Goal: Transaction & Acquisition: Purchase product/service

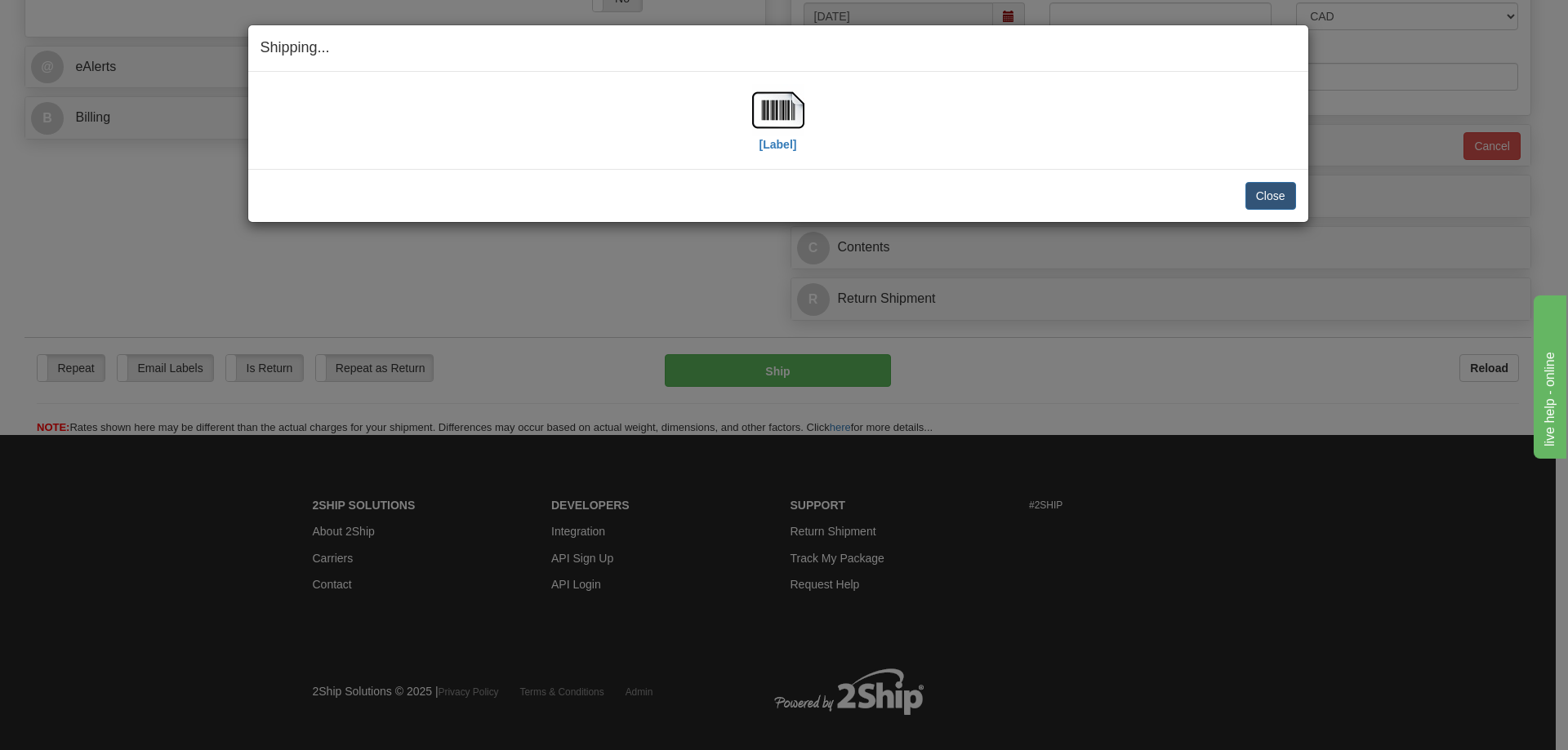
scroll to position [653, 0]
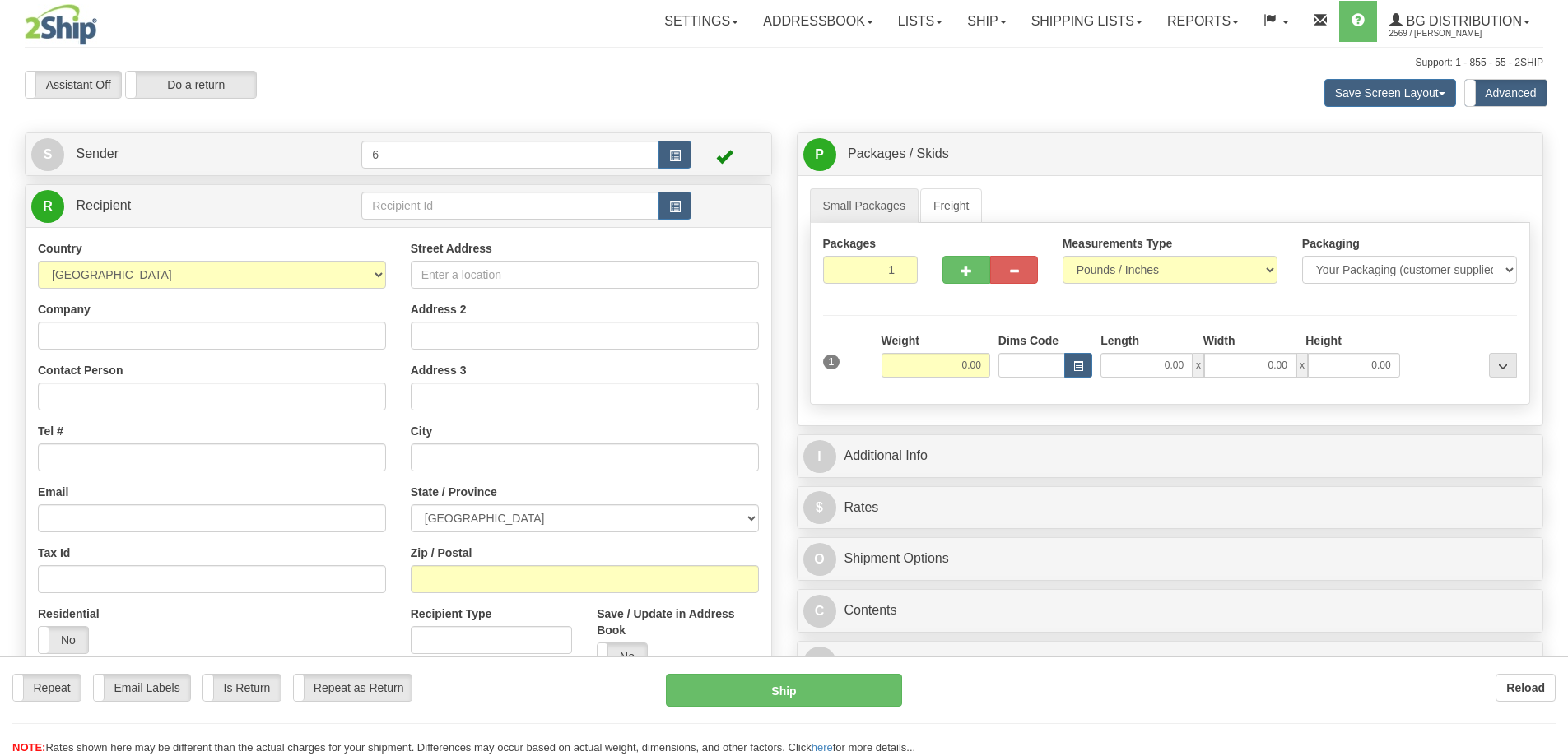
click at [410, 204] on div "Toggle navigation Settings Shipping Preferences Fields Preferences New" at bounding box center [784, 476] width 1568 height 952
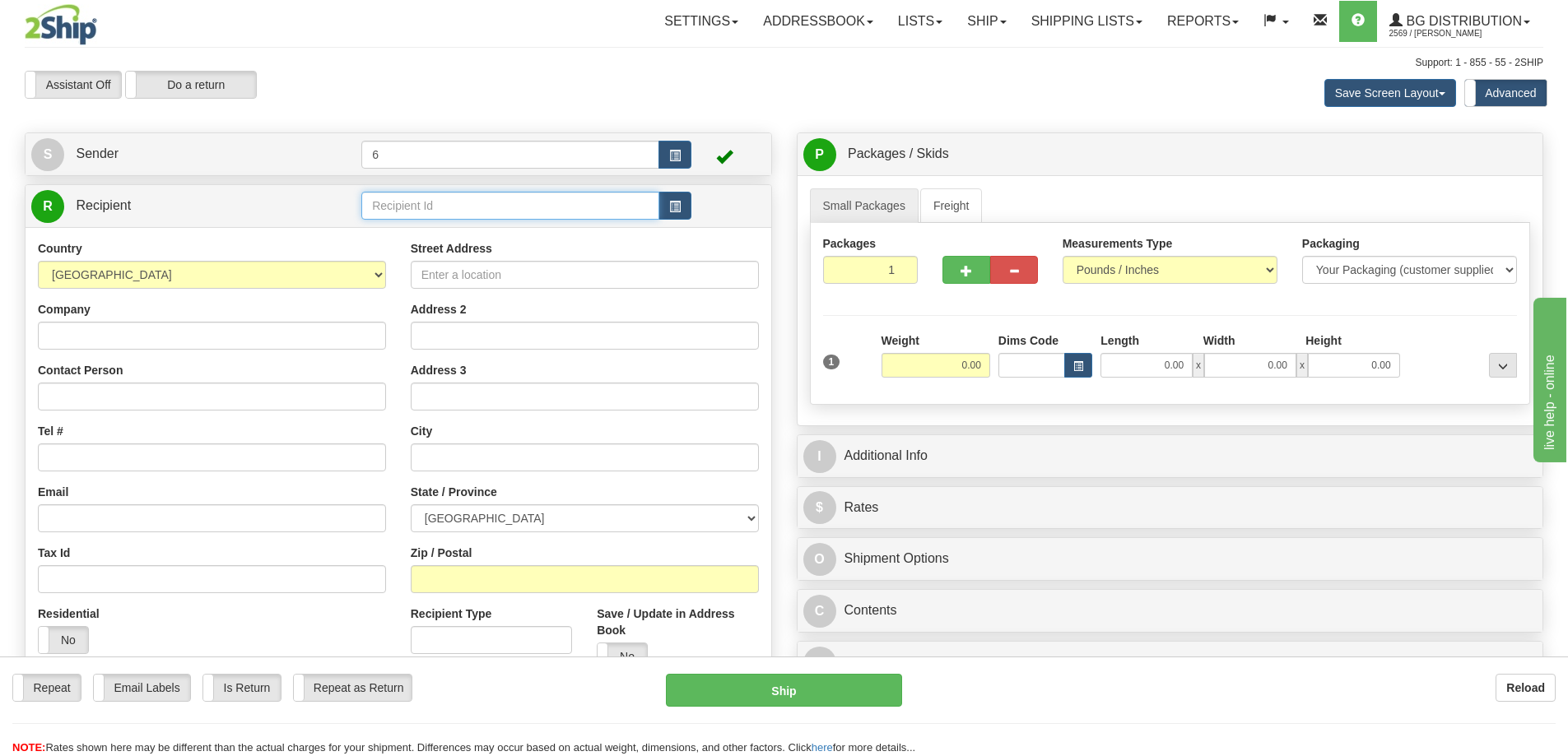
click at [410, 204] on input "text" at bounding box center [510, 205] width 298 height 28
type input "45014"
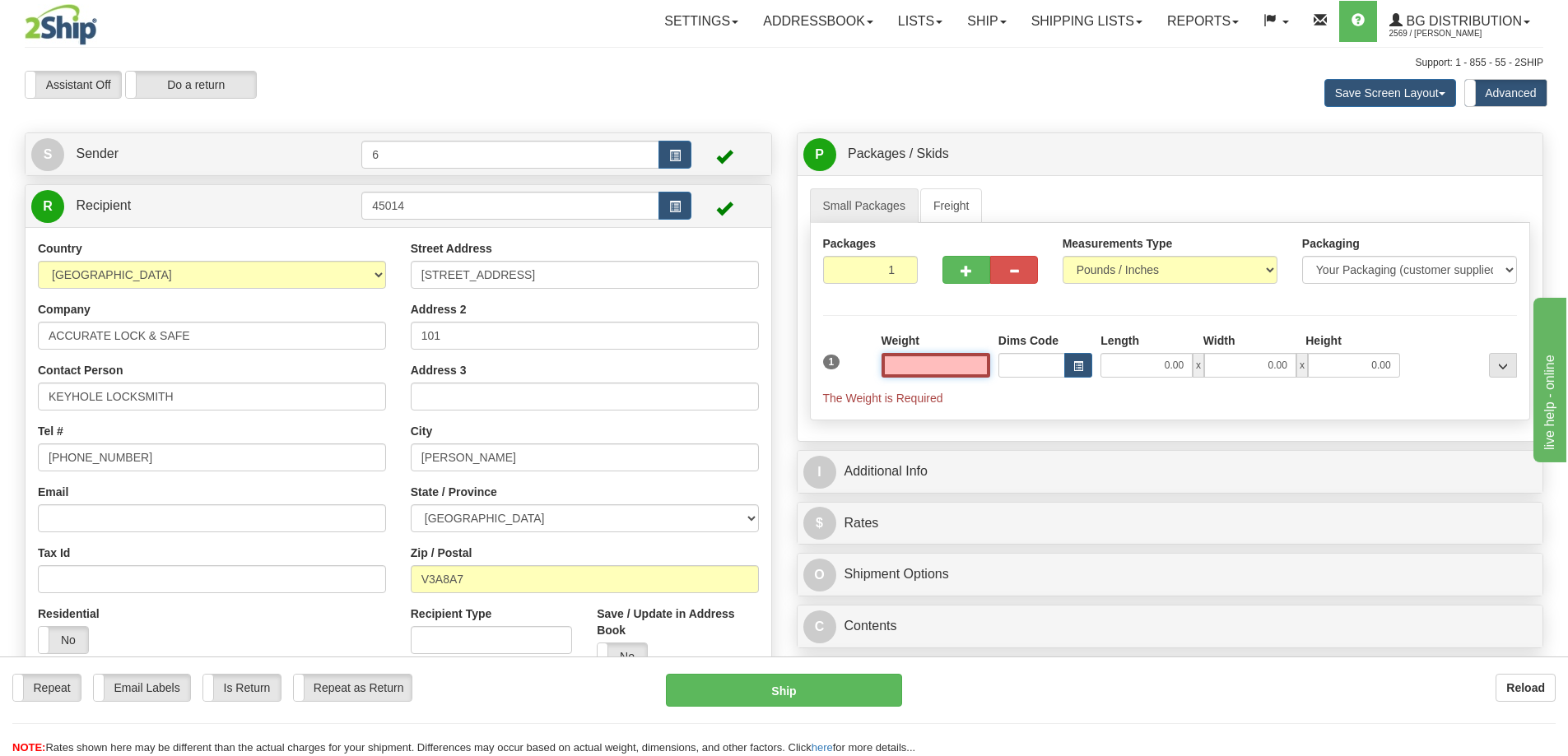
click at [934, 369] on input "text" at bounding box center [936, 365] width 109 height 24
click at [947, 365] on input "text" at bounding box center [936, 365] width 109 height 24
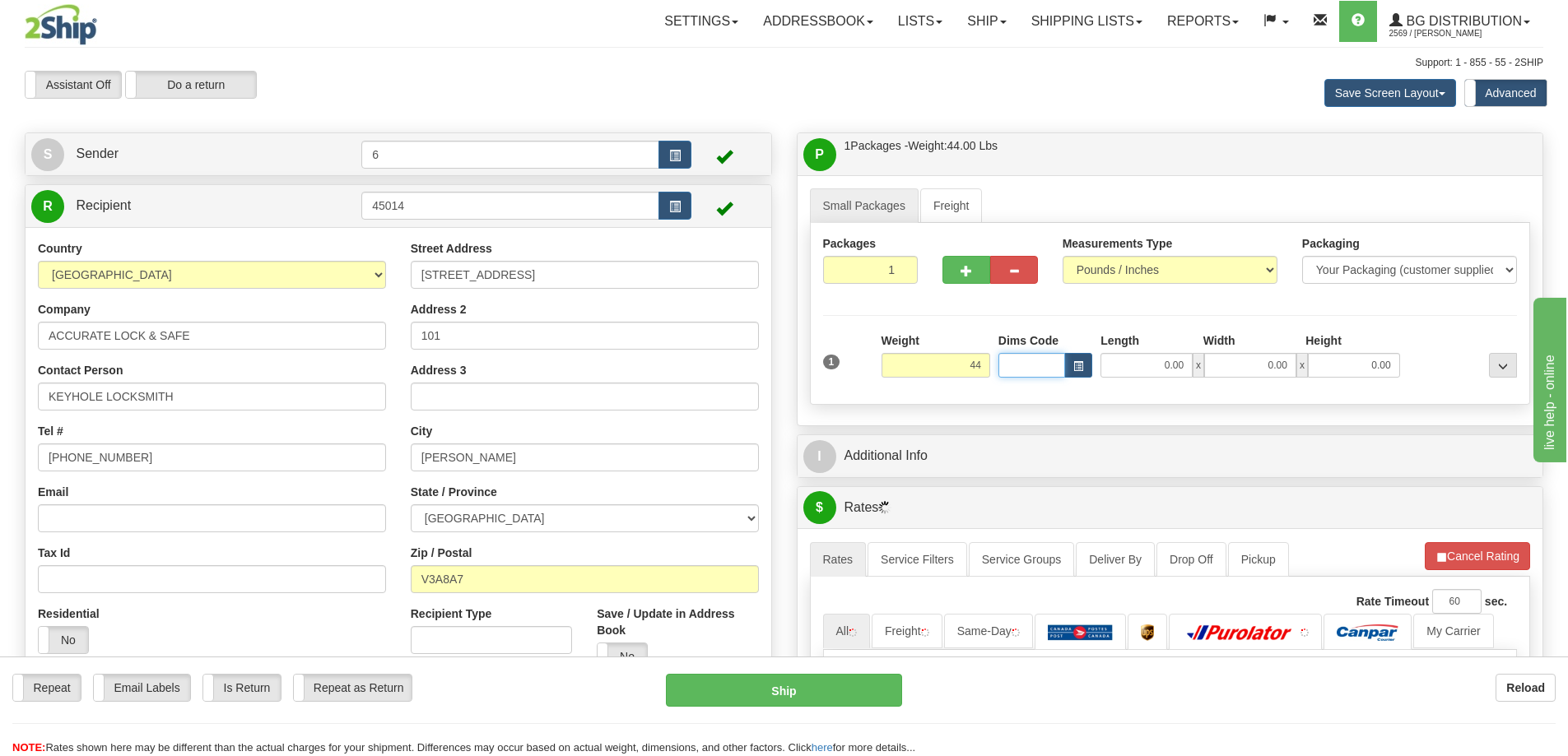
type input "44.00"
type input "19.00"
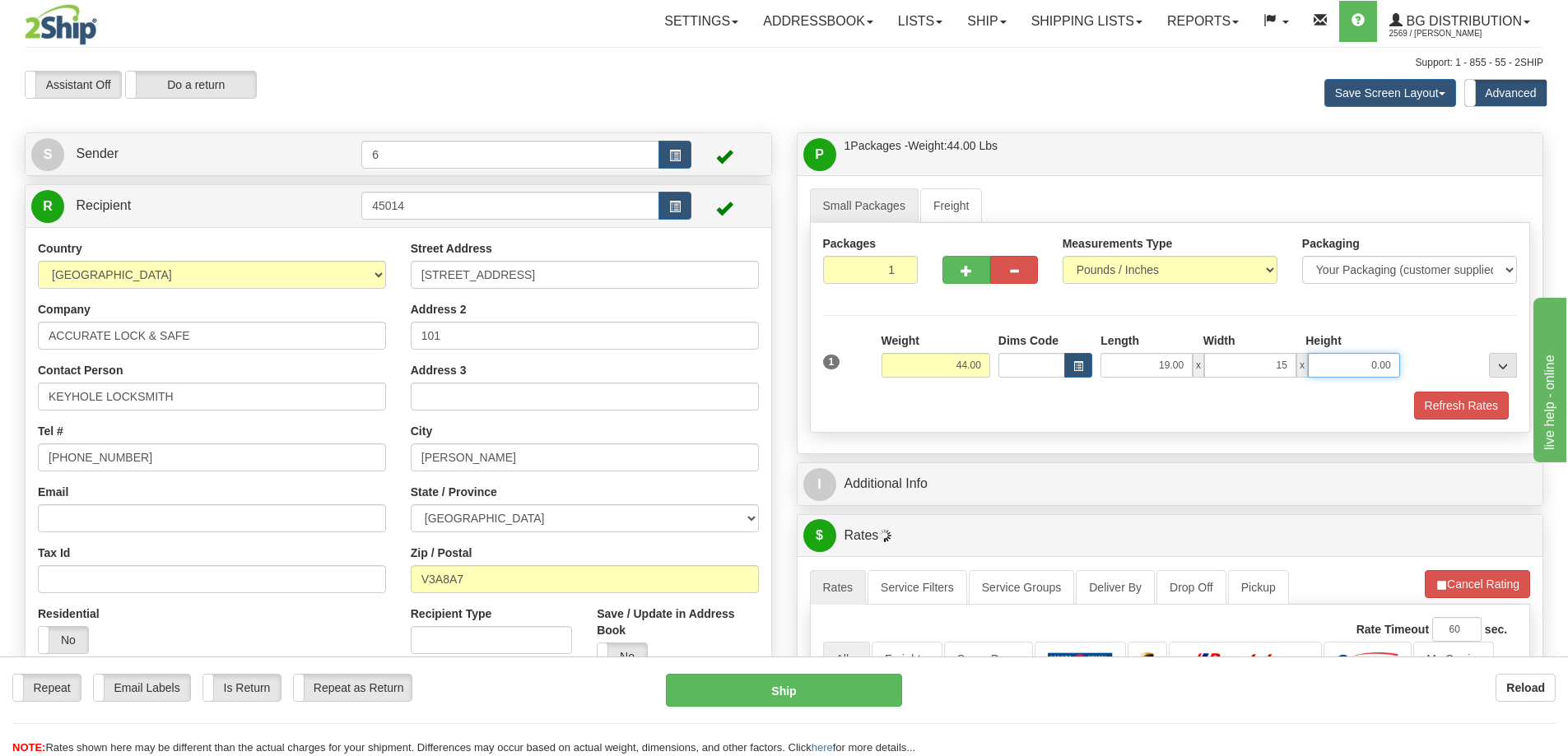
type input "15.00"
type input "13.00"
click at [1441, 409] on button "Refresh Rates" at bounding box center [1462, 405] width 95 height 28
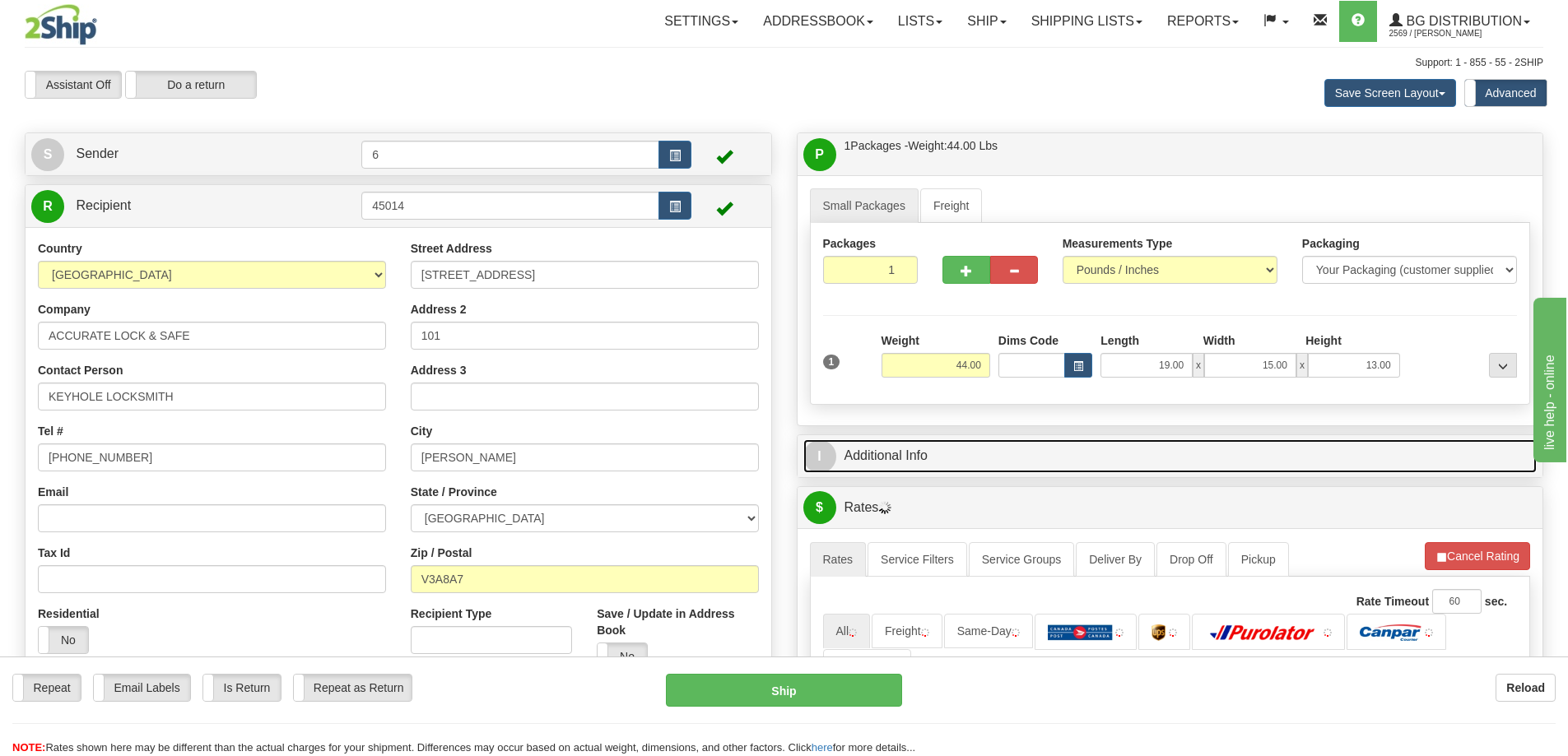
click at [1390, 460] on link "I Additional Info" at bounding box center [1170, 456] width 735 height 33
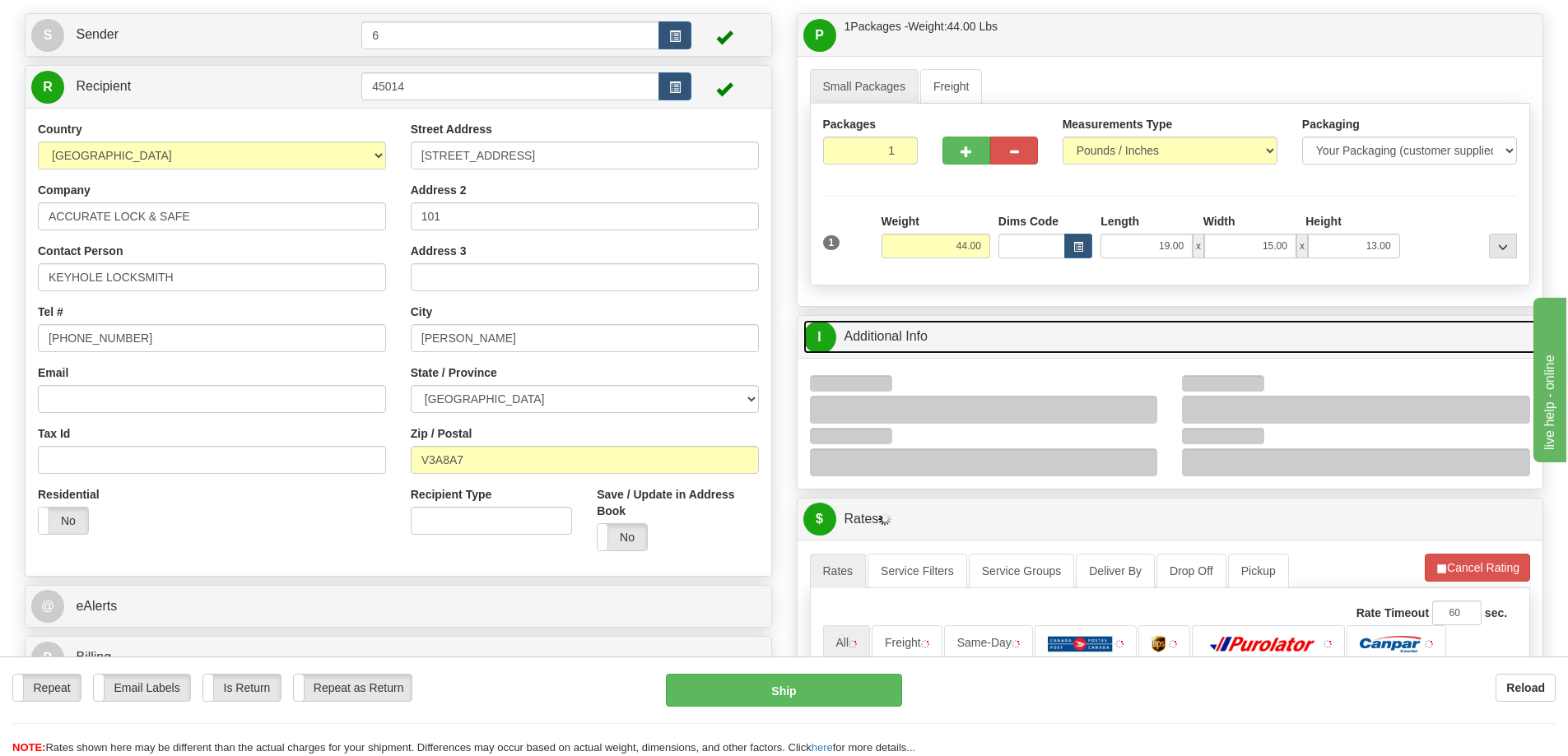
scroll to position [247, 0]
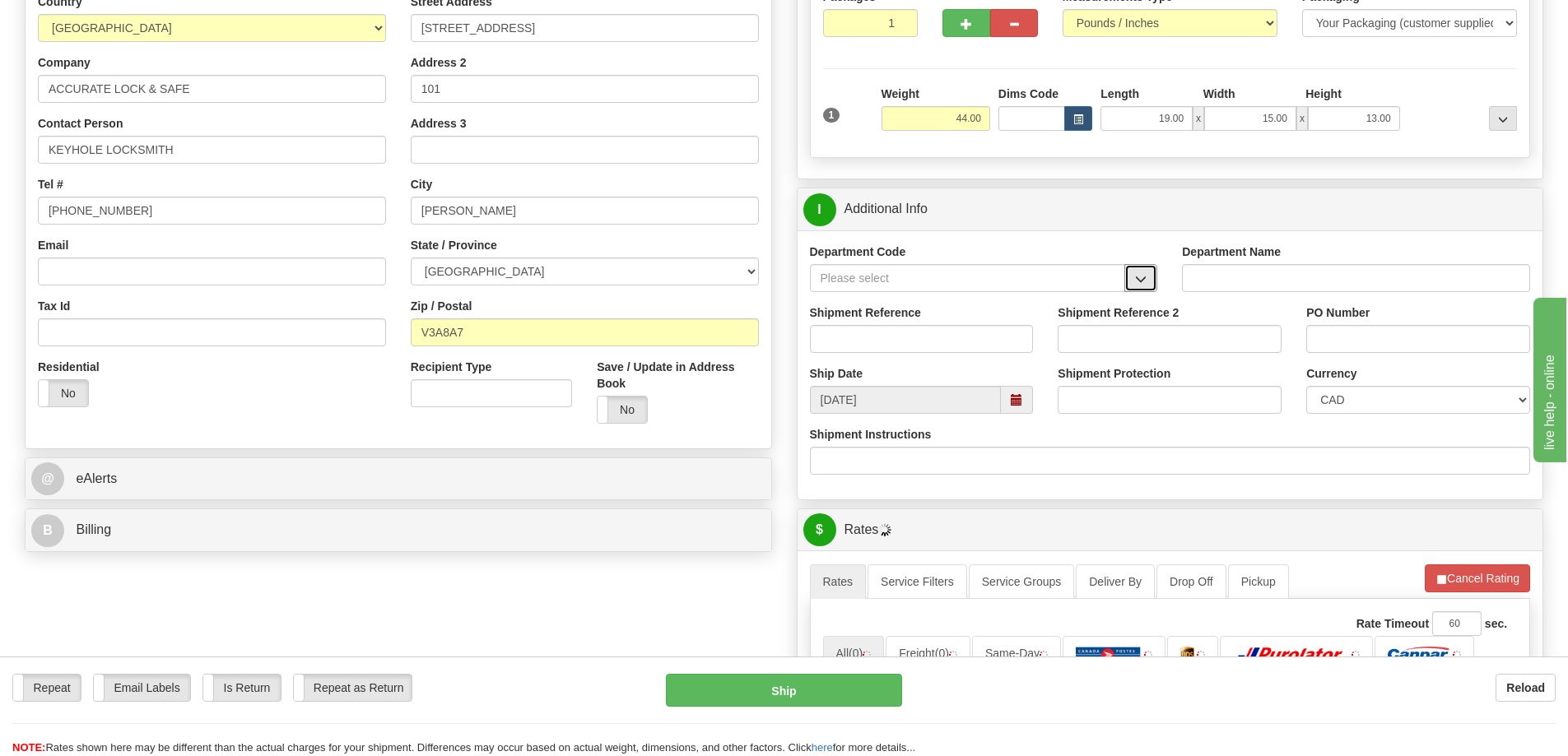
click at [1143, 288] on button "button" at bounding box center [1141, 277] width 33 height 28
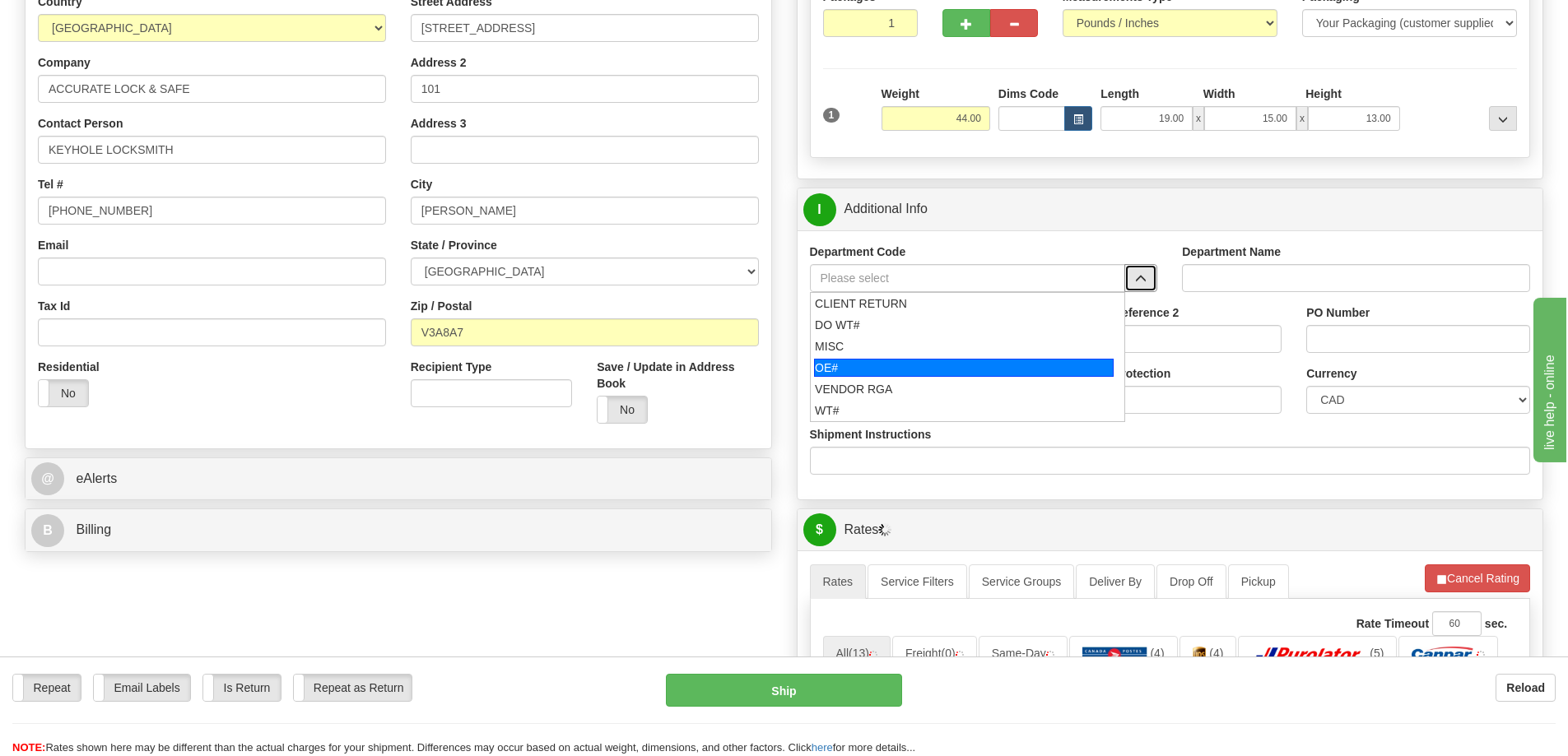
click at [854, 365] on div "OE#" at bounding box center [964, 368] width 300 height 18
type input "OE#"
type input "ORDERS"
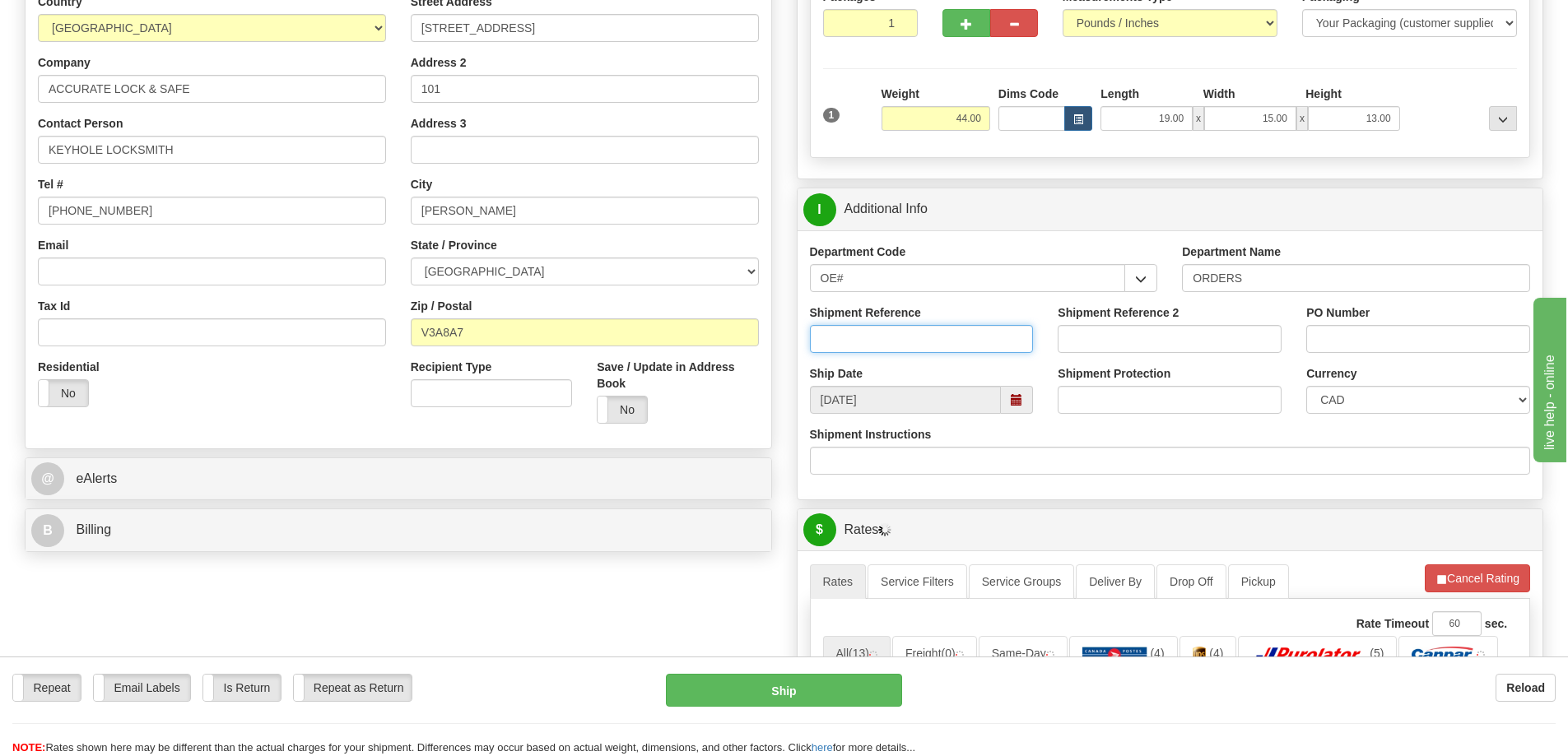
click at [854, 335] on input "Shipment Reference" at bounding box center [921, 338] width 224 height 28
type input "60033720-00"
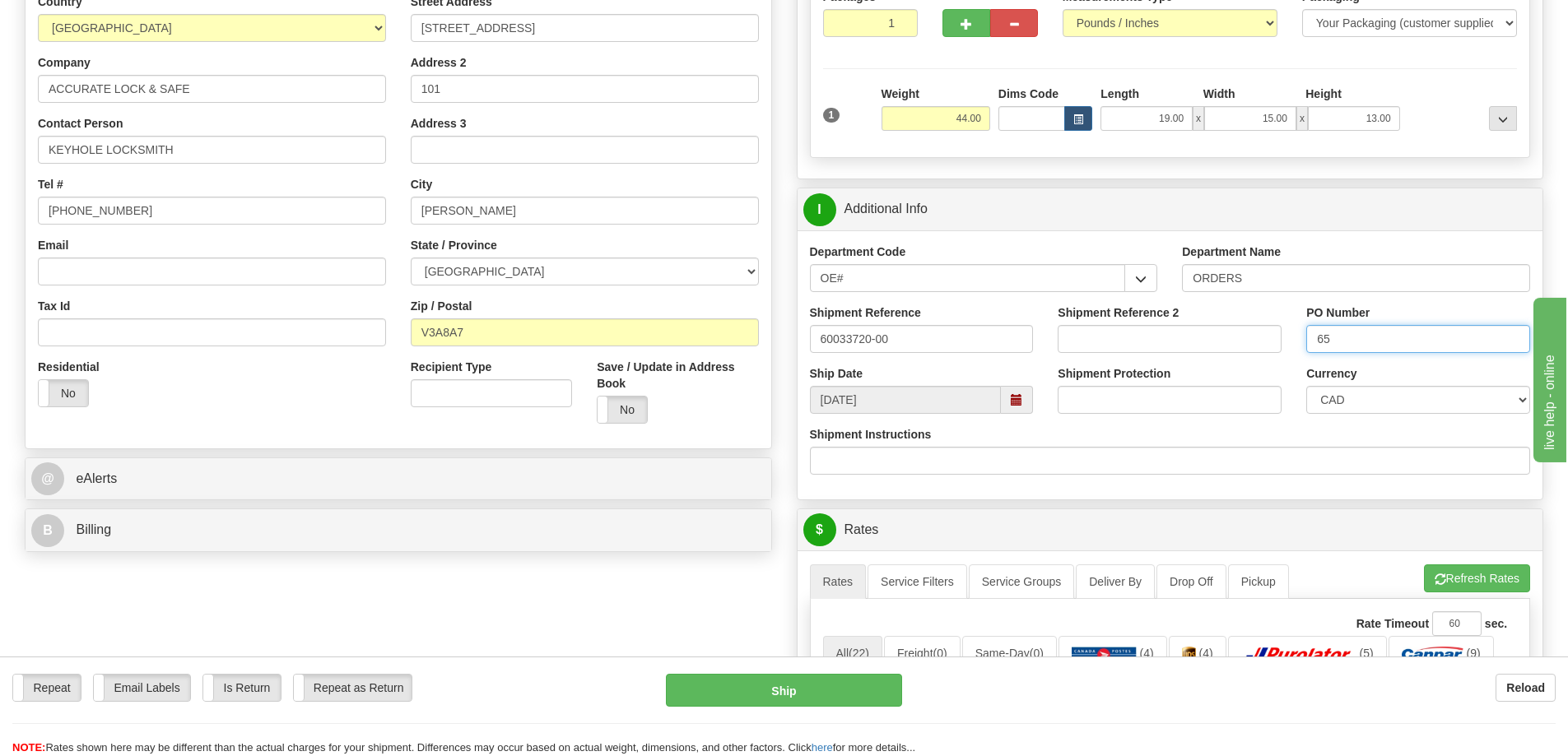
type input "6"
click at [1402, 342] on input "60033720-0" at bounding box center [1418, 338] width 224 height 28
type input "60033720-00"
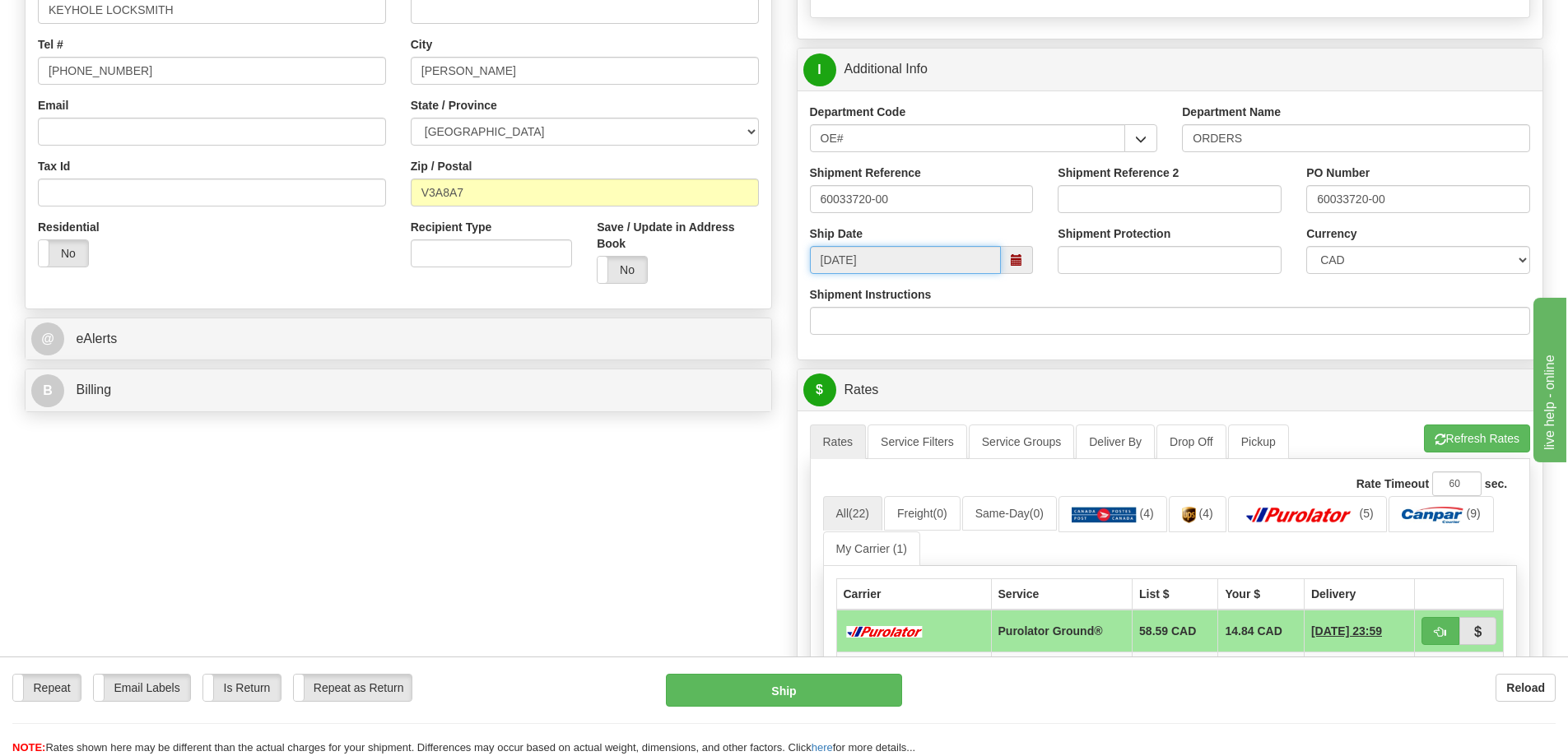
scroll to position [741, 0]
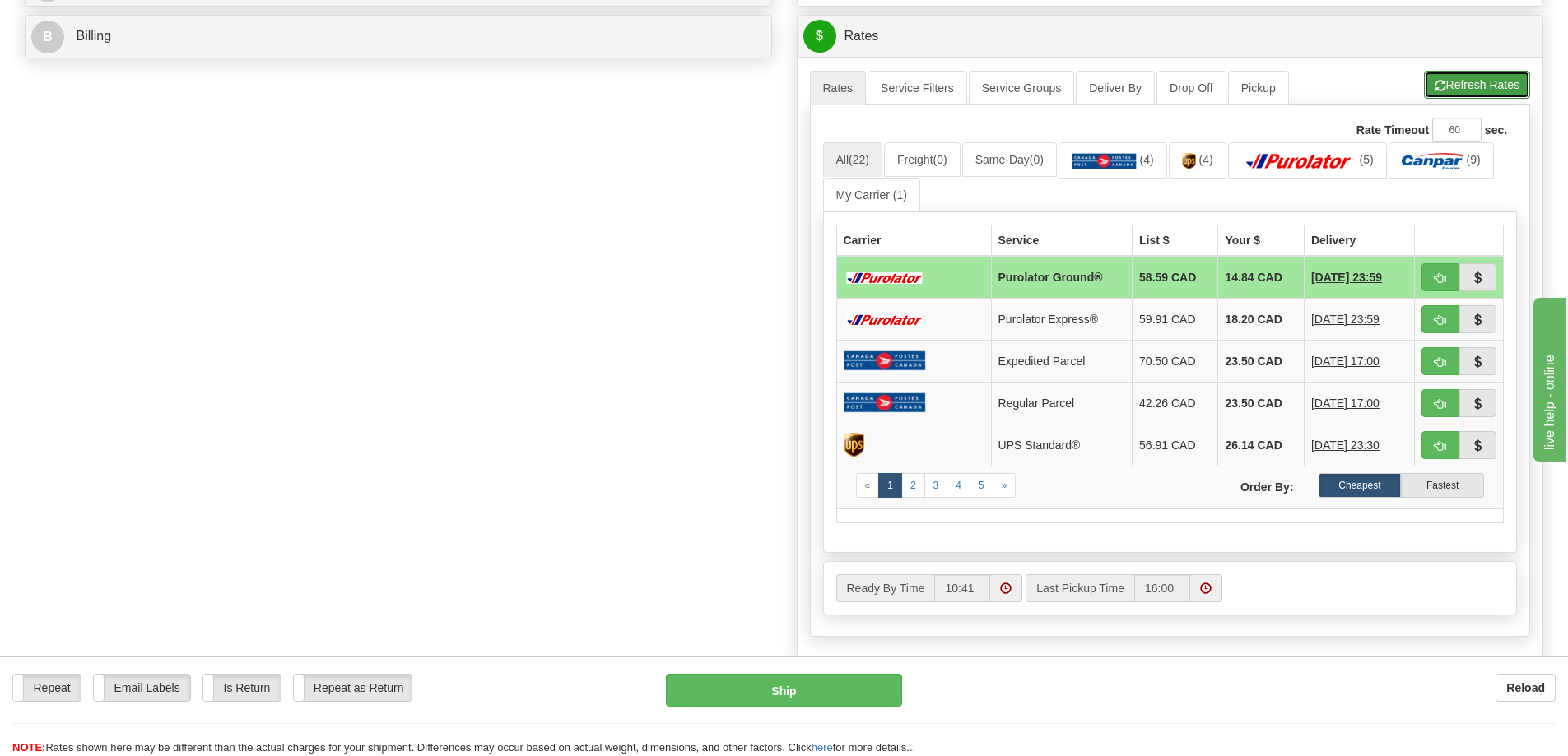
click at [1442, 80] on button "Refresh Rates" at bounding box center [1477, 85] width 106 height 28
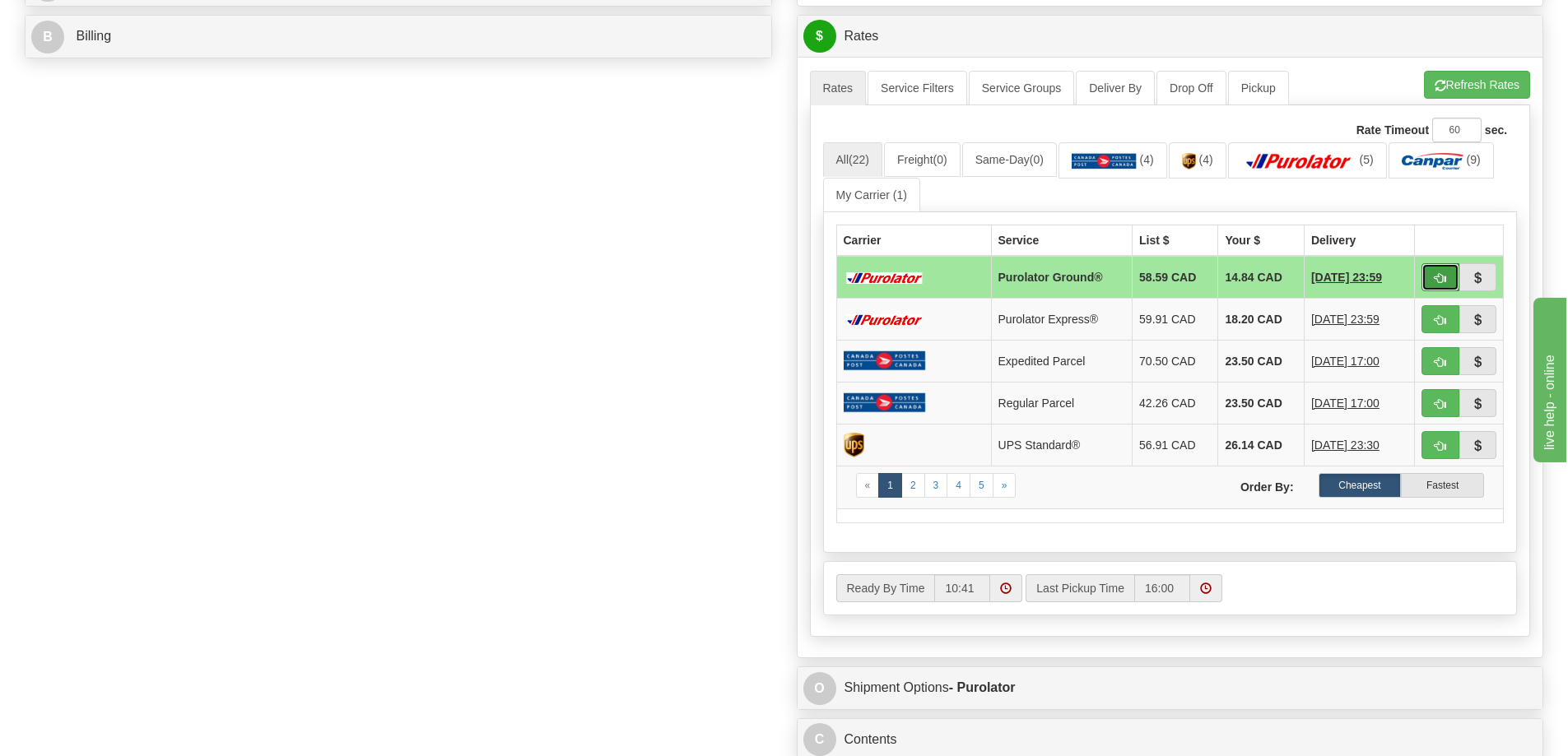
click at [1443, 281] on span "button" at bounding box center [1441, 278] width 12 height 11
type input "260"
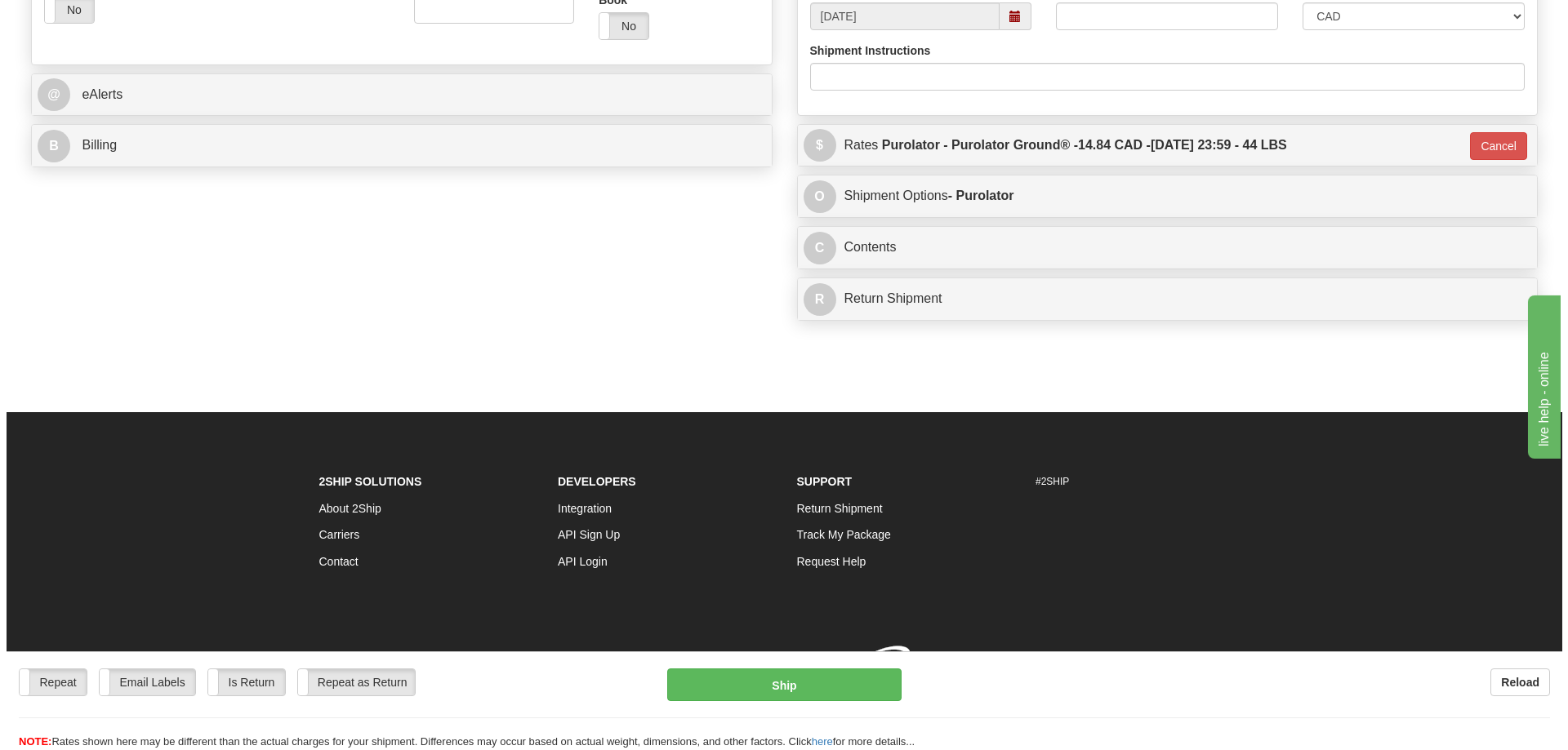
scroll to position [700, 0]
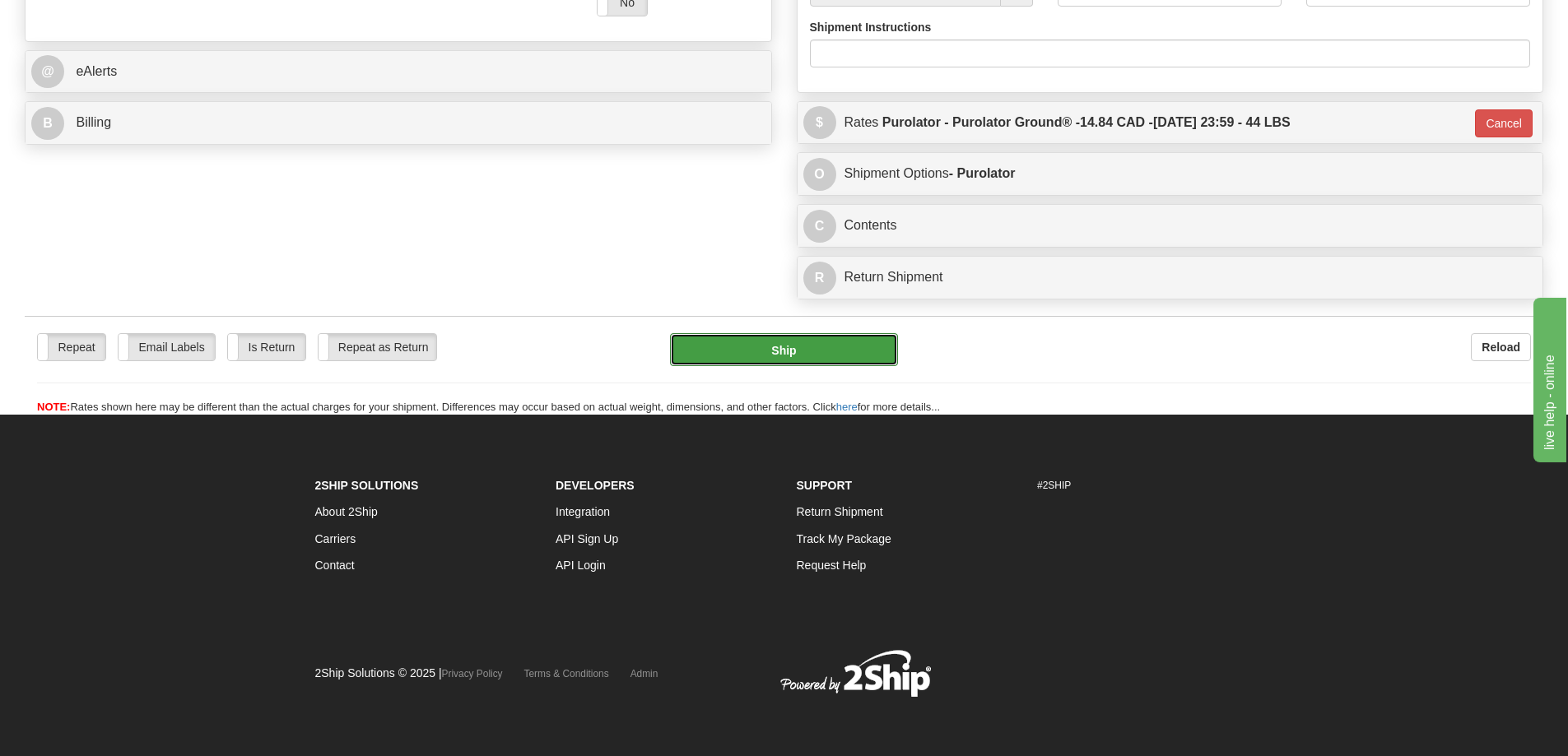
drag, startPoint x: 1580, startPoint y: 1, endPoint x: 806, endPoint y: 298, distance: 829.0
click at [806, 333] on button "Ship" at bounding box center [784, 349] width 228 height 33
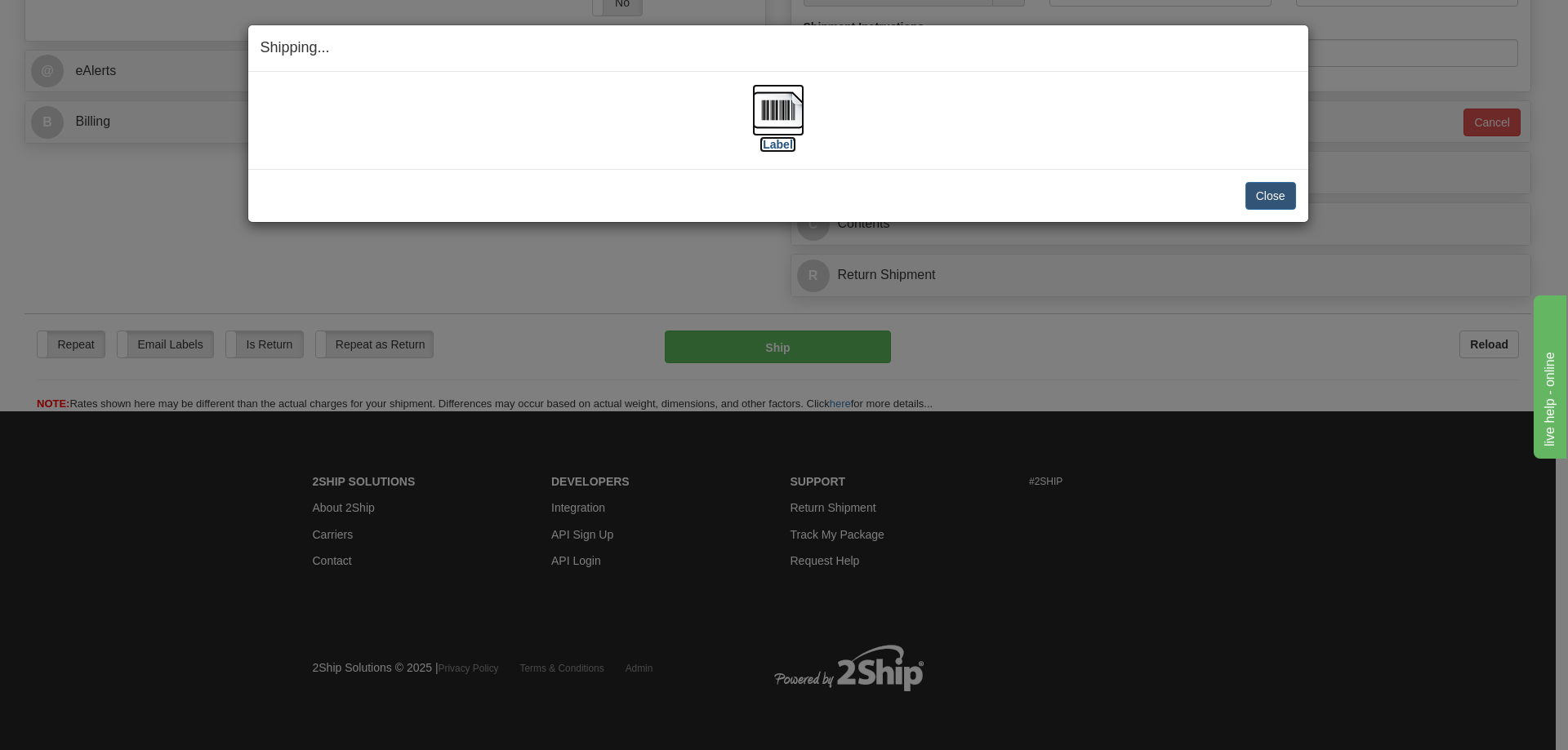
click at [779, 139] on label "[Label]" at bounding box center [778, 145] width 37 height 17
click at [1272, 203] on button "Close" at bounding box center [1271, 195] width 51 height 27
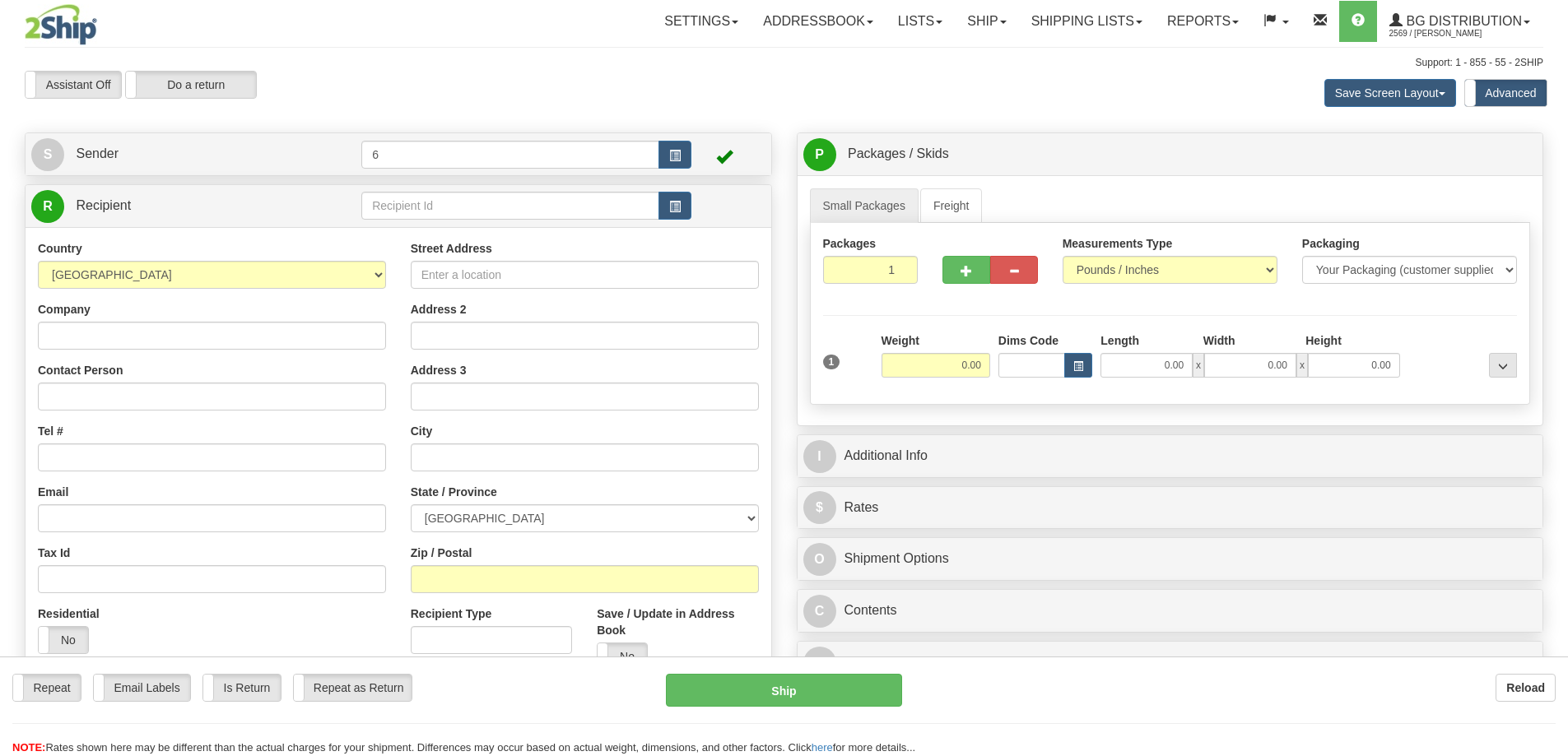
click at [420, 200] on div "Toggle navigation Settings Shipping Preferences Fields Preferences New" at bounding box center [784, 476] width 1568 height 952
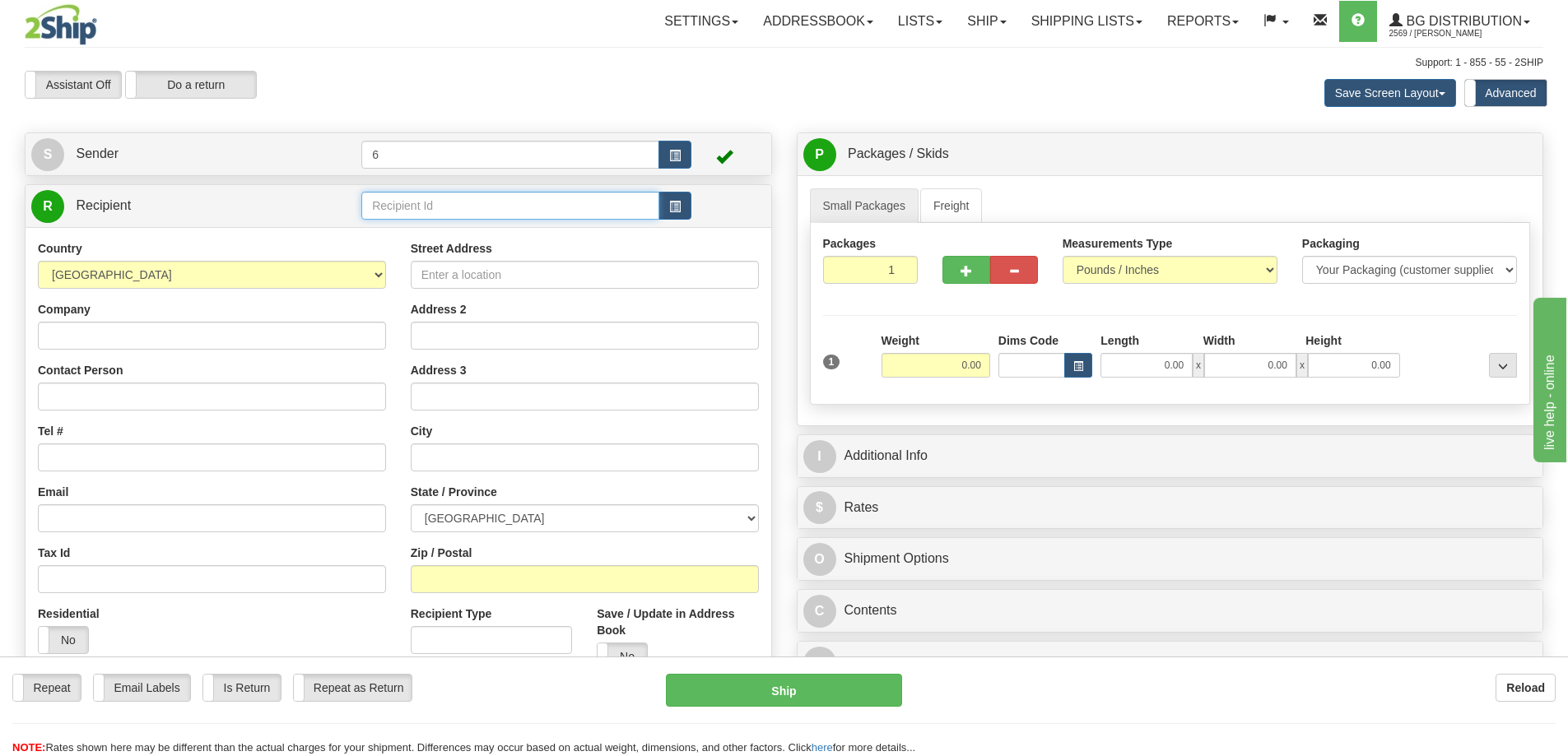
click at [420, 200] on input "text" at bounding box center [510, 205] width 298 height 28
type input "41054"
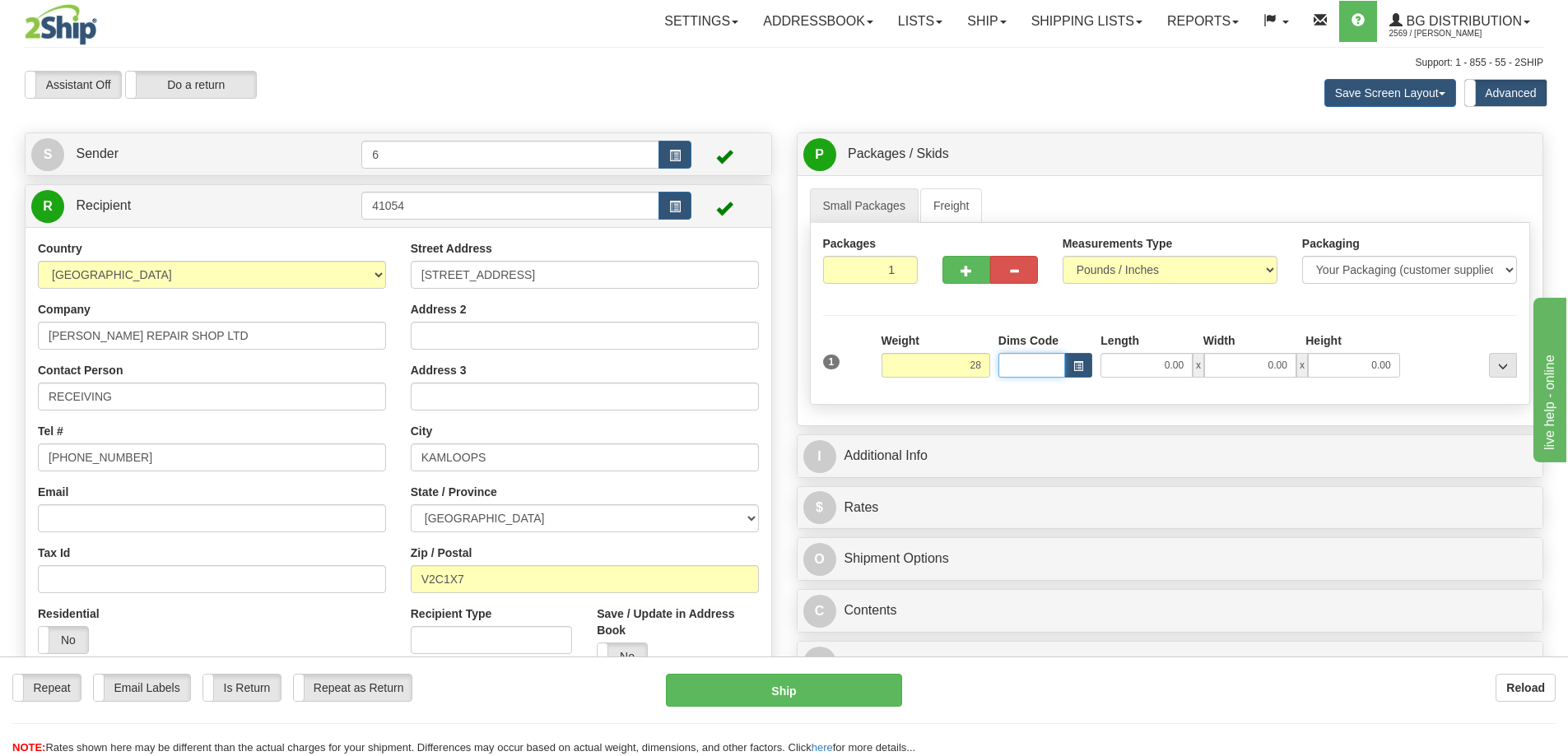
type input "28.00"
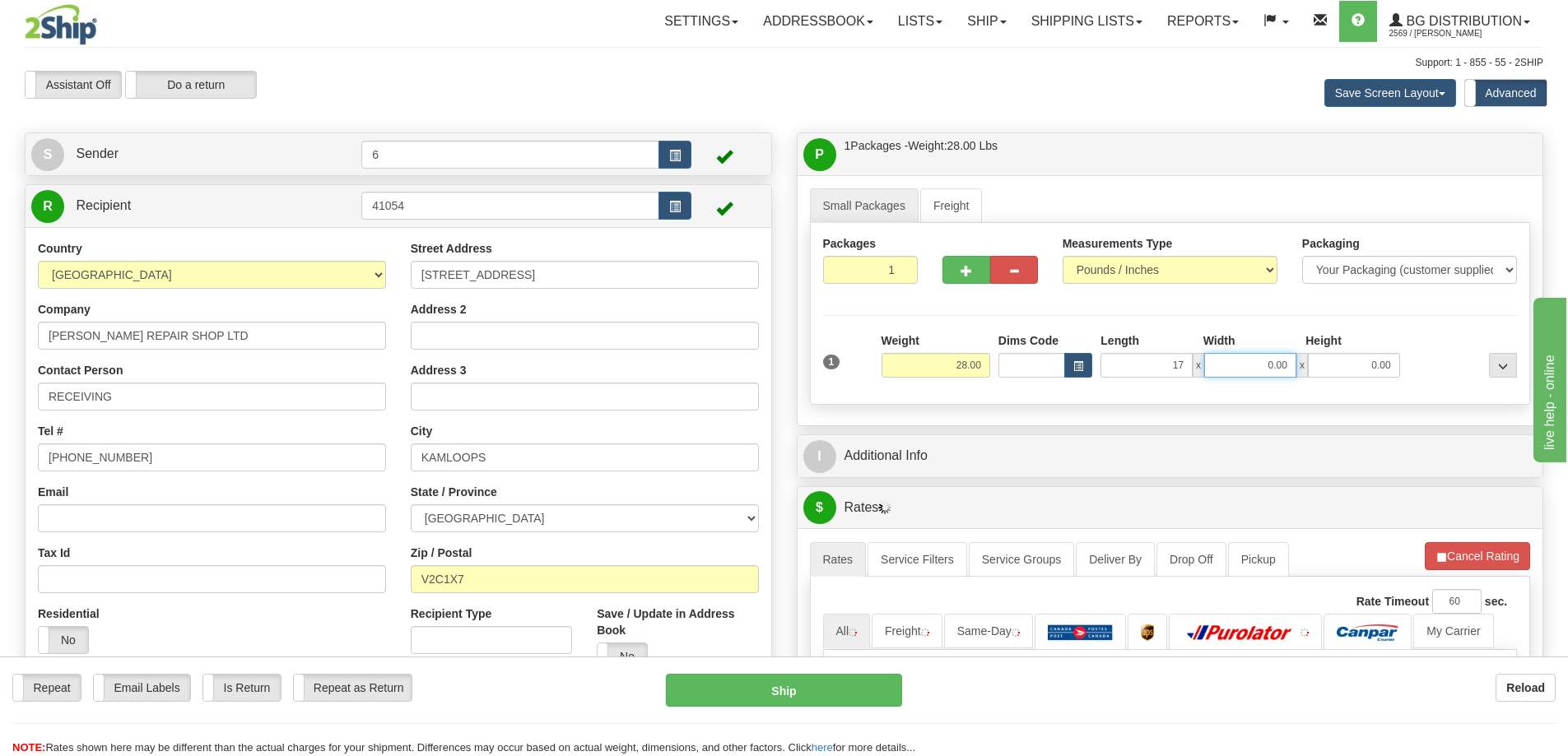
type input "17.00"
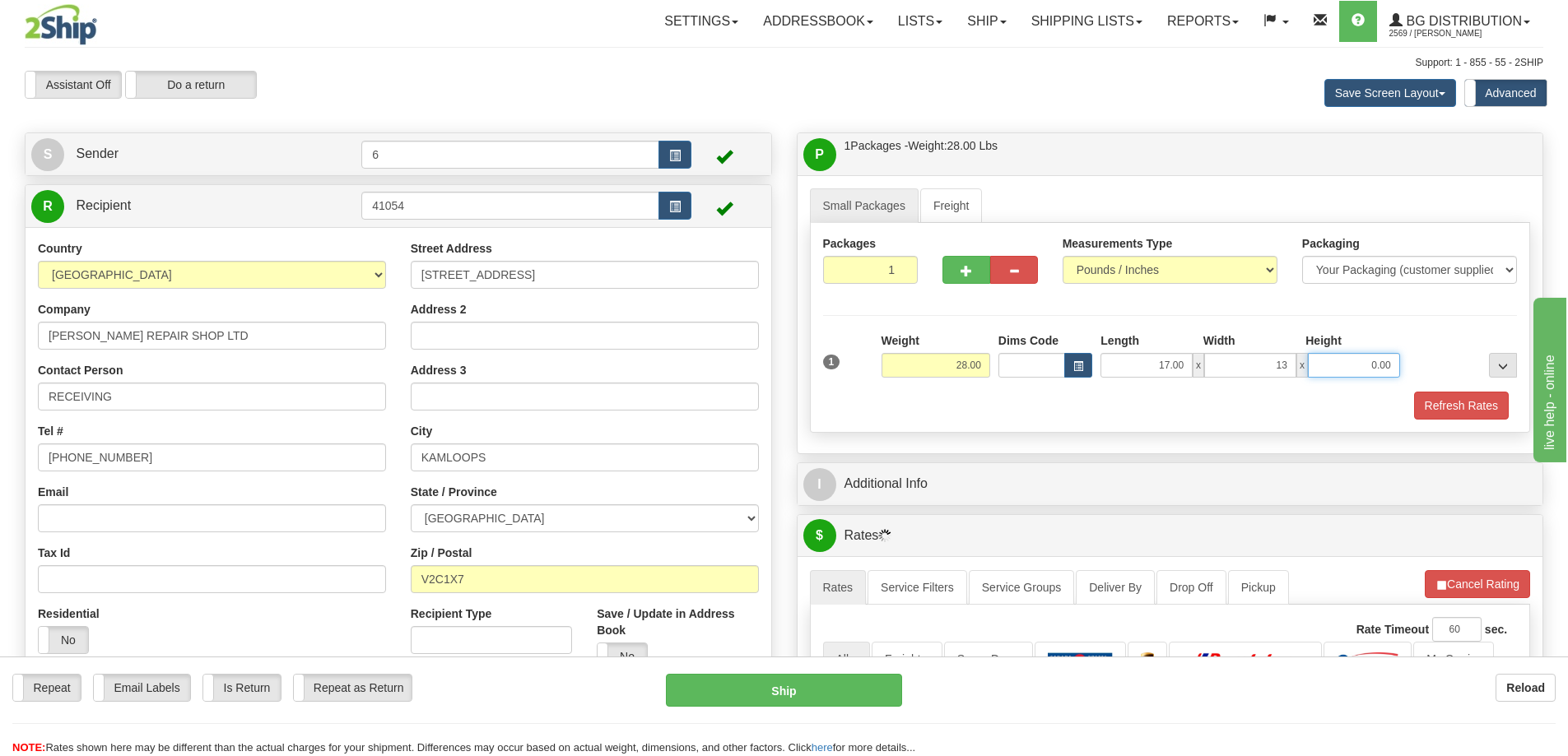
type input "13.00"
type input "111.00"
type input "11.00"
click at [959, 277] on button "button" at bounding box center [966, 270] width 48 height 28
radio input "true"
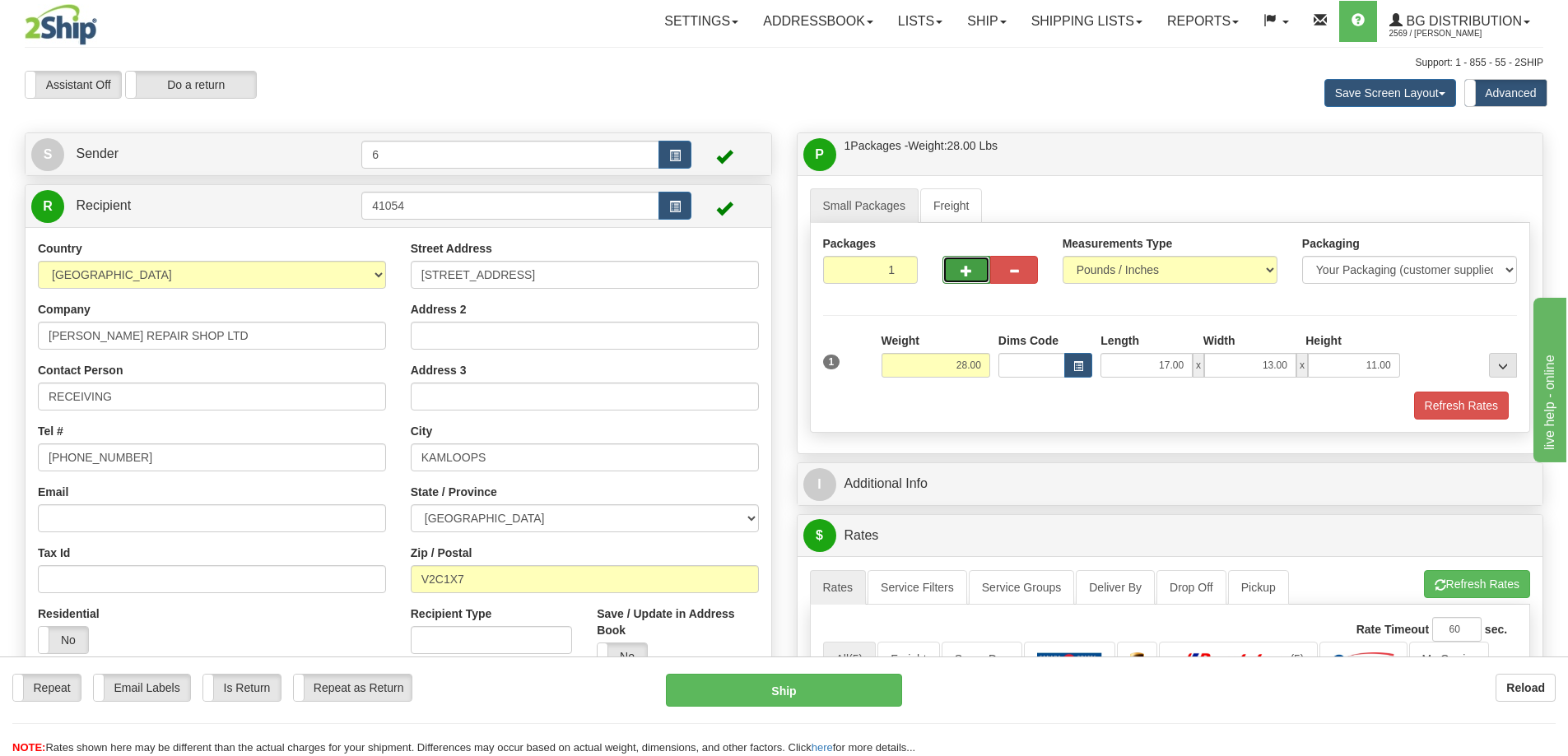
type input "2"
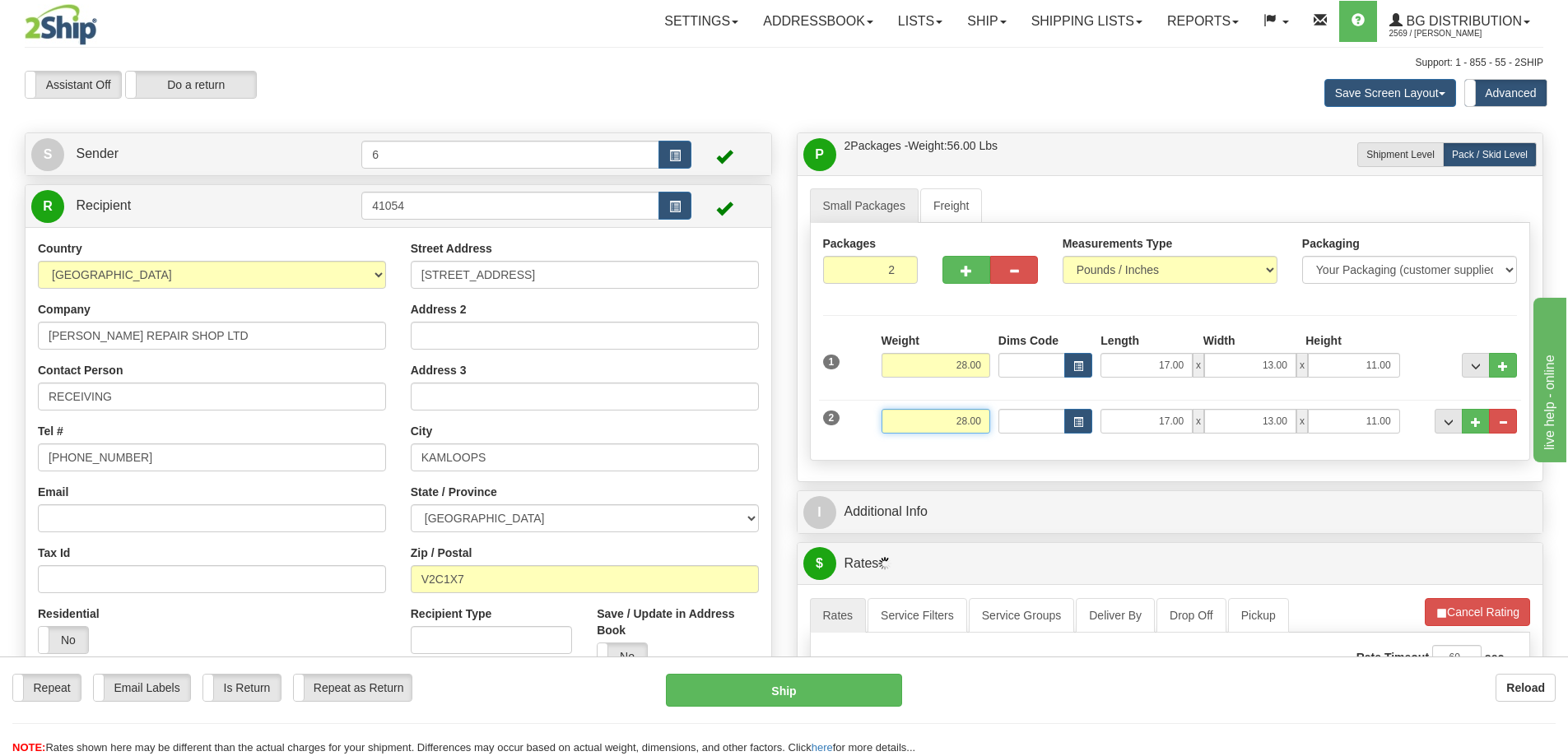
drag, startPoint x: 921, startPoint y: 426, endPoint x: 1084, endPoint y: 403, distance: 164.6
click at [1147, 424] on div "2 Weight 28.00 Dims Code Length Width Height" at bounding box center [1170, 419] width 703 height 55
type input "48.00"
click at [974, 261] on button "button" at bounding box center [966, 270] width 48 height 28
type input "3"
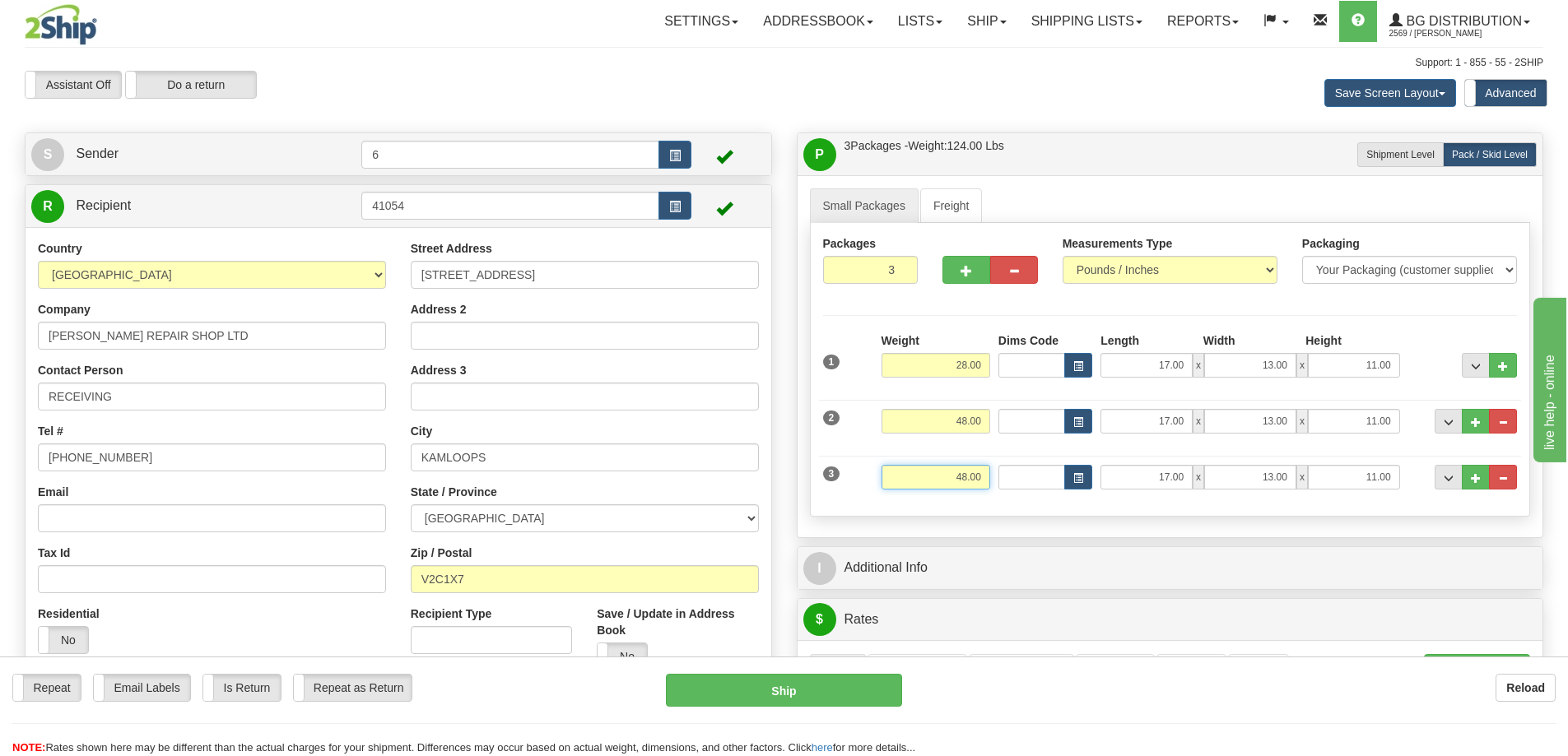
drag, startPoint x: 935, startPoint y: 490, endPoint x: 941, endPoint y: 416, distance: 74.2
click at [1181, 484] on div "3 Weight 48.00 Dims Code Length Width Height" at bounding box center [1170, 476] width 703 height 55
type input "43.00"
type input "19.00"
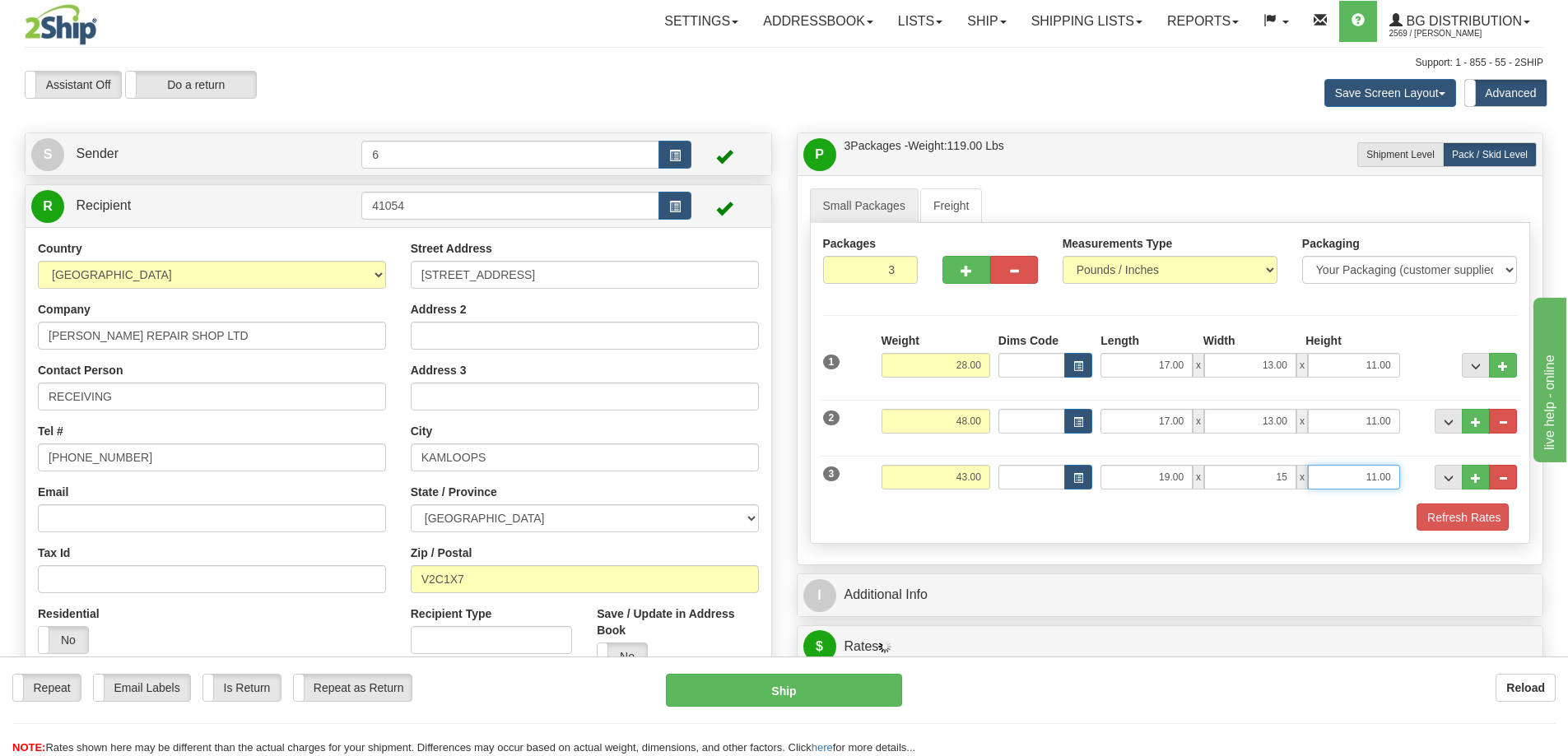
type input "15.00"
type input "13.00"
click at [1485, 516] on button "Refresh Rates" at bounding box center [1462, 517] width 95 height 28
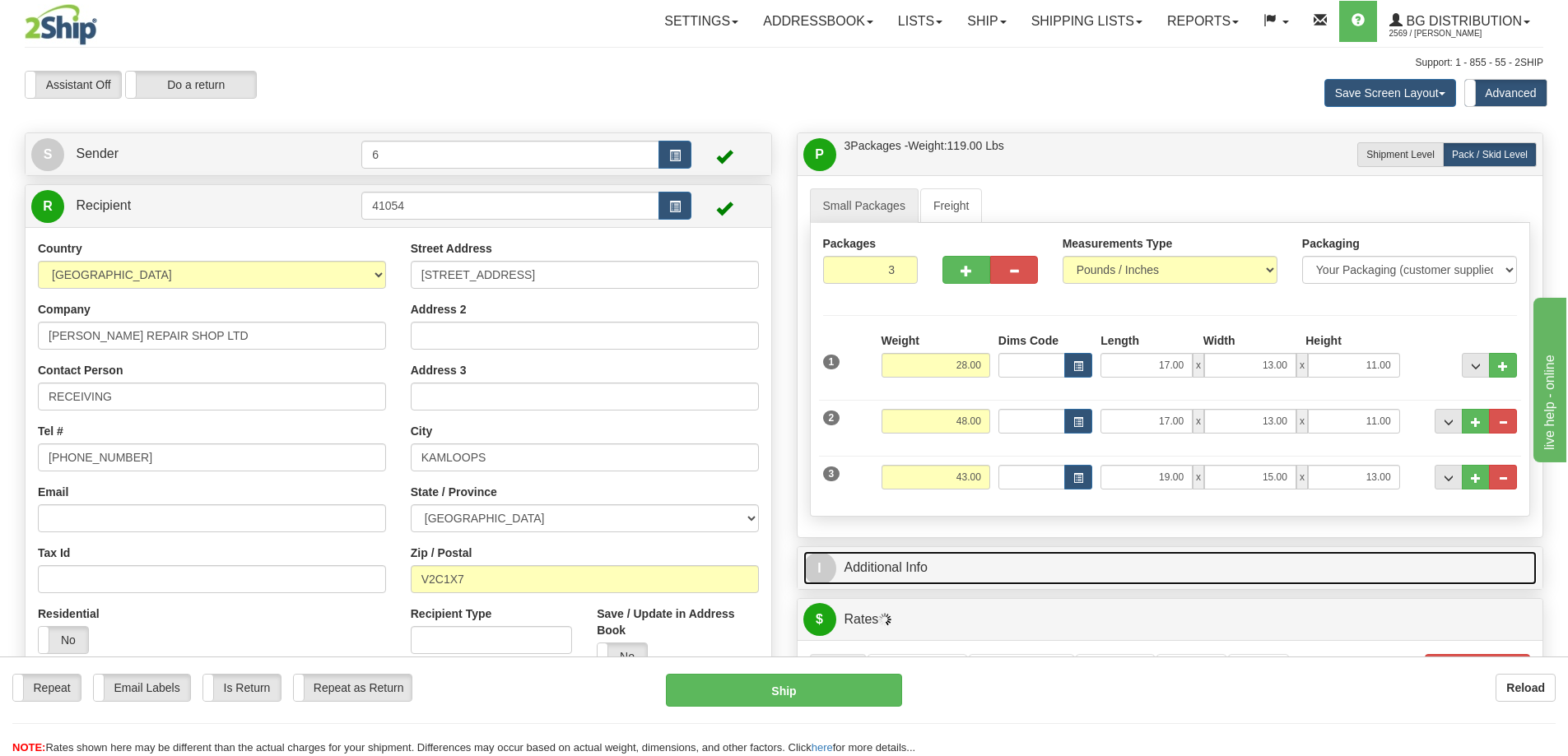
click at [1369, 576] on link "I Additional Info" at bounding box center [1170, 568] width 735 height 33
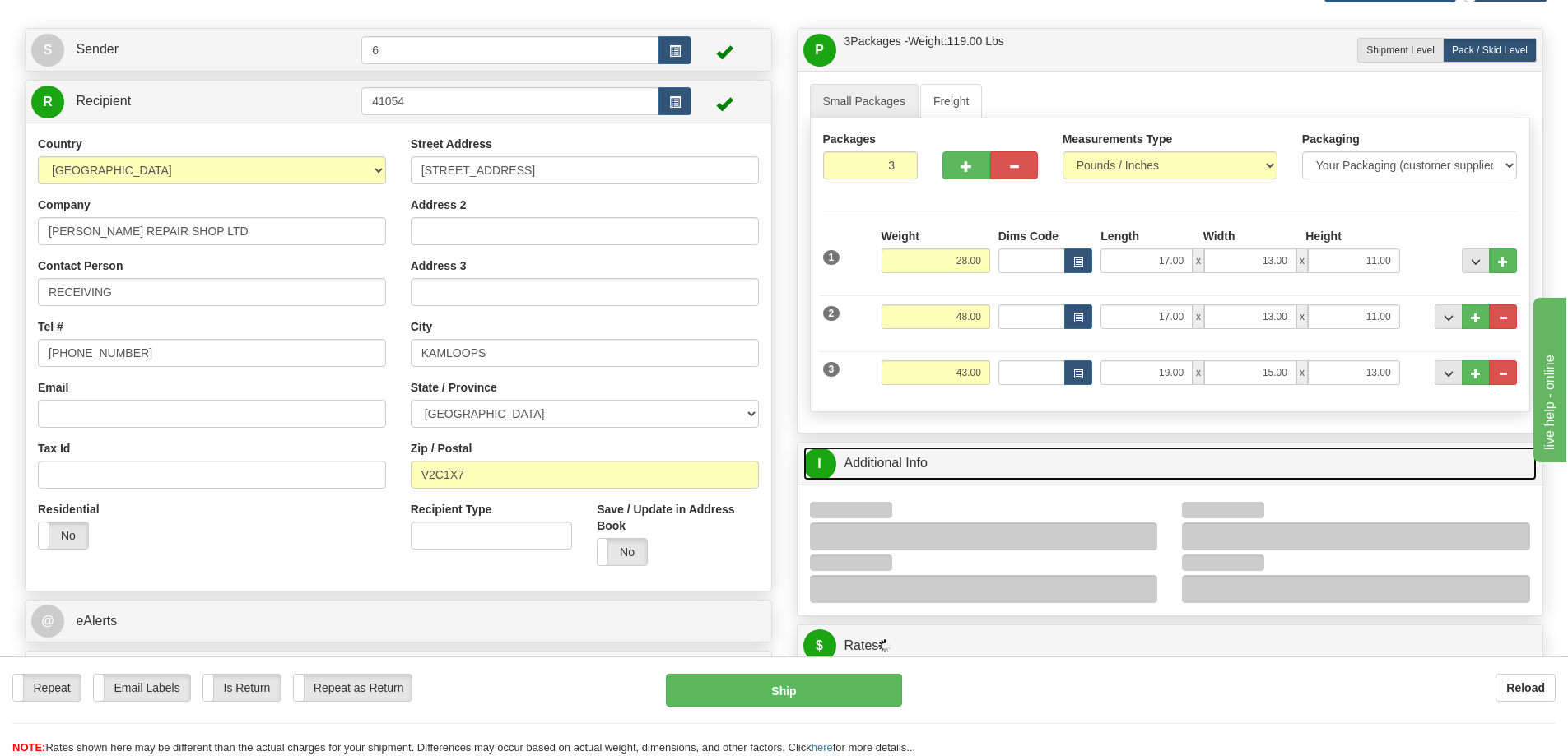
scroll to position [165, 0]
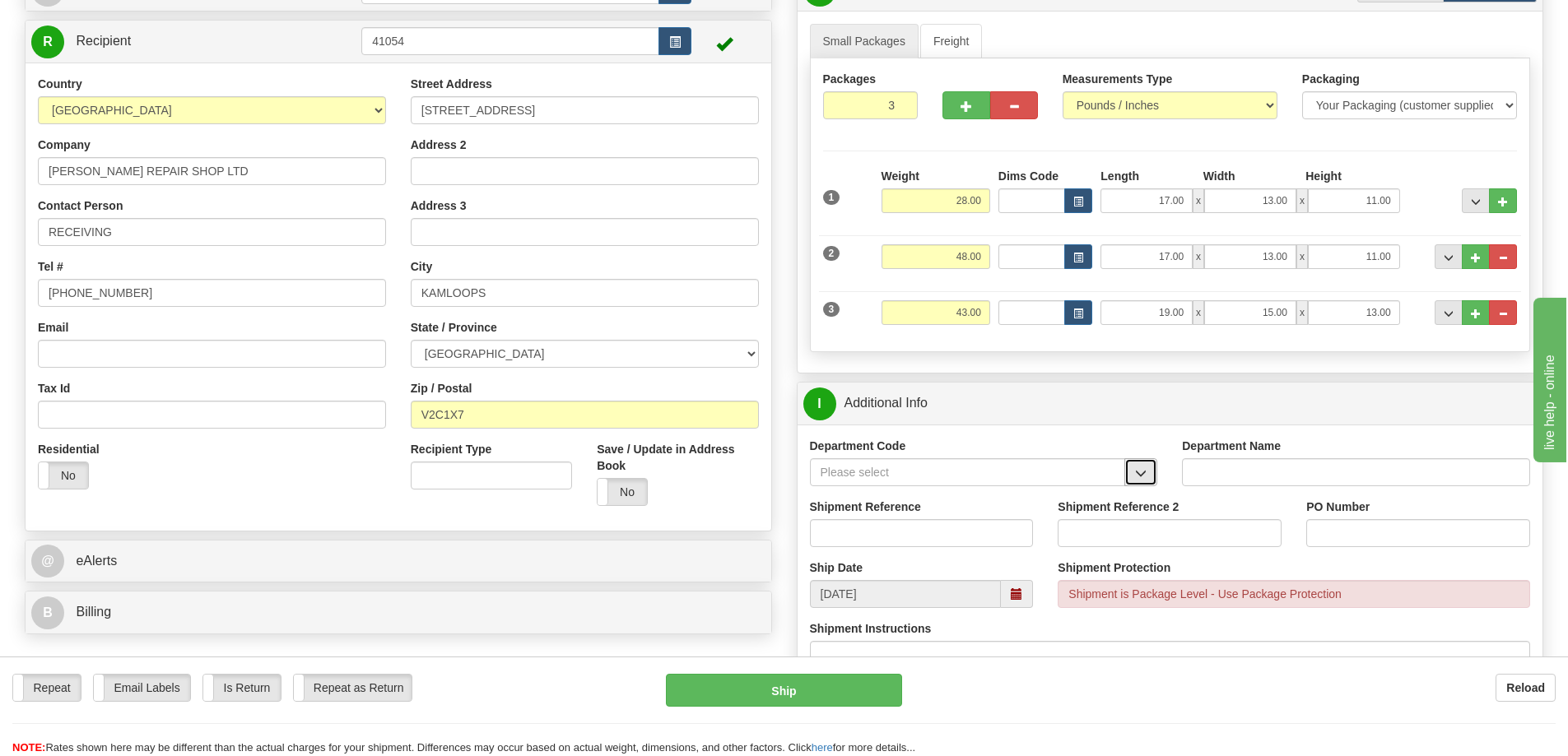
click at [1148, 475] on button "button" at bounding box center [1141, 471] width 33 height 28
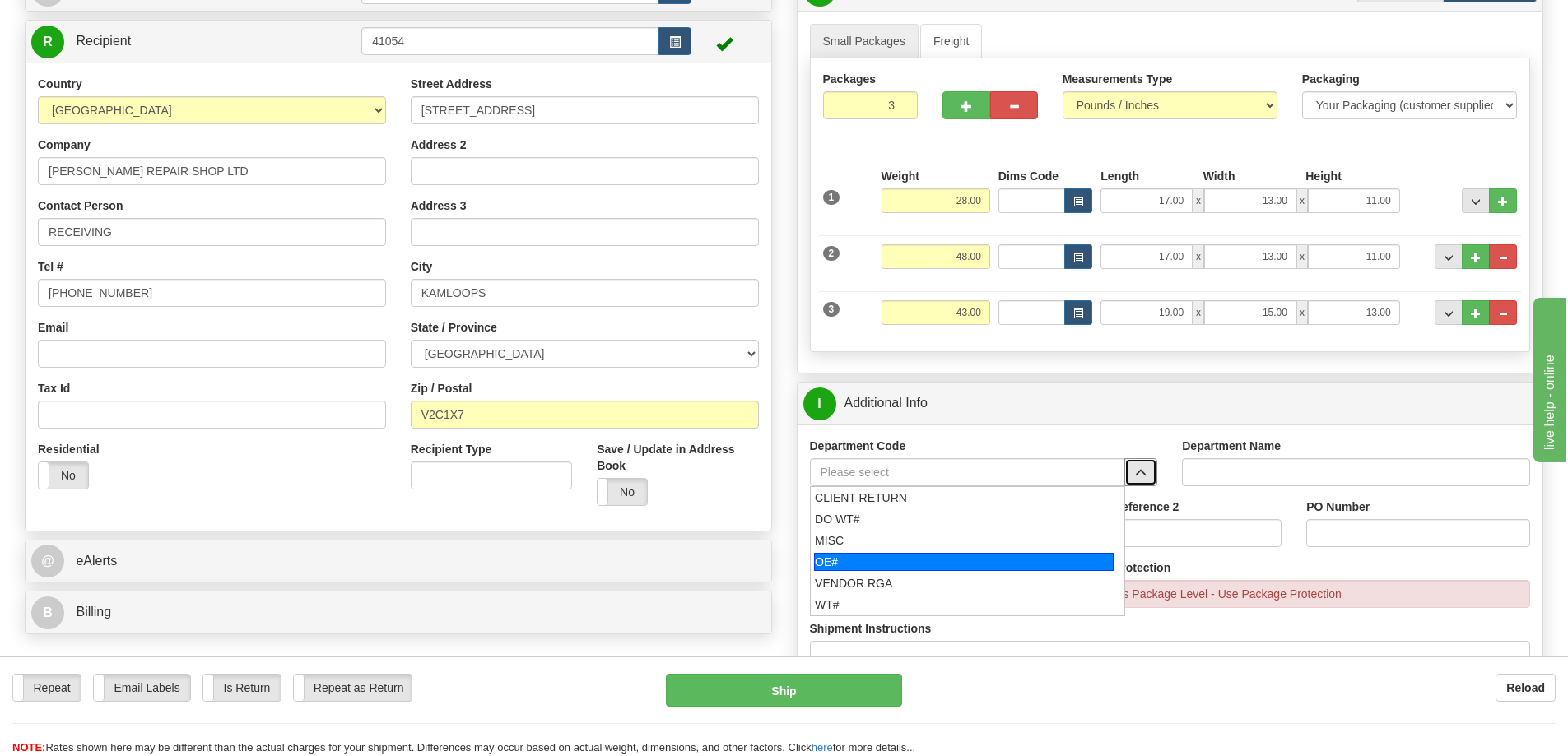
click at [830, 558] on div "OE#" at bounding box center [964, 562] width 300 height 18
type input "OE#"
type input "ORDERS"
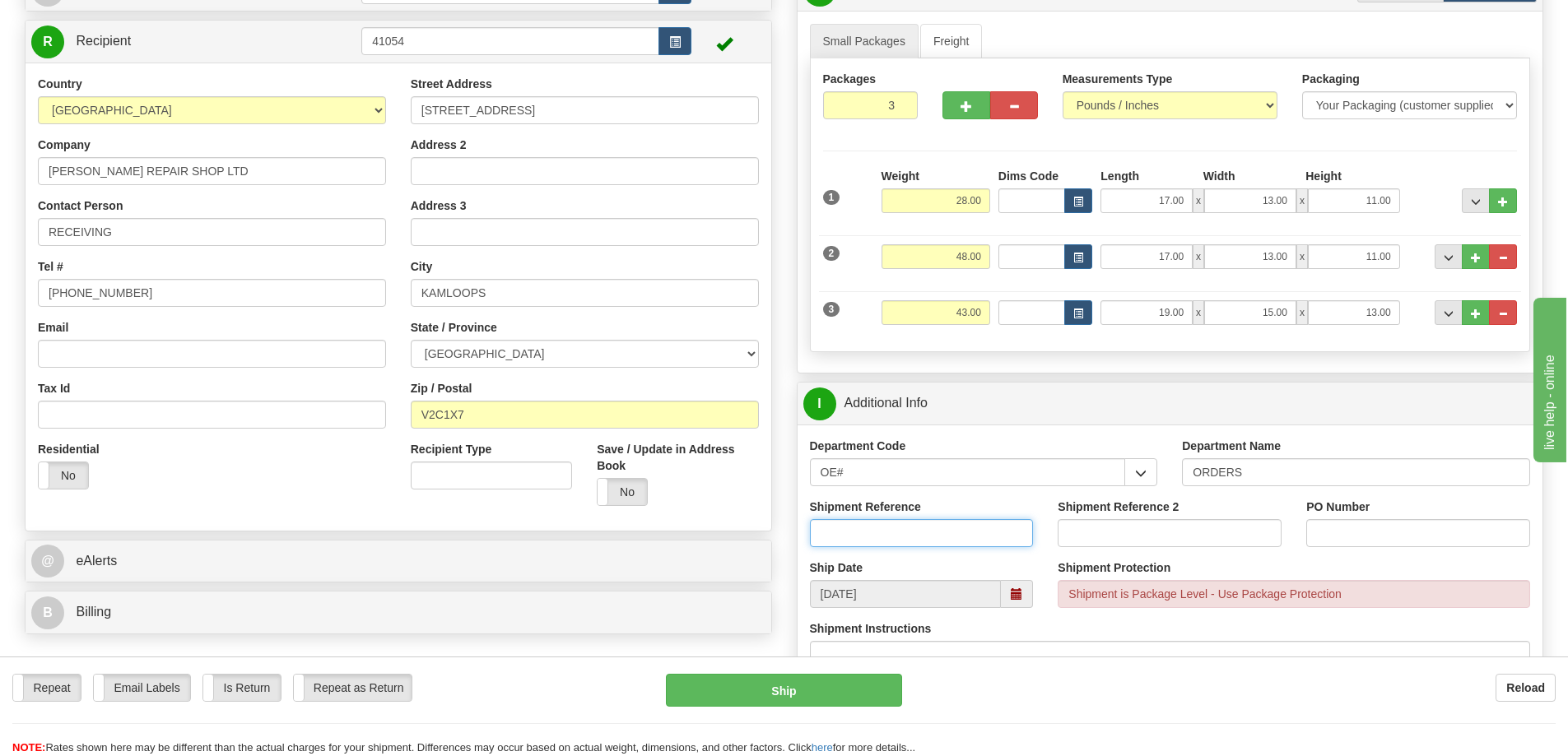
click at [841, 538] on input "Shipment Reference" at bounding box center [921, 532] width 224 height 28
type input "60033623-00"
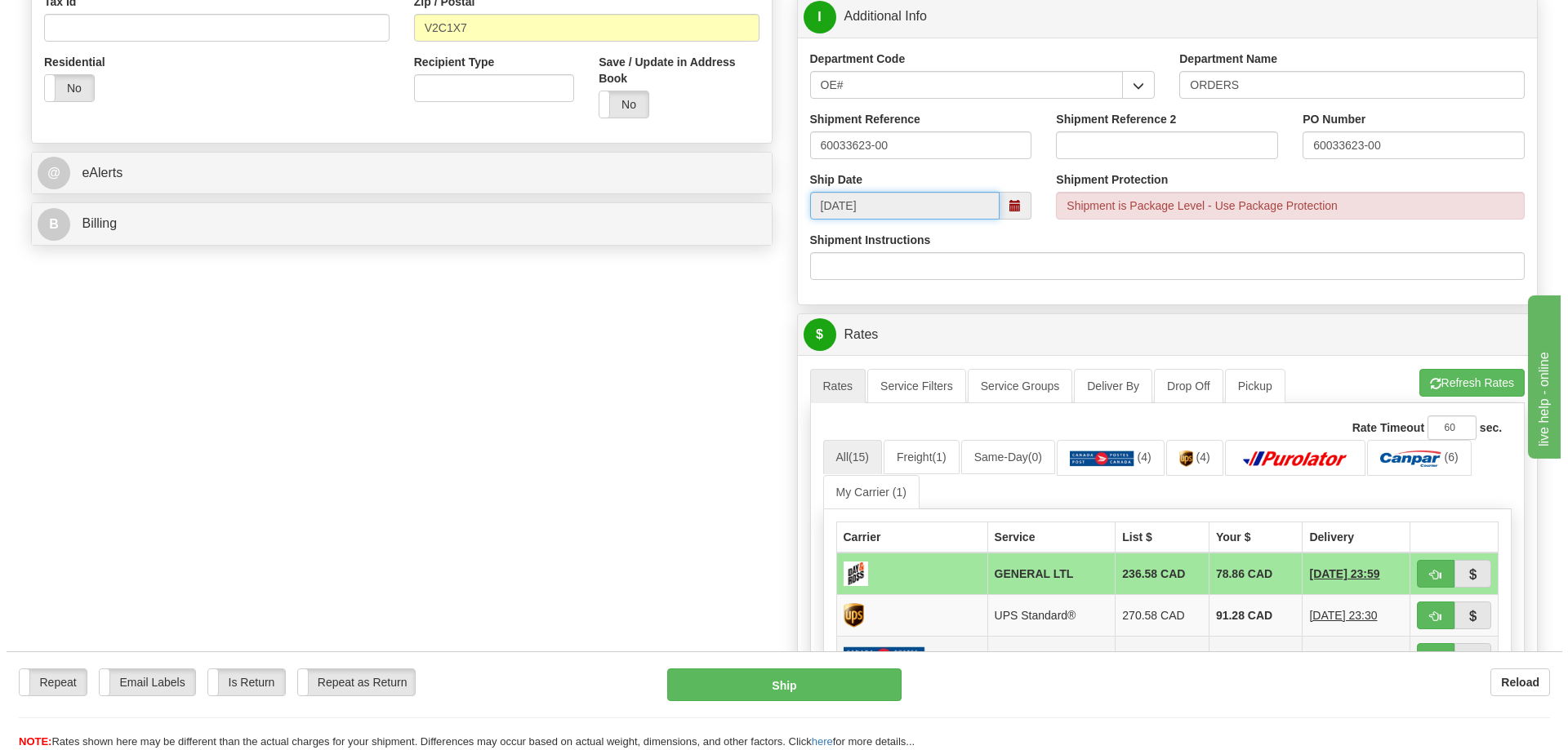
scroll to position [735, 0]
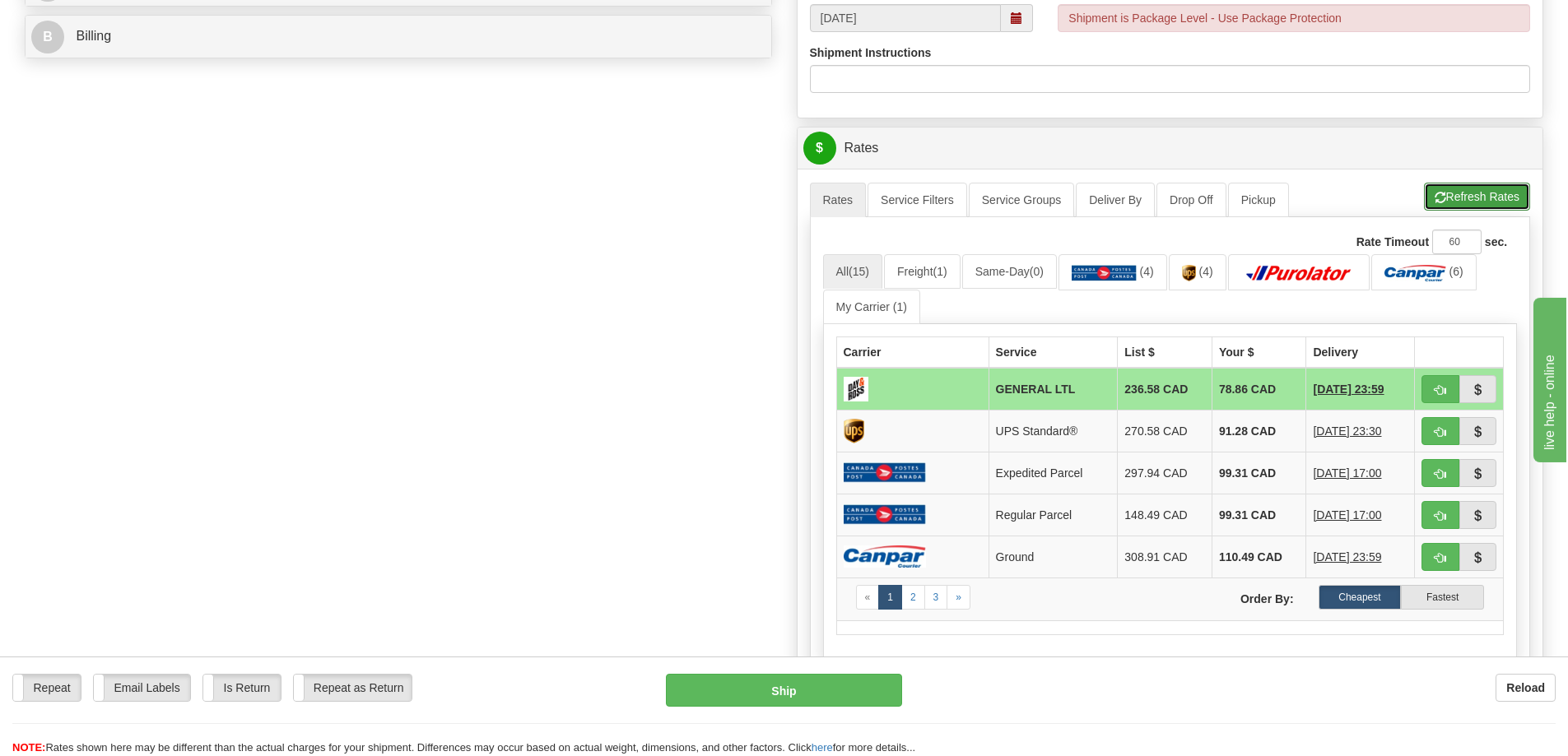
click at [1439, 201] on span "button" at bounding box center [1441, 198] width 12 height 11
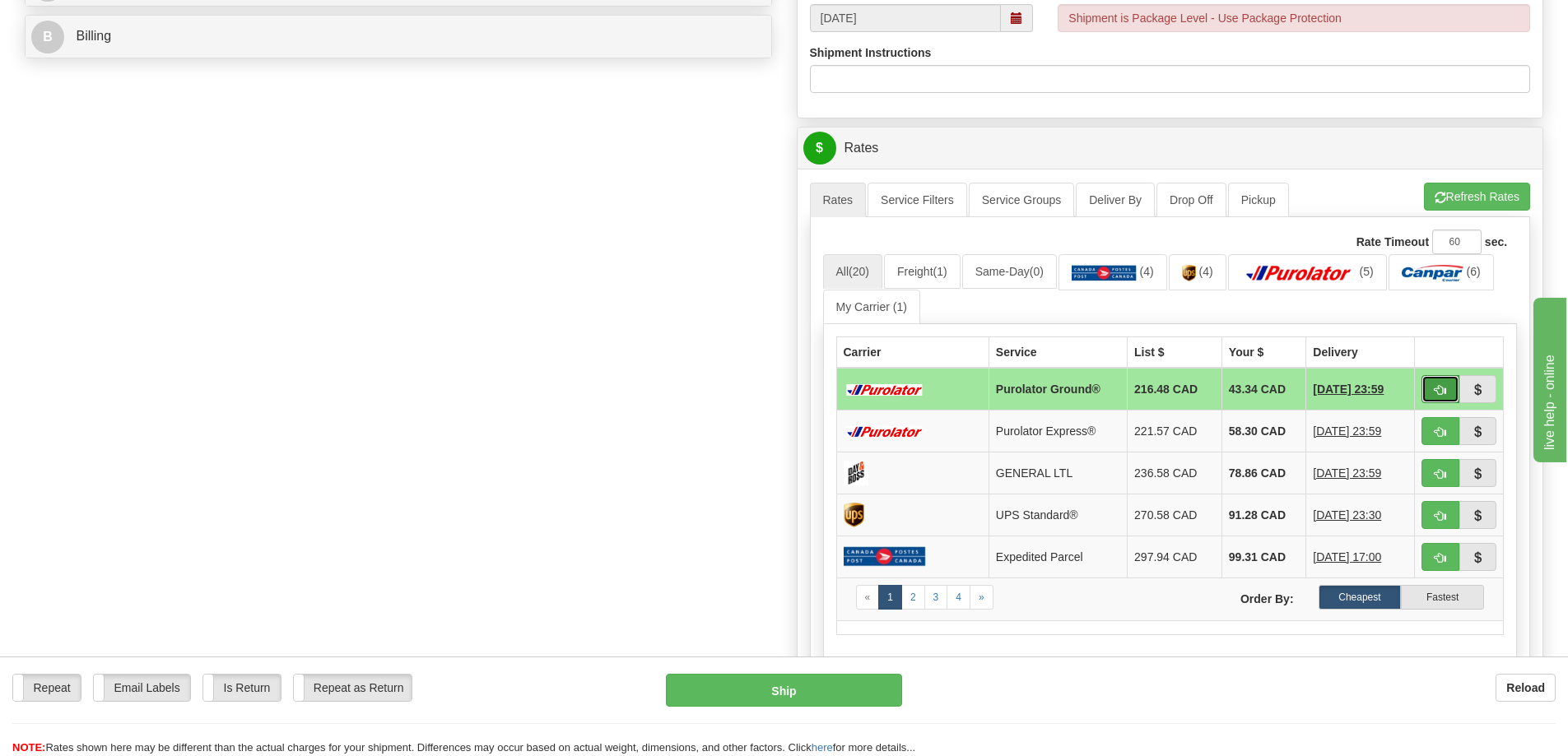
click at [1422, 391] on button "button" at bounding box center [1440, 388] width 38 height 28
type input "260"
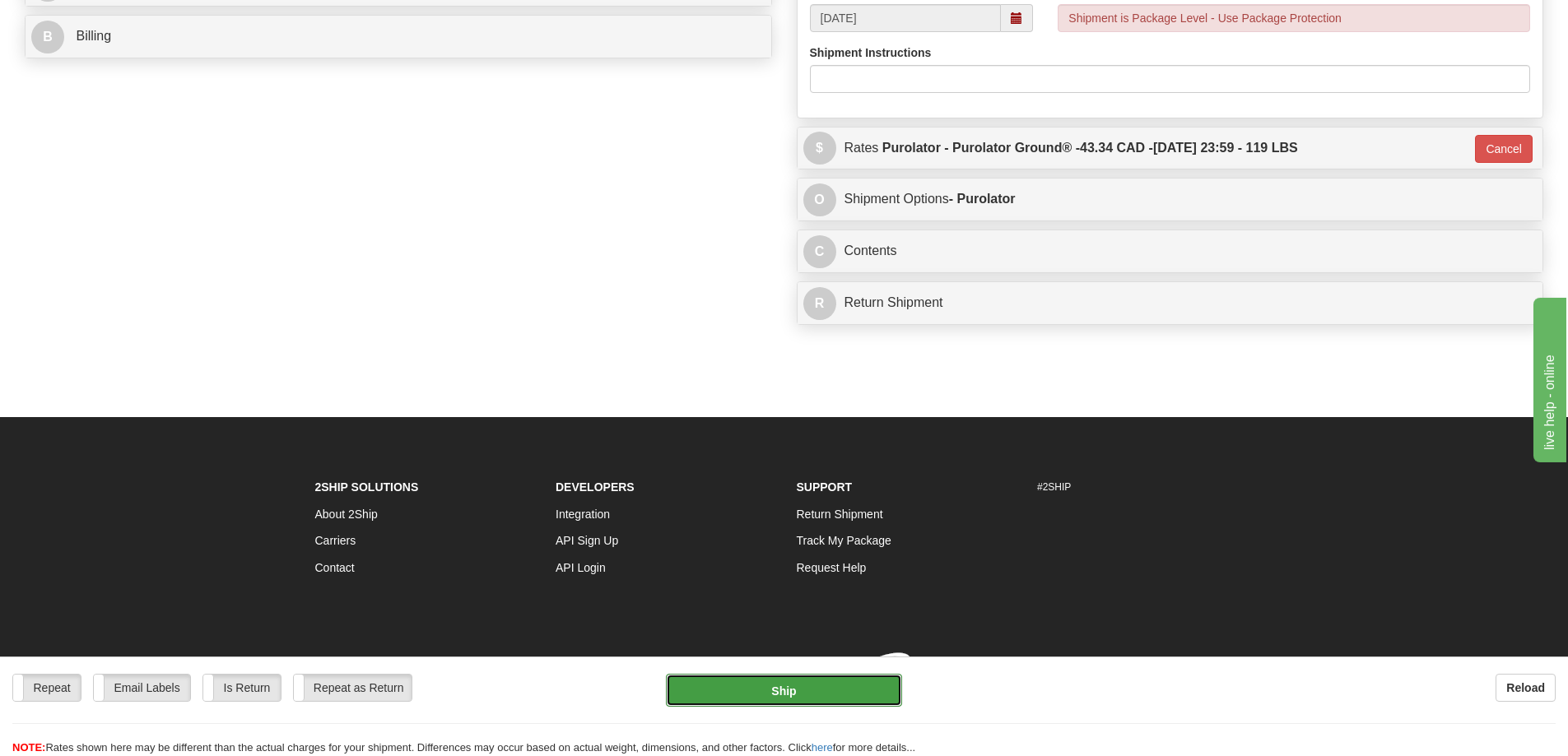
click at [740, 693] on button "Ship" at bounding box center [784, 690] width 236 height 33
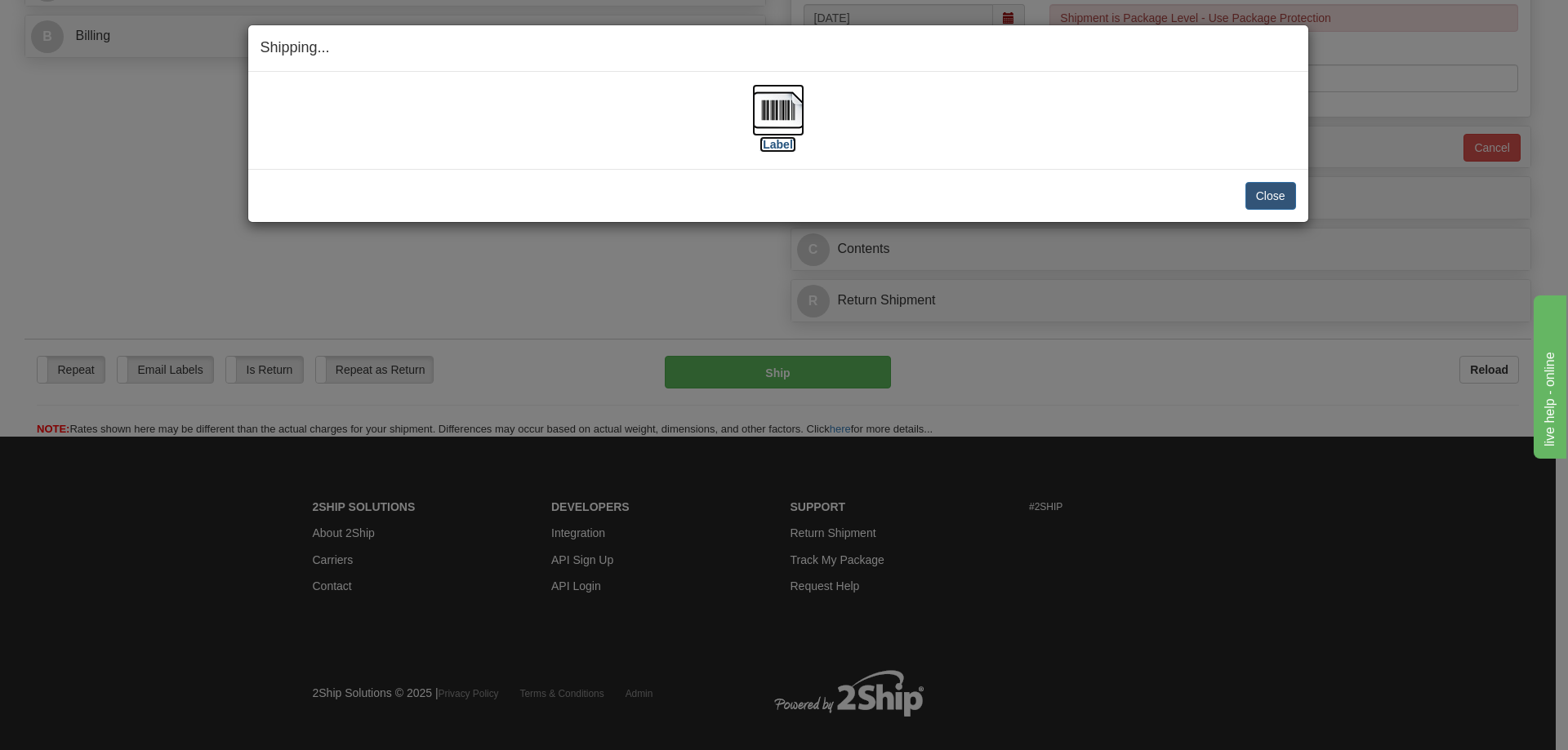
click at [785, 145] on label "[Label]" at bounding box center [778, 145] width 37 height 17
click at [1261, 198] on button "Close" at bounding box center [1271, 195] width 51 height 27
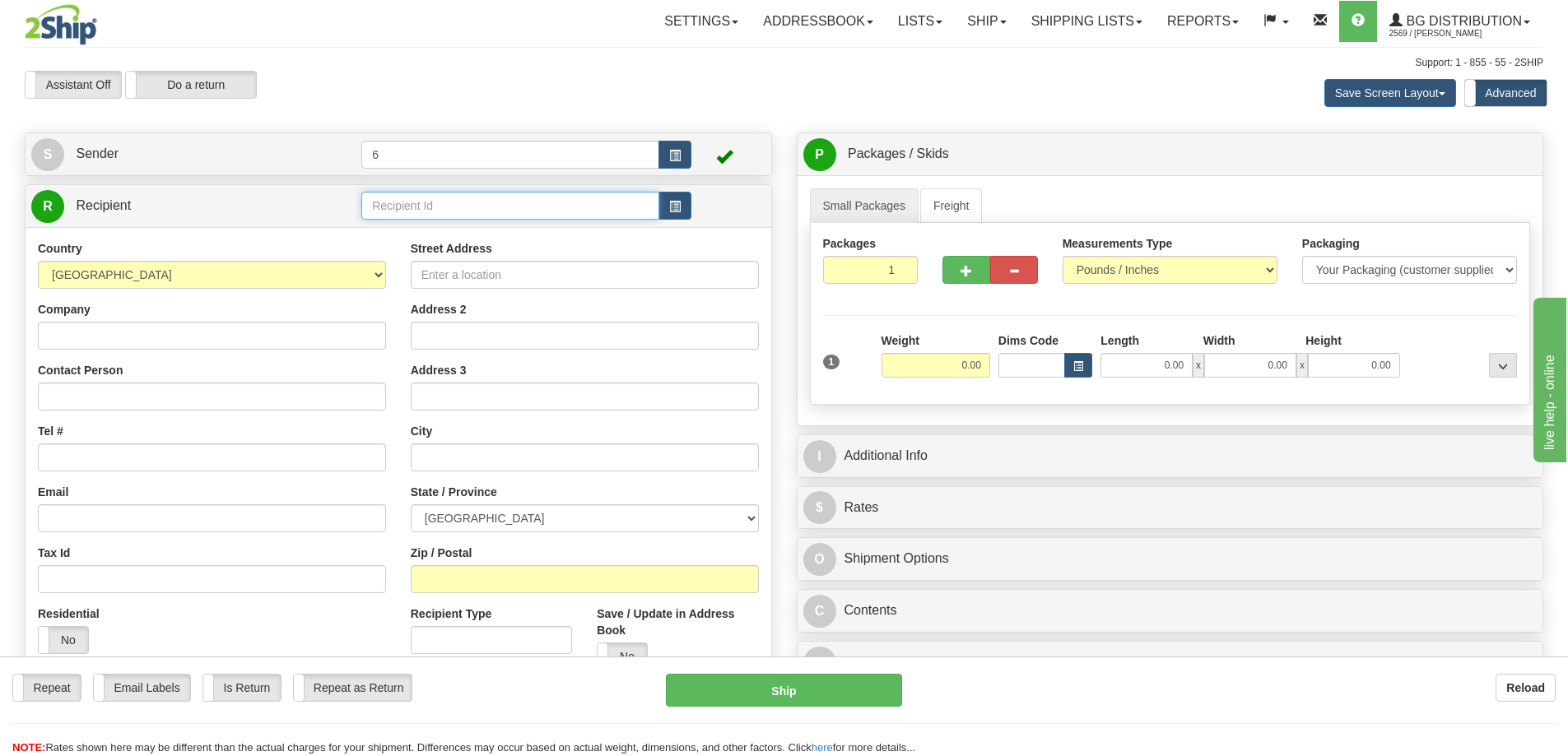
click at [417, 213] on input "text" at bounding box center [510, 205] width 298 height 28
type input "44015"
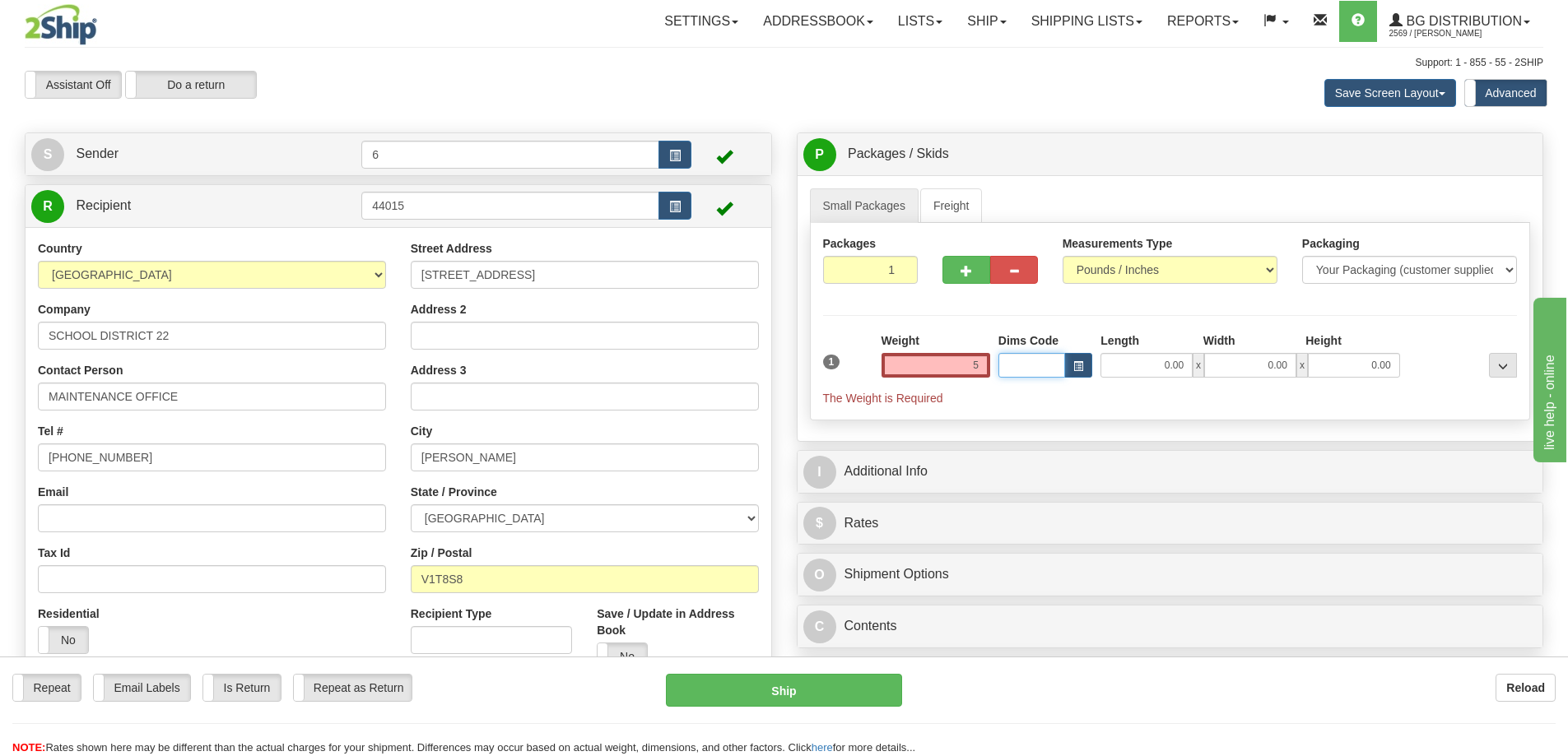
type input "5.00"
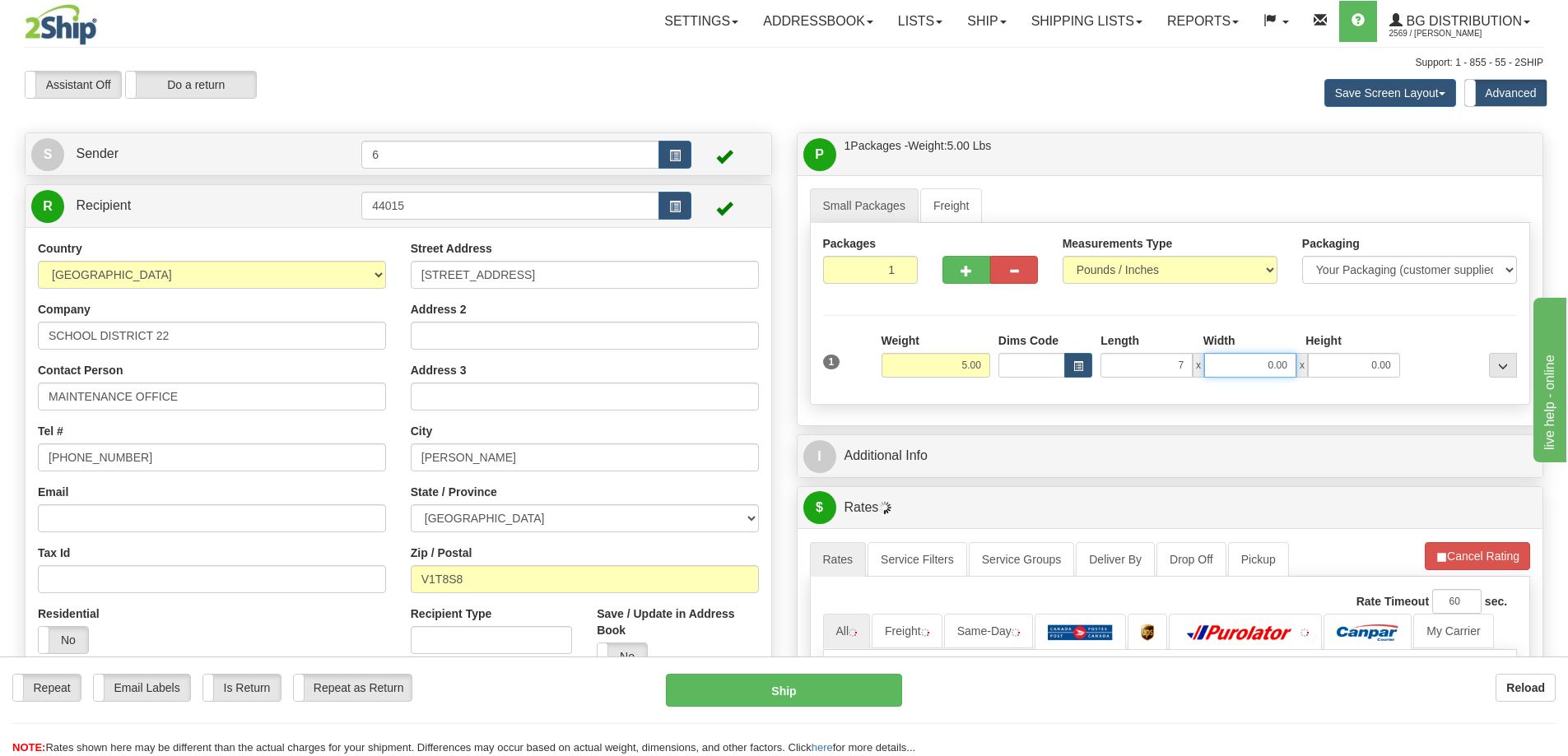
type input "7.00"
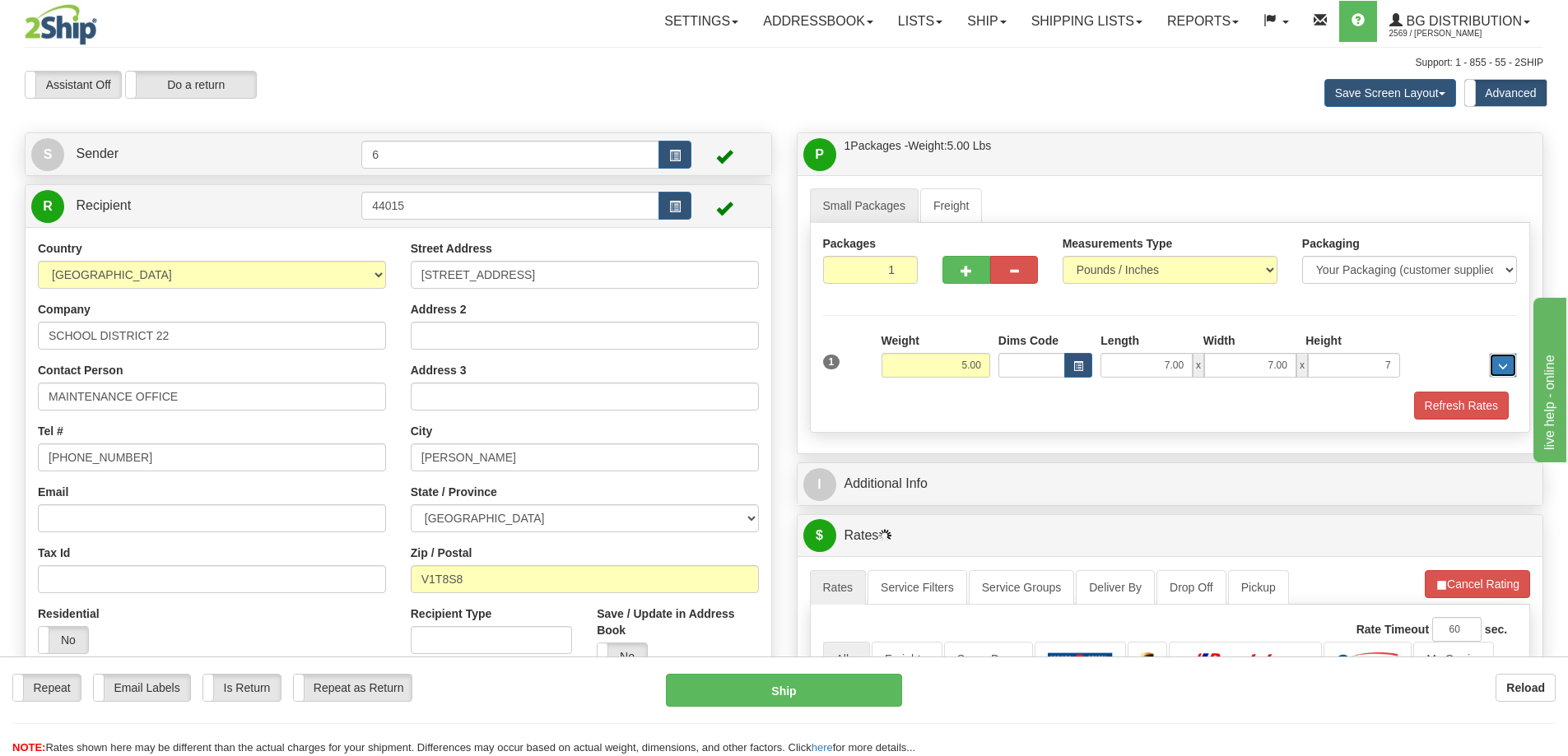
type input "7.00"
click at [1476, 413] on button "Refresh Rates" at bounding box center [1462, 405] width 95 height 28
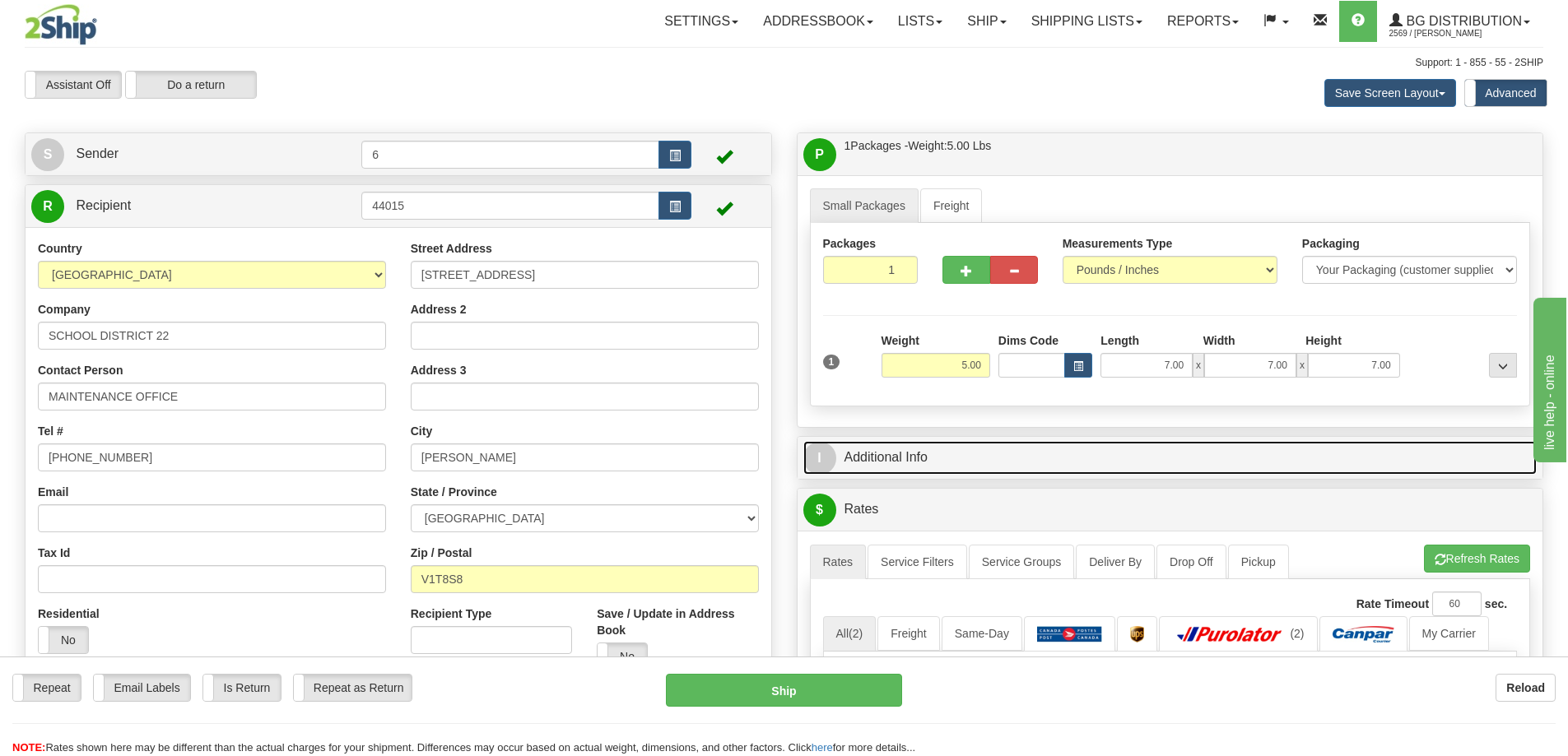
click at [1416, 465] on link "I Additional Info" at bounding box center [1170, 458] width 735 height 33
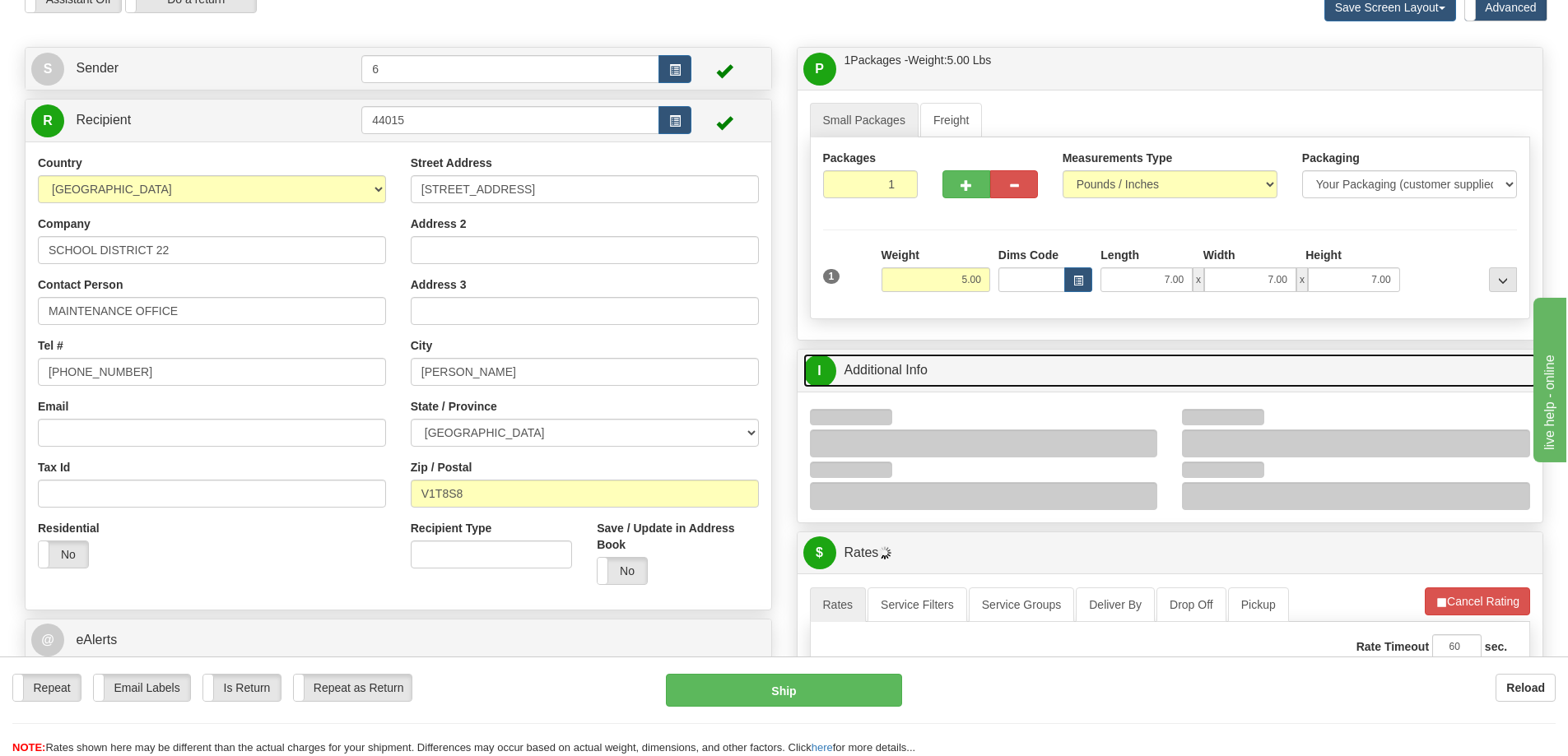
scroll to position [165, 0]
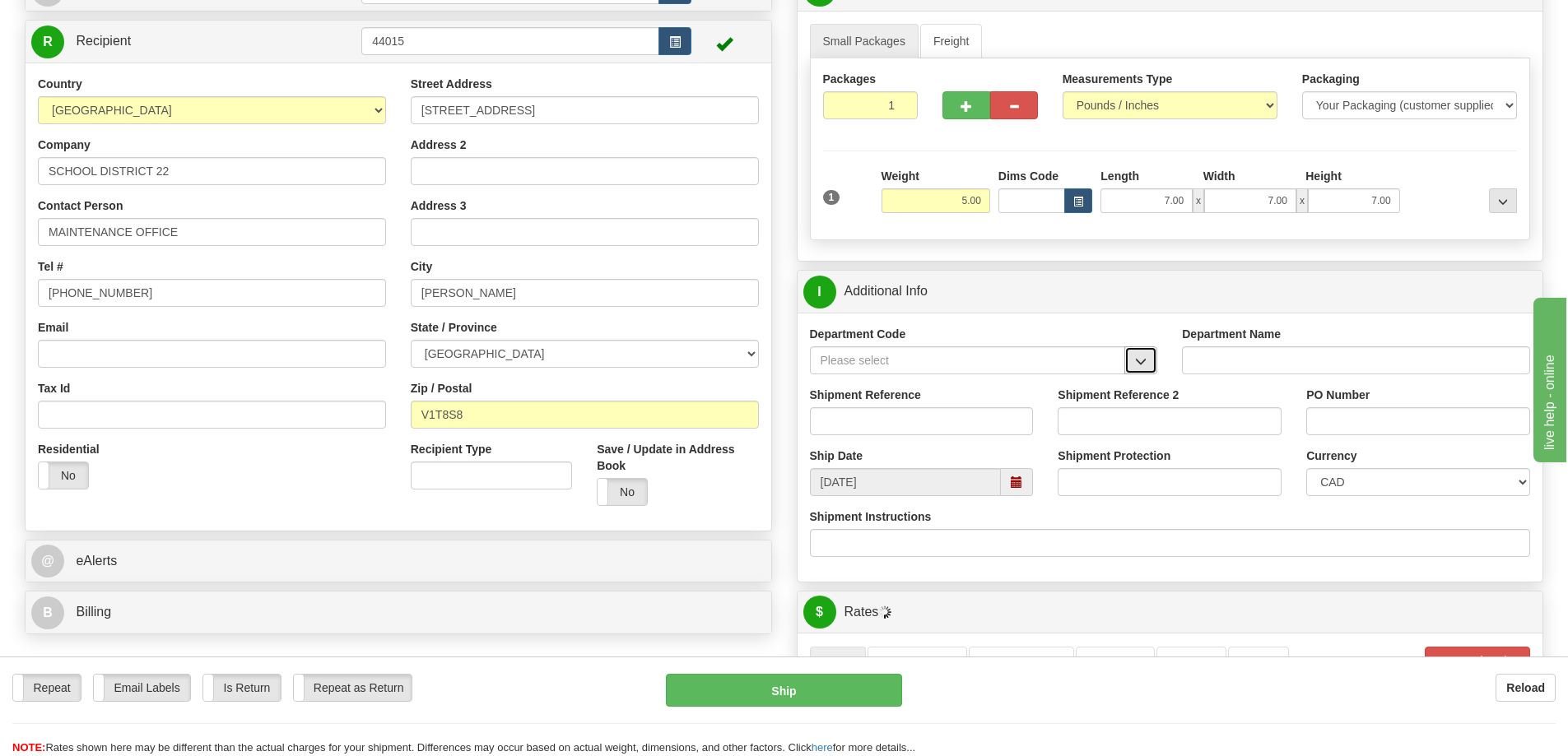
click at [1146, 364] on span "button" at bounding box center [1141, 362] width 12 height 11
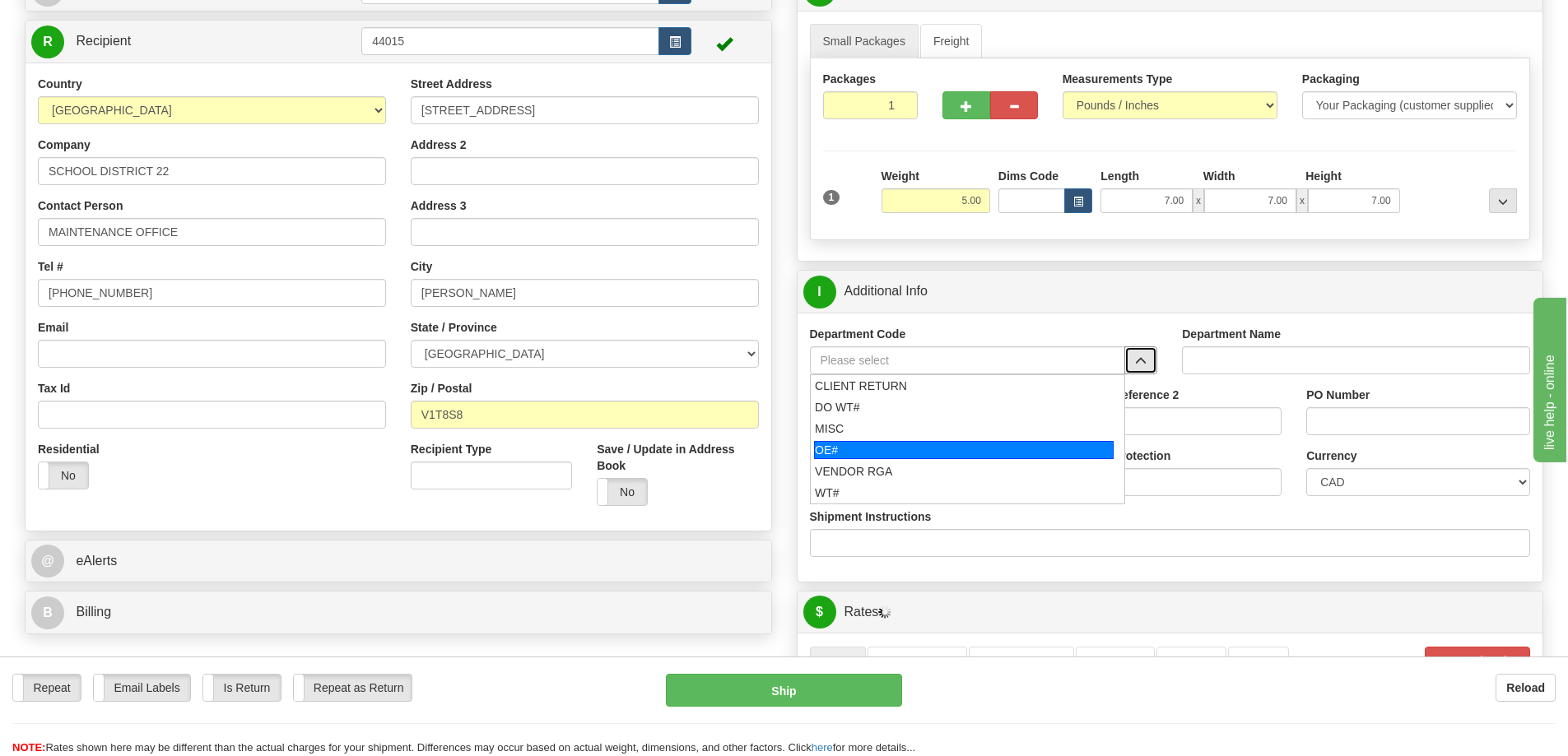
click at [854, 450] on div "OE#" at bounding box center [964, 450] width 300 height 18
type input "OE#"
type input "ORDERS"
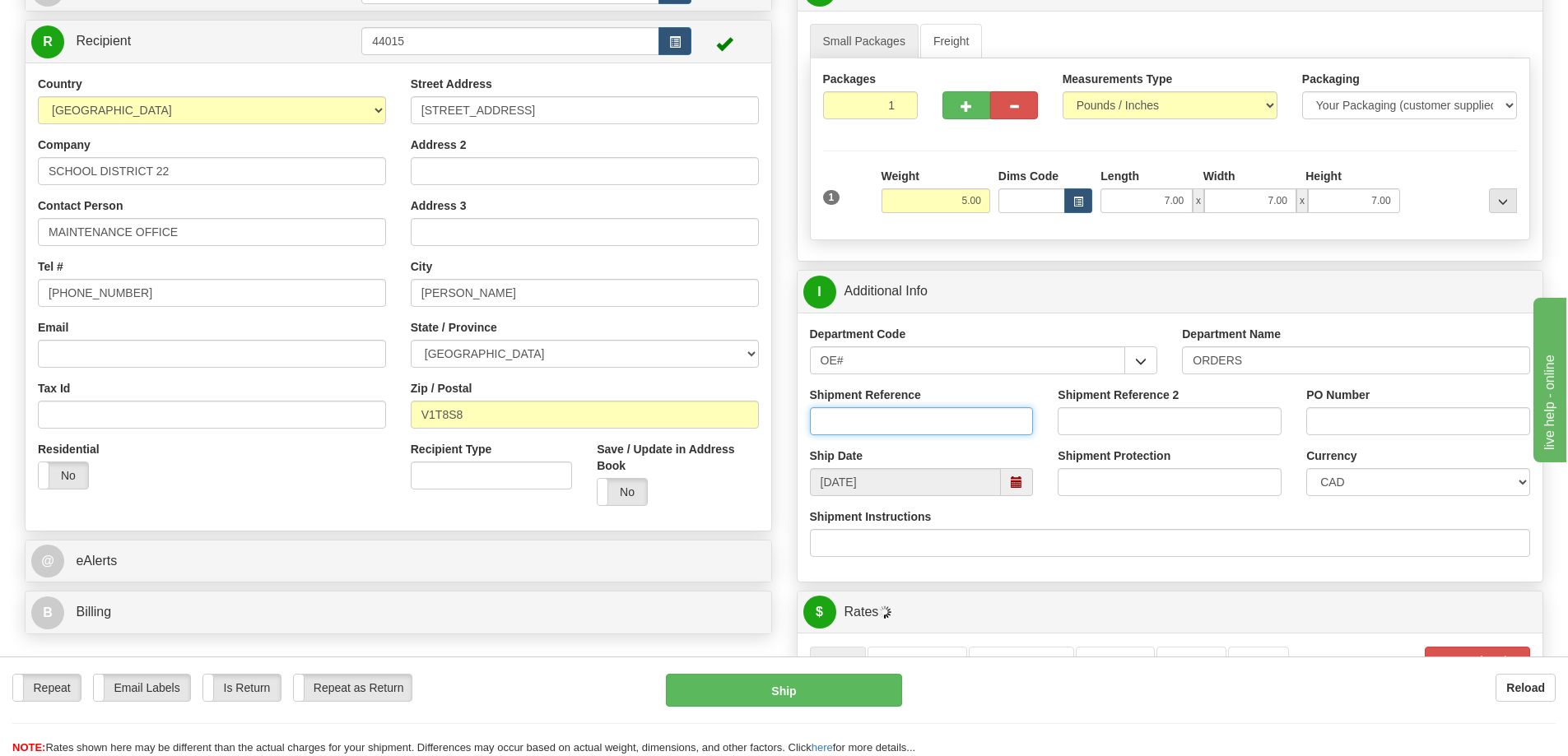
click at [856, 427] on input "Shipment Reference" at bounding box center [921, 421] width 224 height 28
type input "60033597-00"
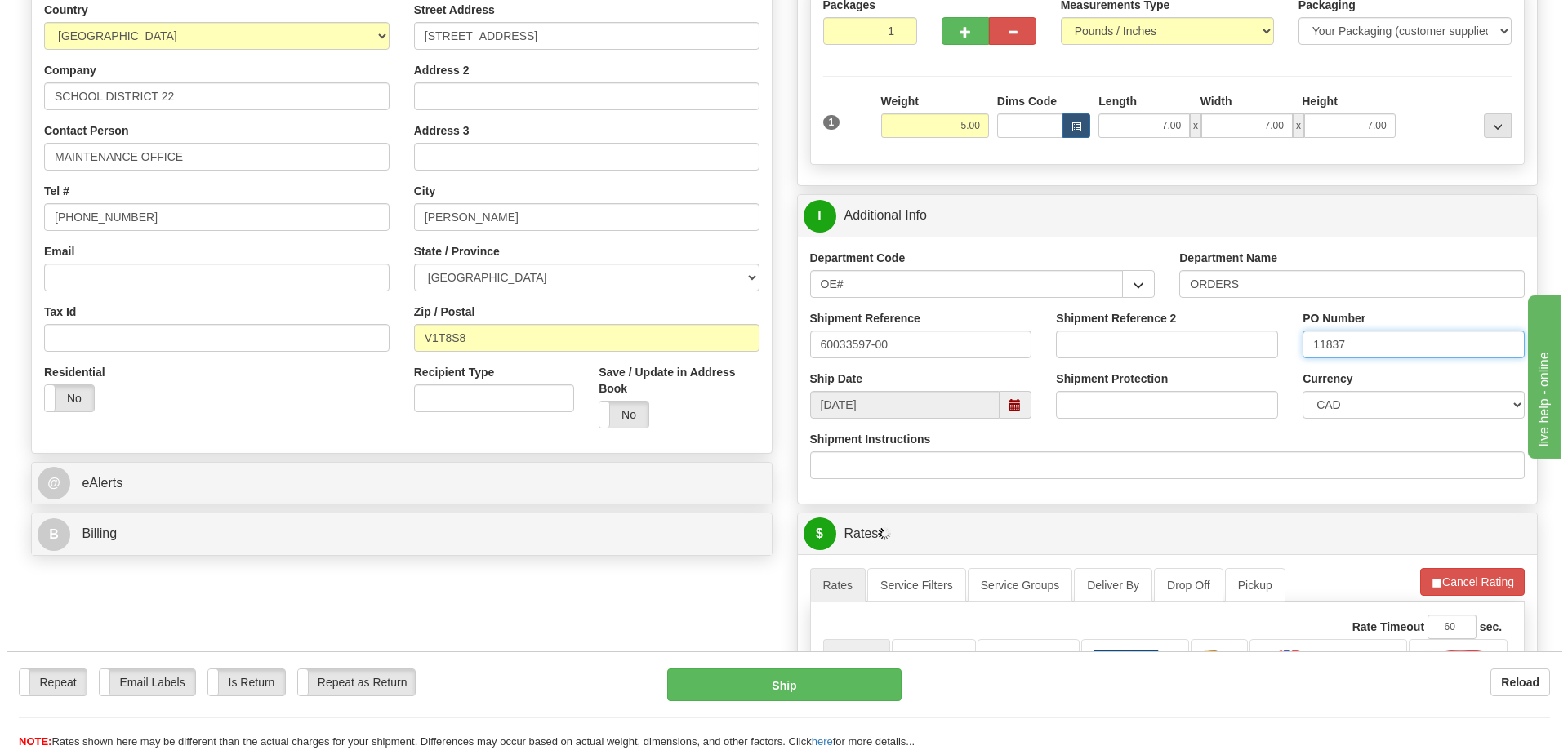
scroll to position [653, 0]
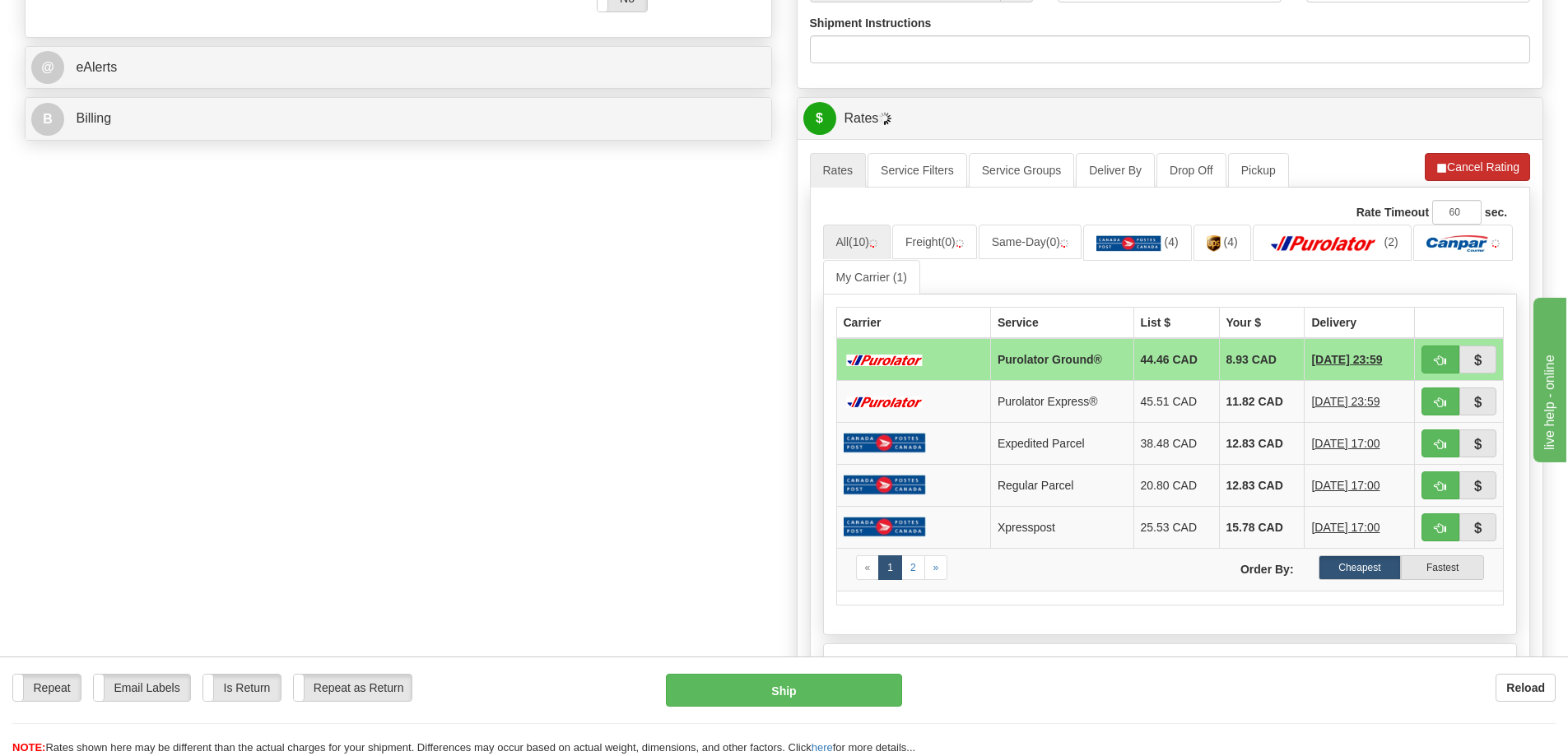
type input "11837"
click at [1462, 168] on button "Cancel Rating" at bounding box center [1478, 167] width 106 height 28
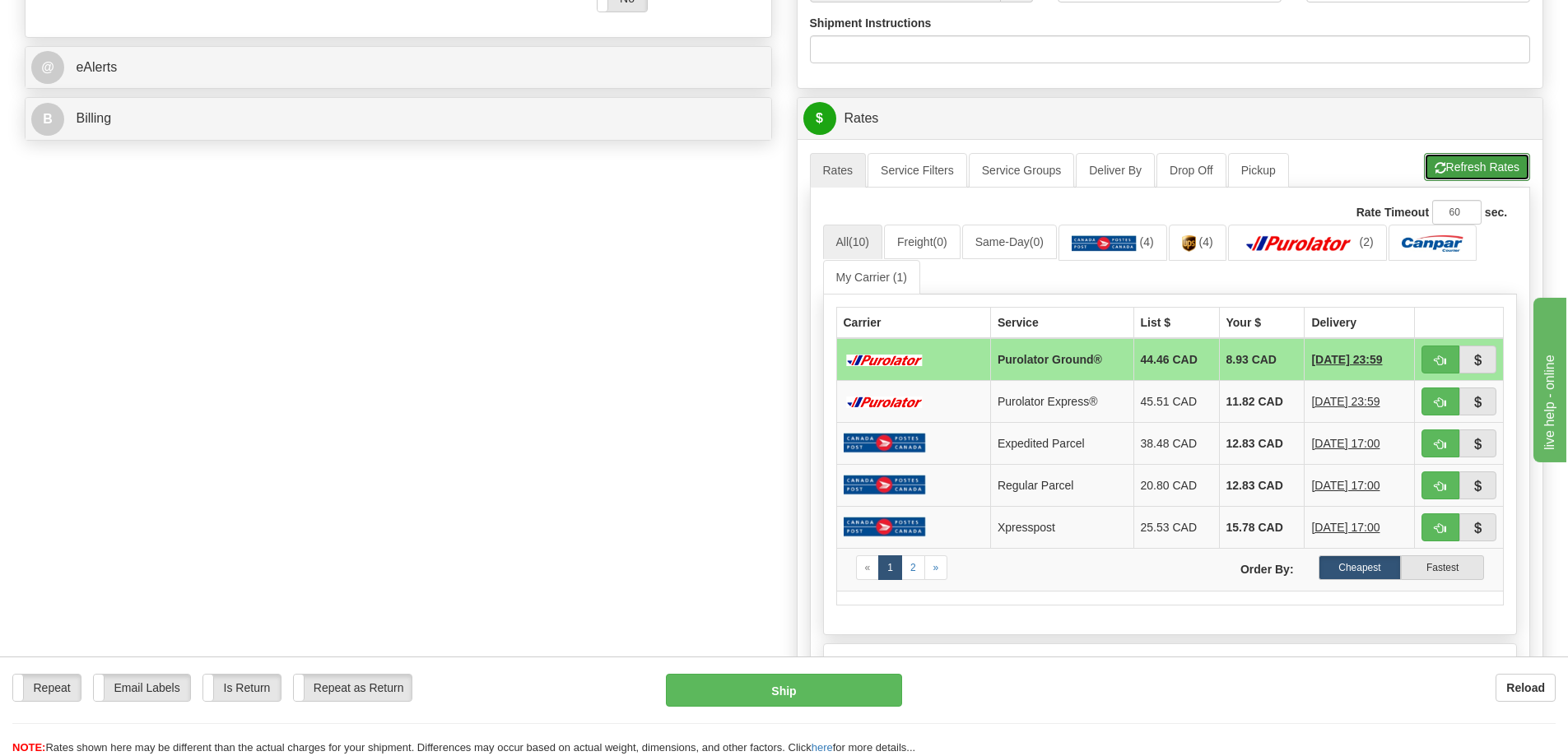
click at [1476, 171] on button "Refresh Rates" at bounding box center [1477, 167] width 106 height 28
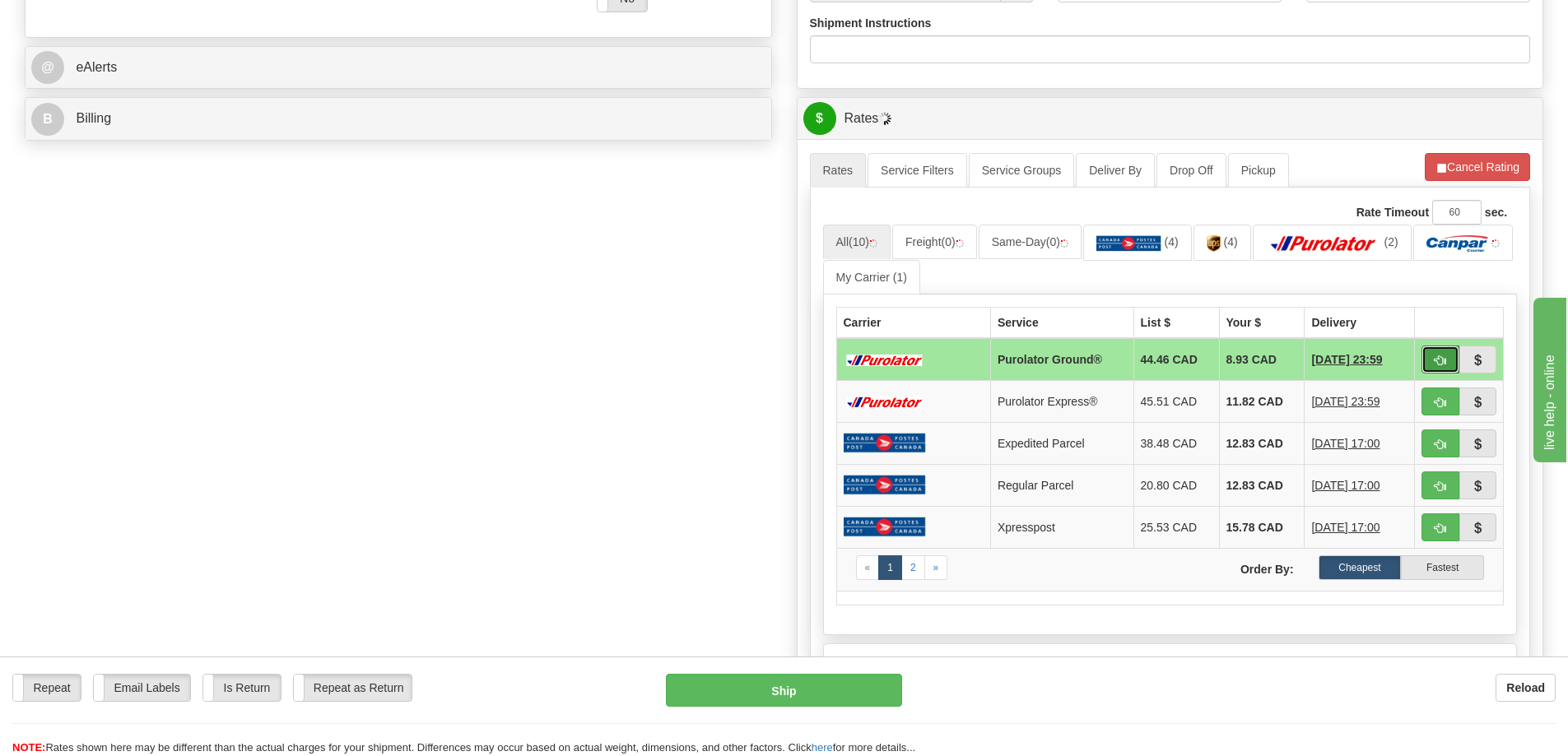
click at [1441, 350] on button "button" at bounding box center [1440, 359] width 38 height 28
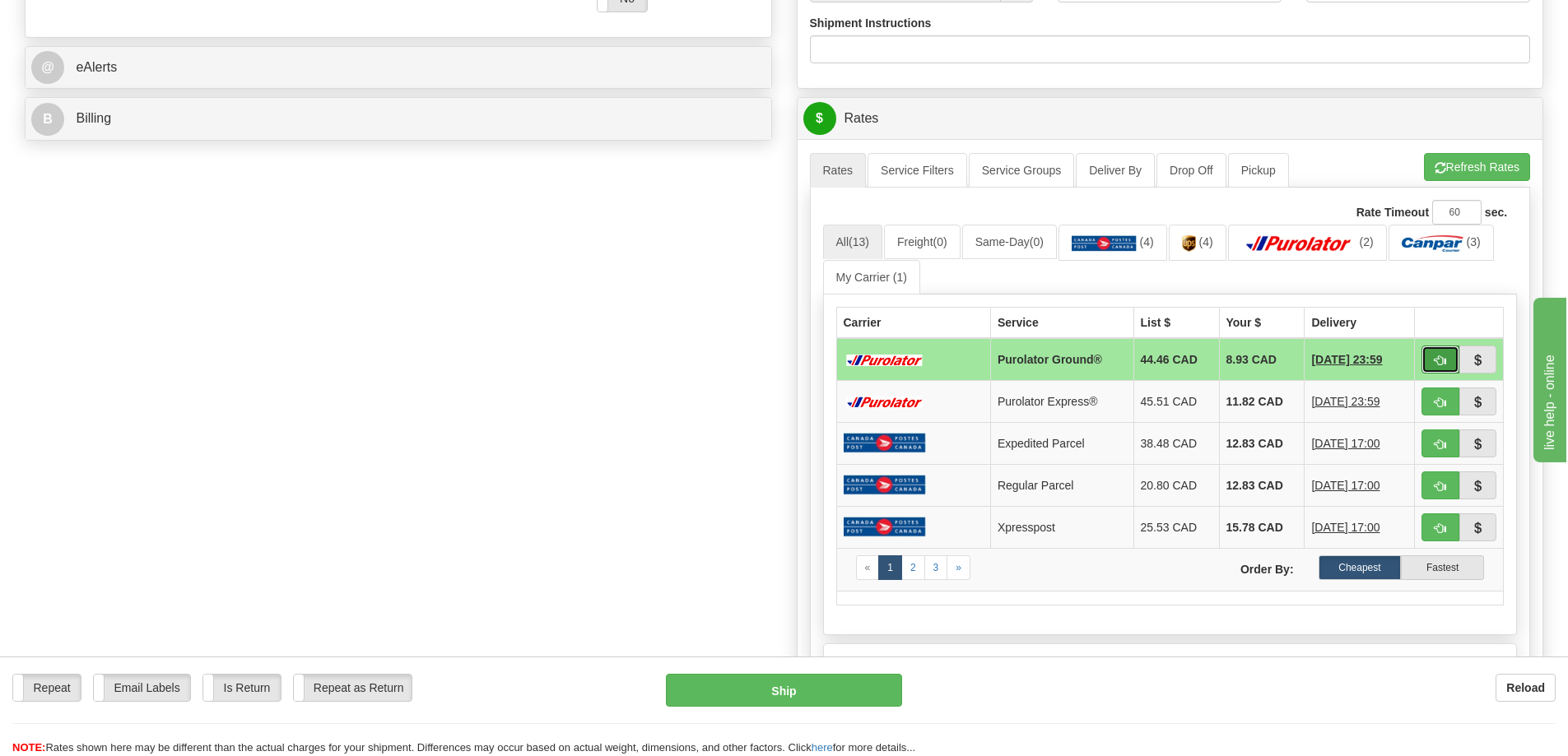
click at [1442, 364] on span "button" at bounding box center [1441, 361] width 12 height 11
type input "260"
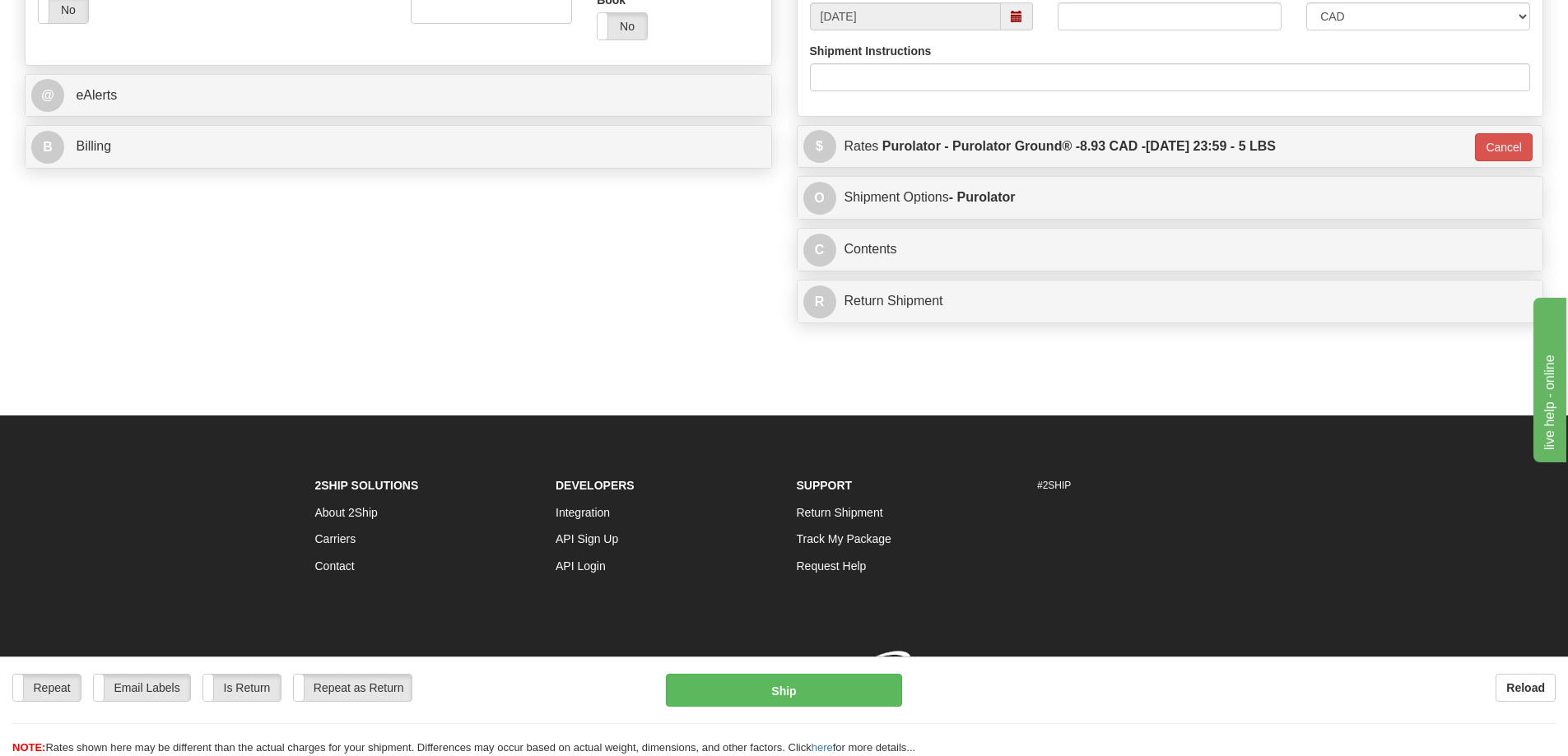
click at [824, 671] on div "Repeat Repeat Email Labels Email Labels Edit Is Return Is Return Repeat as Retu…" at bounding box center [784, 706] width 1568 height 100
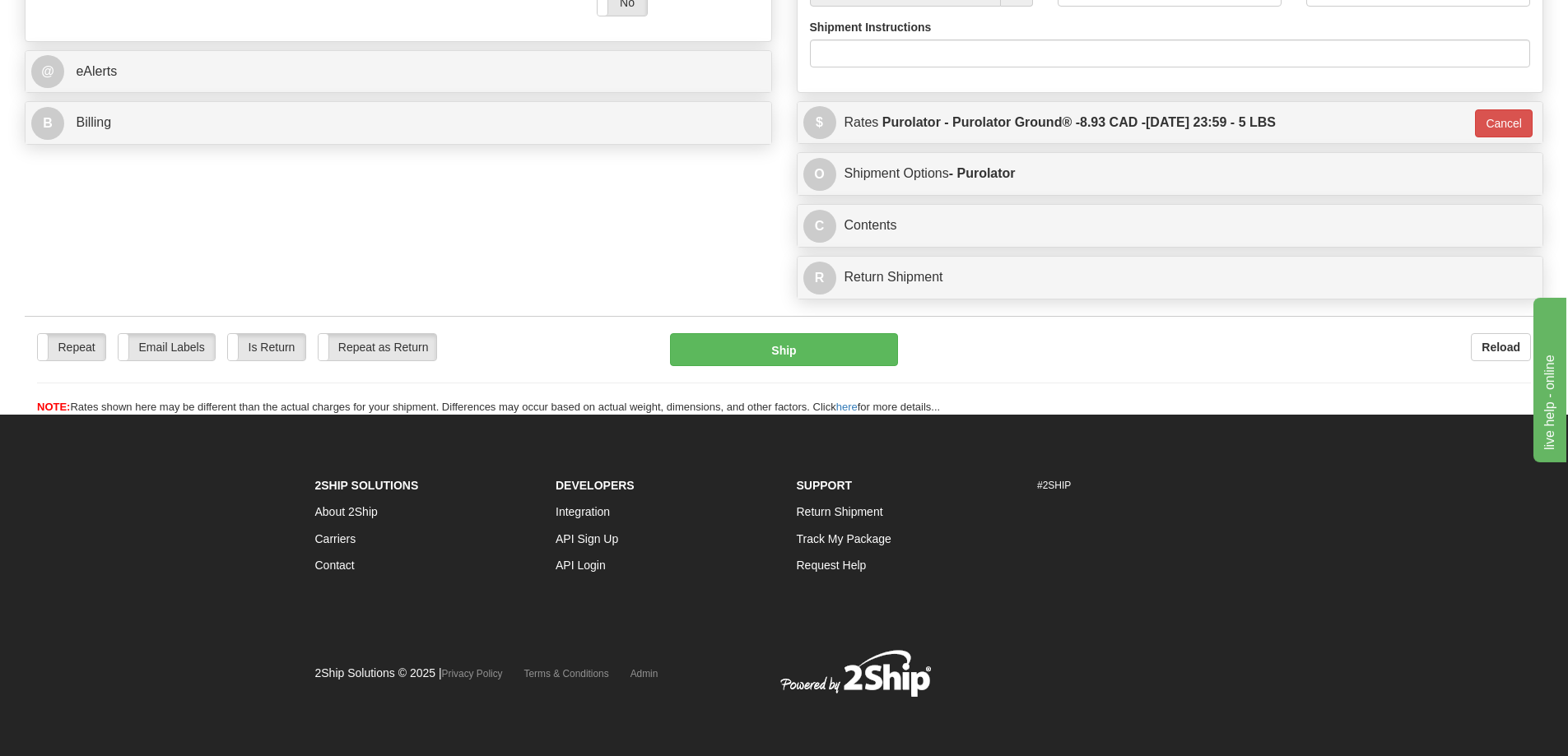
click at [814, 692] on img at bounding box center [847, 673] width 170 height 49
click at [797, 350] on button "Ship" at bounding box center [784, 349] width 228 height 33
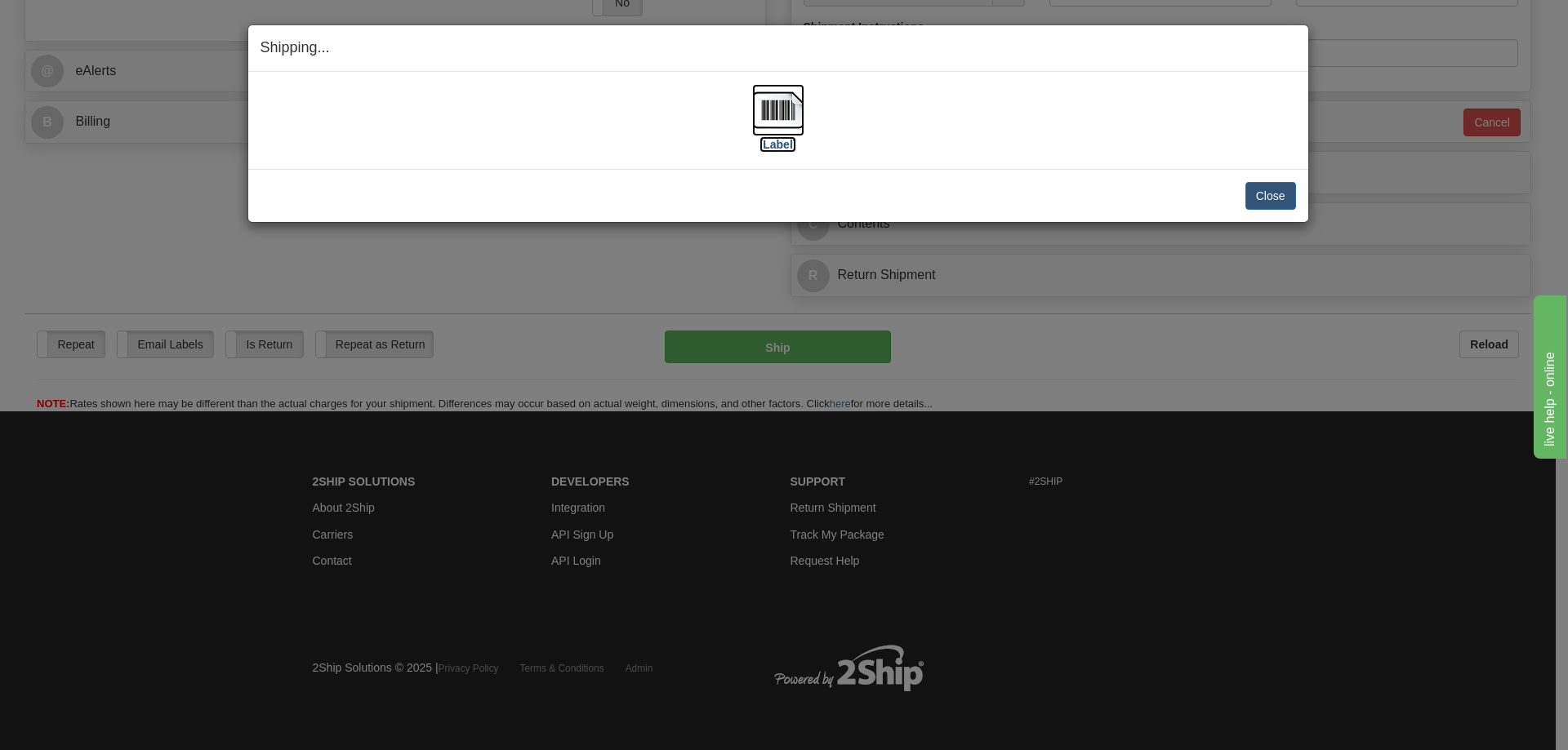
click at [783, 149] on label "[Label]" at bounding box center [778, 145] width 37 height 17
click at [1262, 190] on button "Close" at bounding box center [1271, 195] width 51 height 27
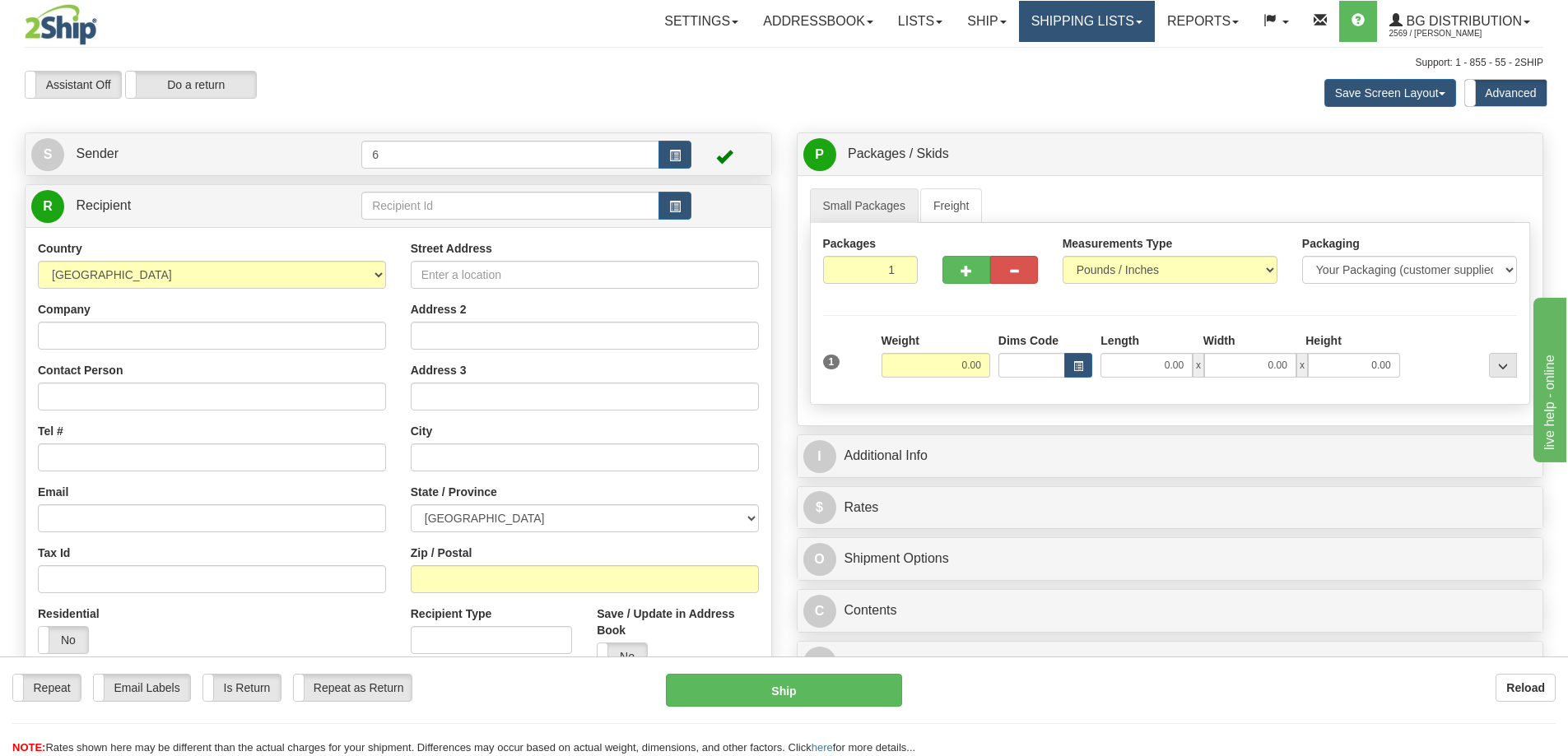
click at [1072, 29] on link "Shipping lists" at bounding box center [1087, 21] width 136 height 41
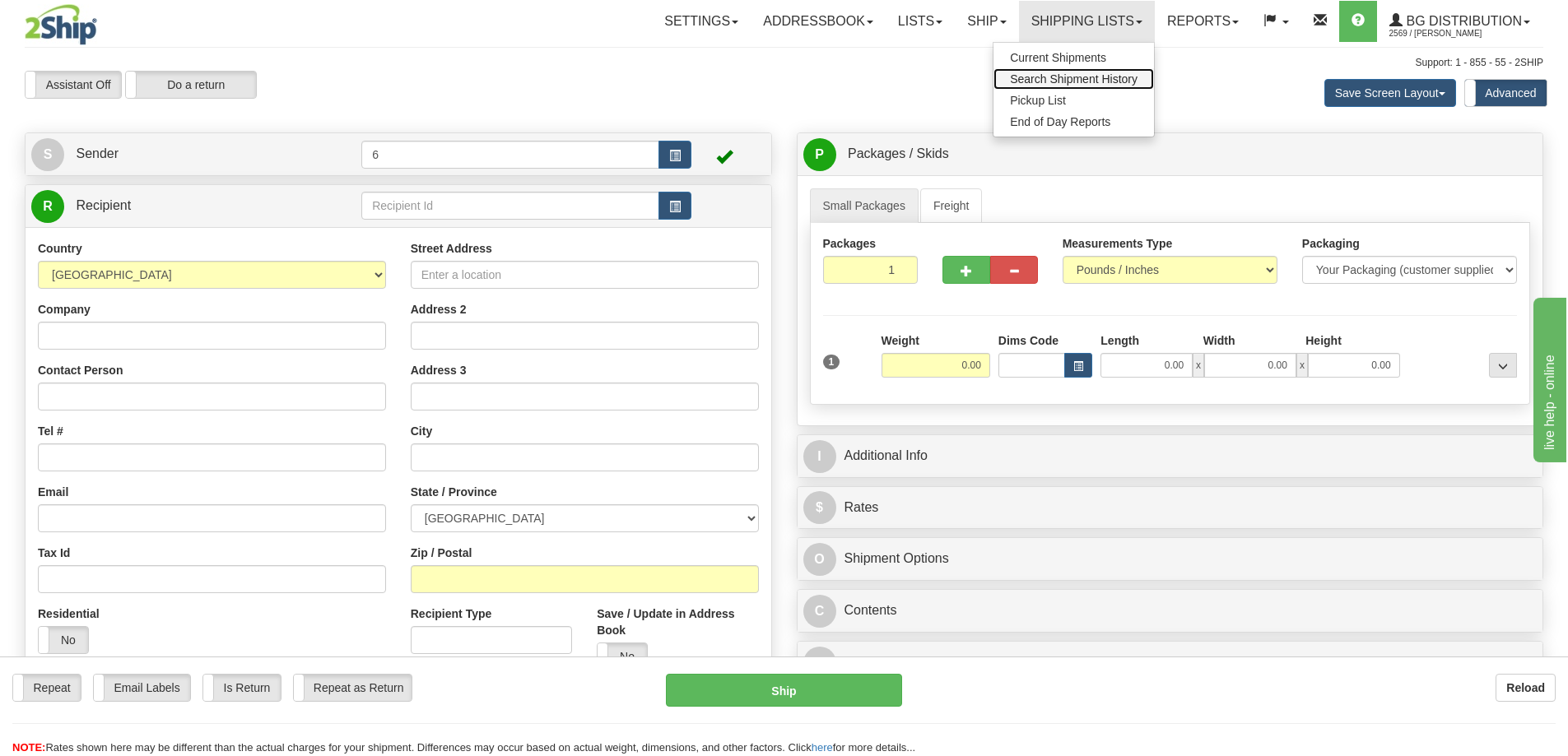
click at [1040, 71] on link "Search Shipment History" at bounding box center [1074, 80] width 161 height 22
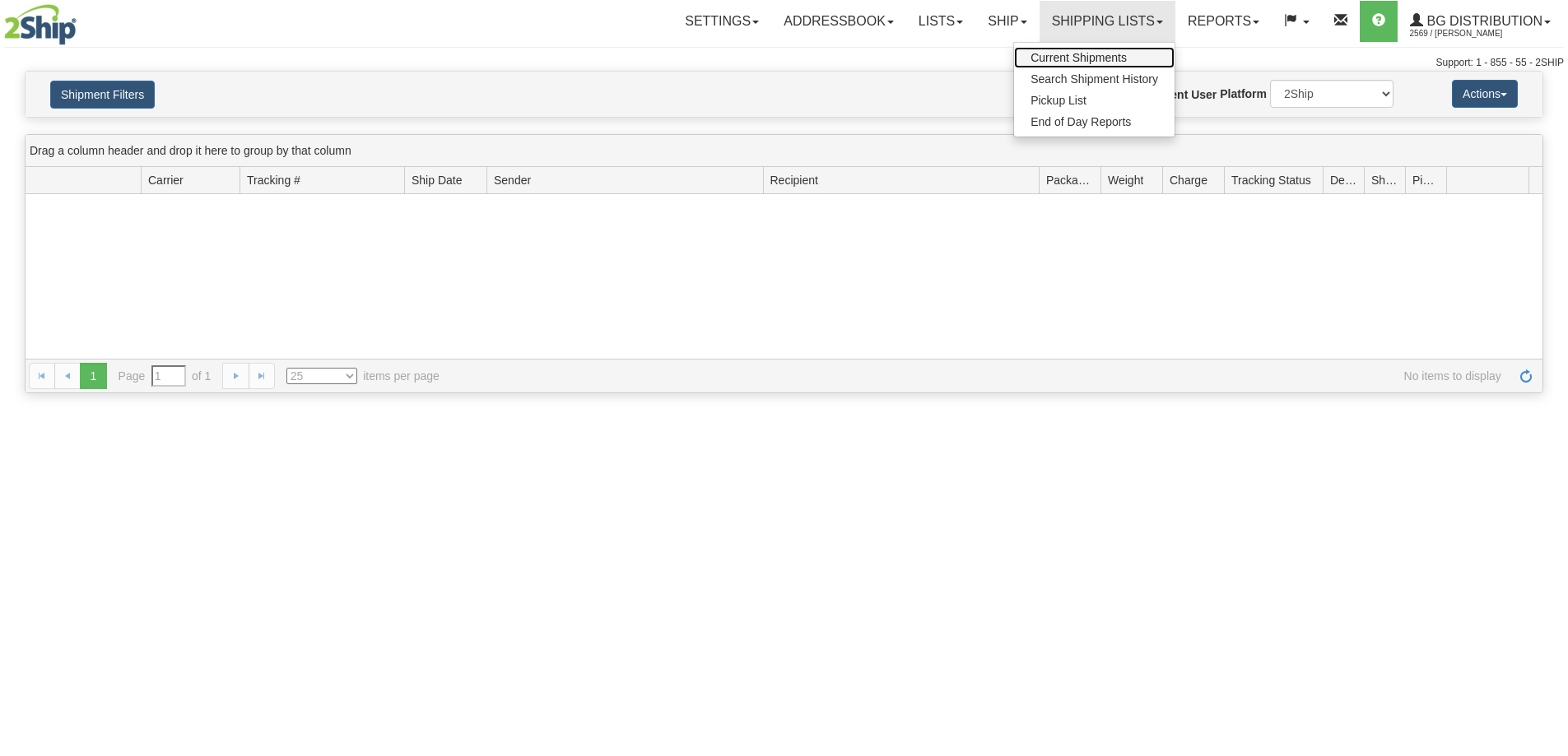
click at [1068, 48] on link "Current Shipments" at bounding box center [1095, 58] width 161 height 22
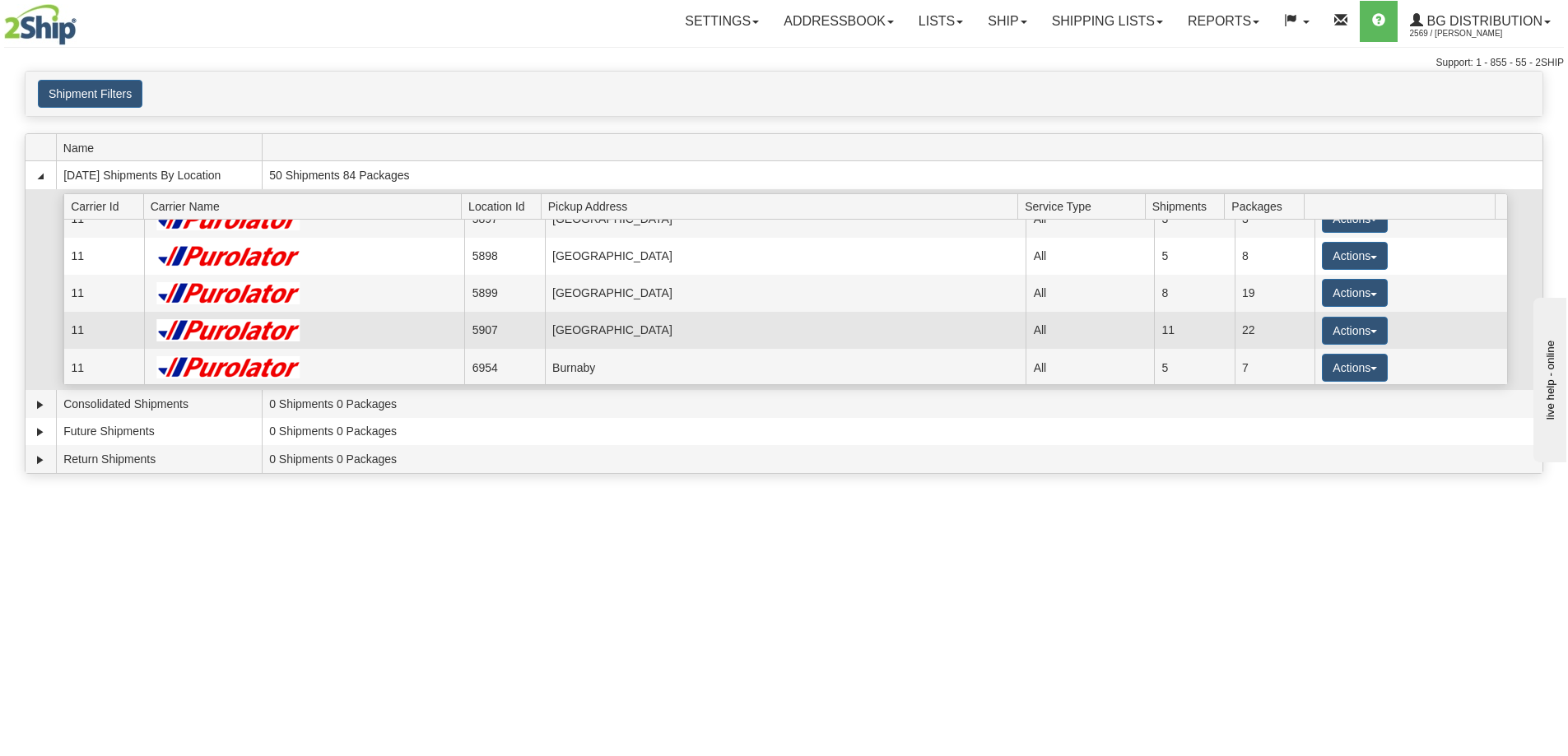
scroll to position [82, 0]
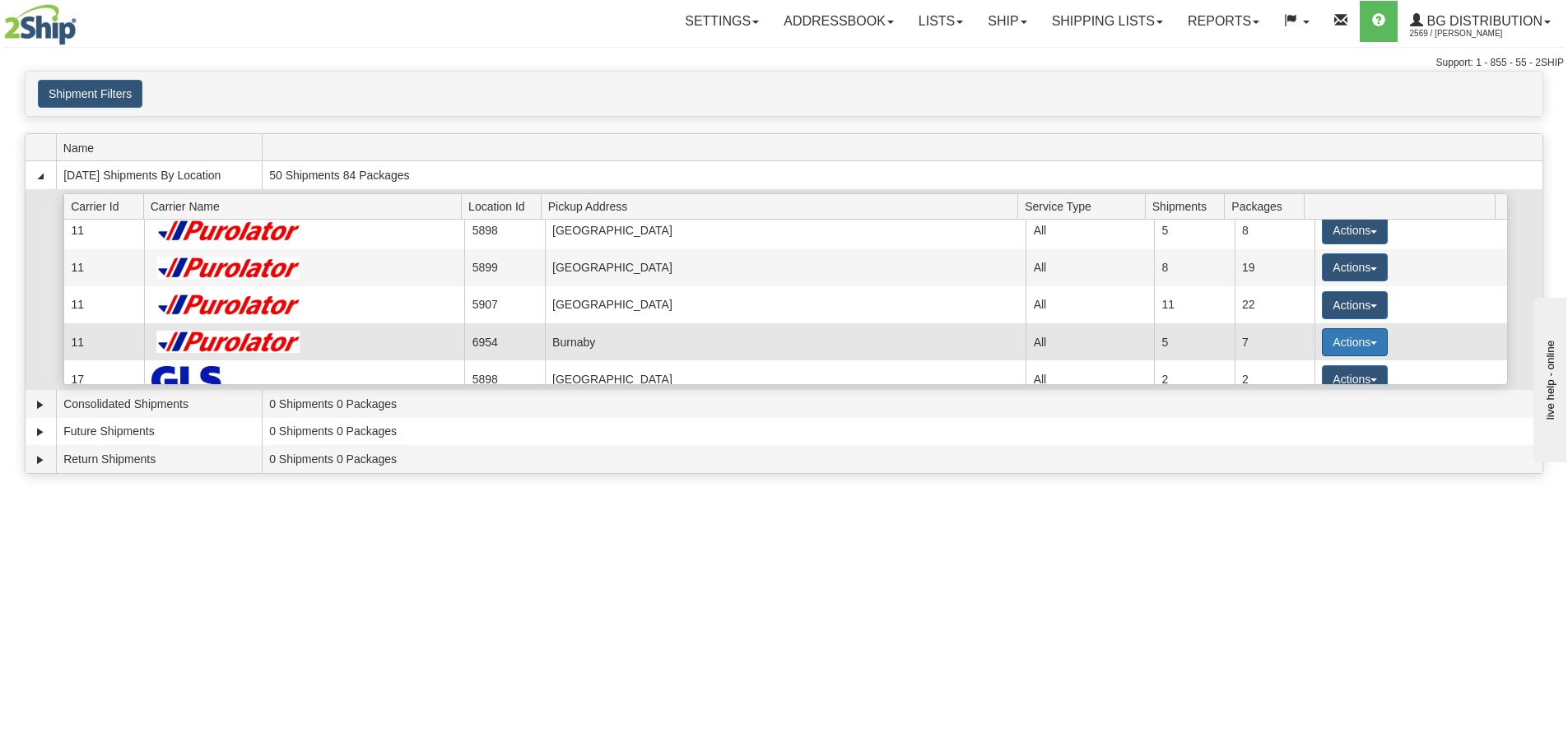
click at [1362, 343] on button "Actions" at bounding box center [1354, 342] width 66 height 28
click at [1323, 379] on link "Details" at bounding box center [1321, 373] width 132 height 22
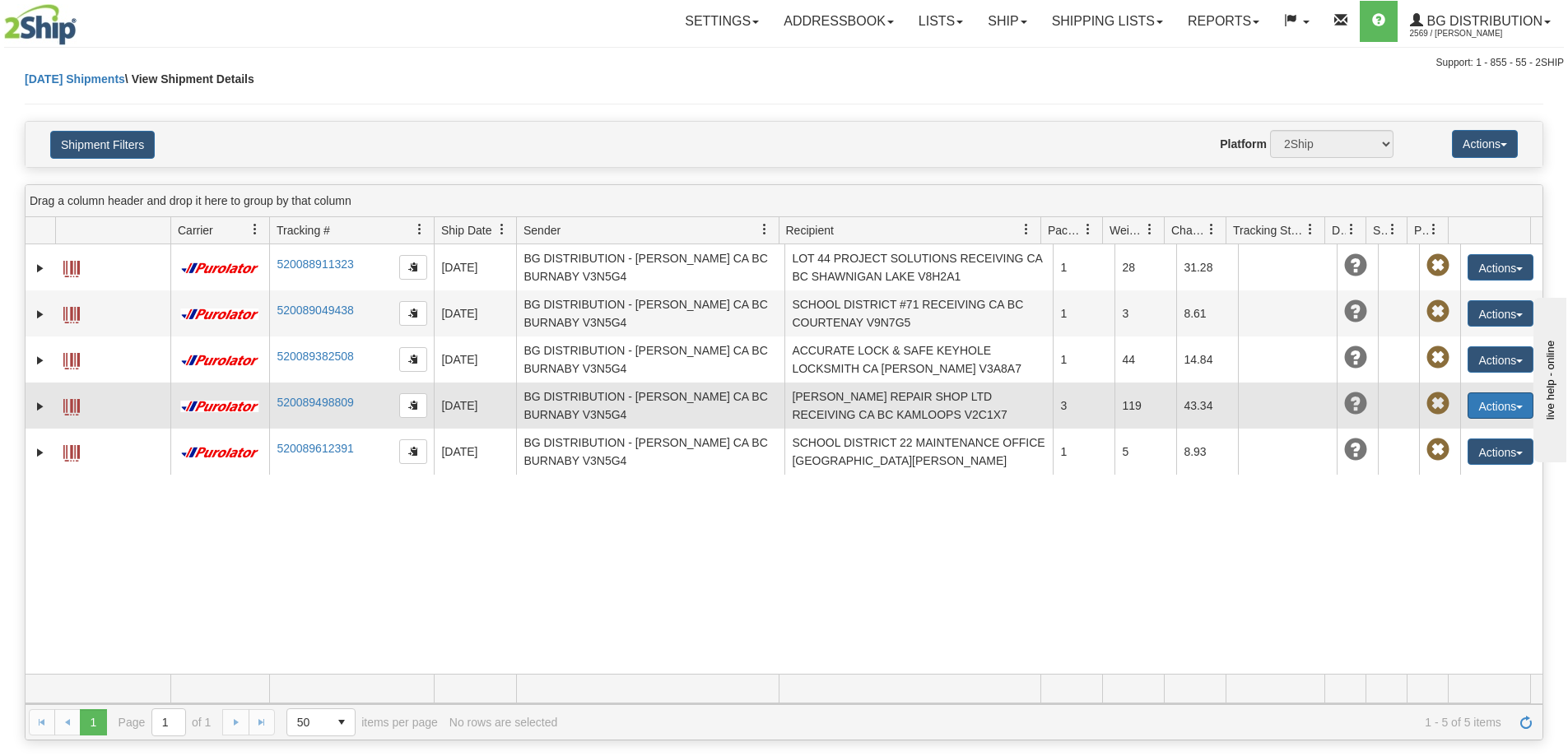
click at [1476, 402] on button "Actions" at bounding box center [1500, 405] width 66 height 26
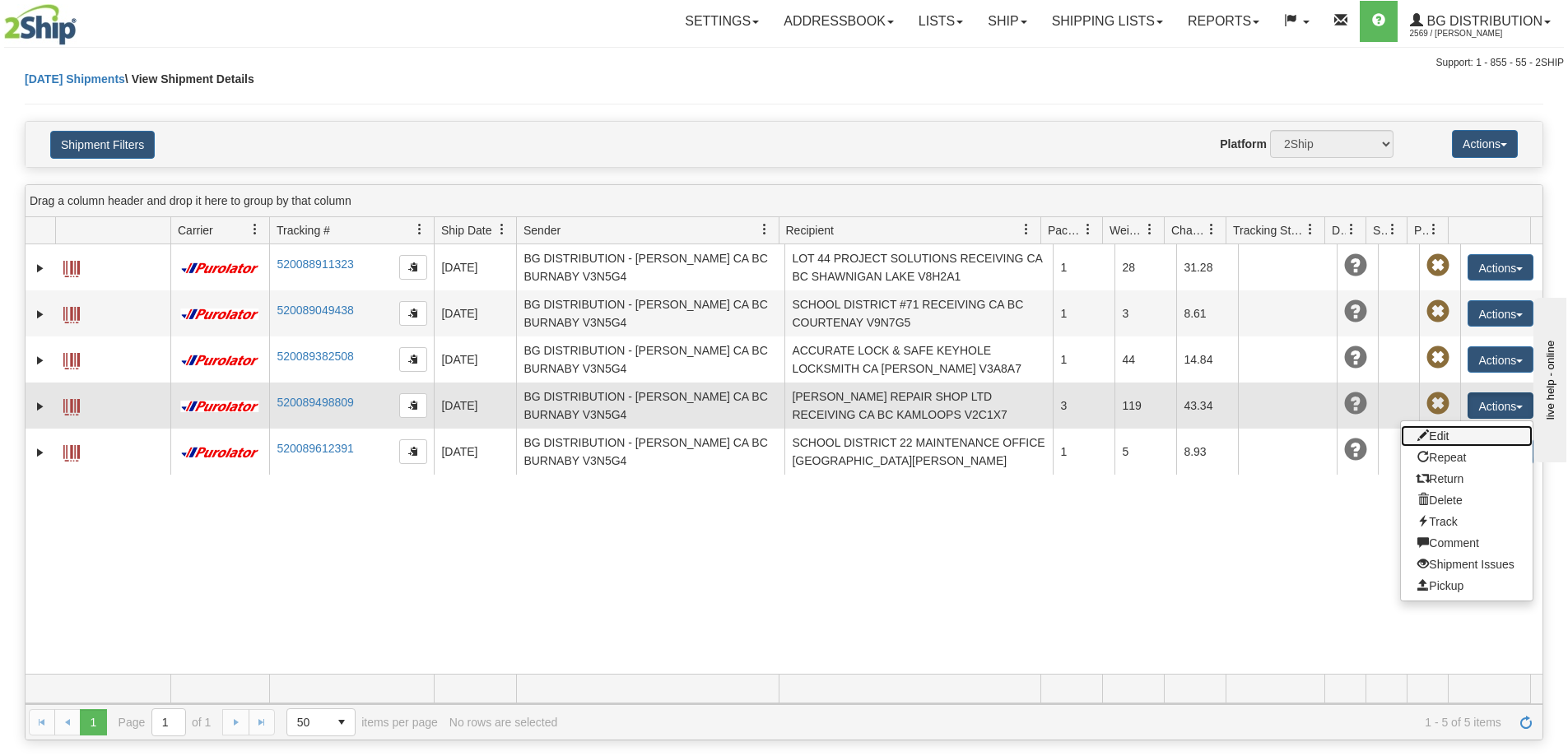
click at [1454, 439] on link "Edit" at bounding box center [1467, 436] width 132 height 22
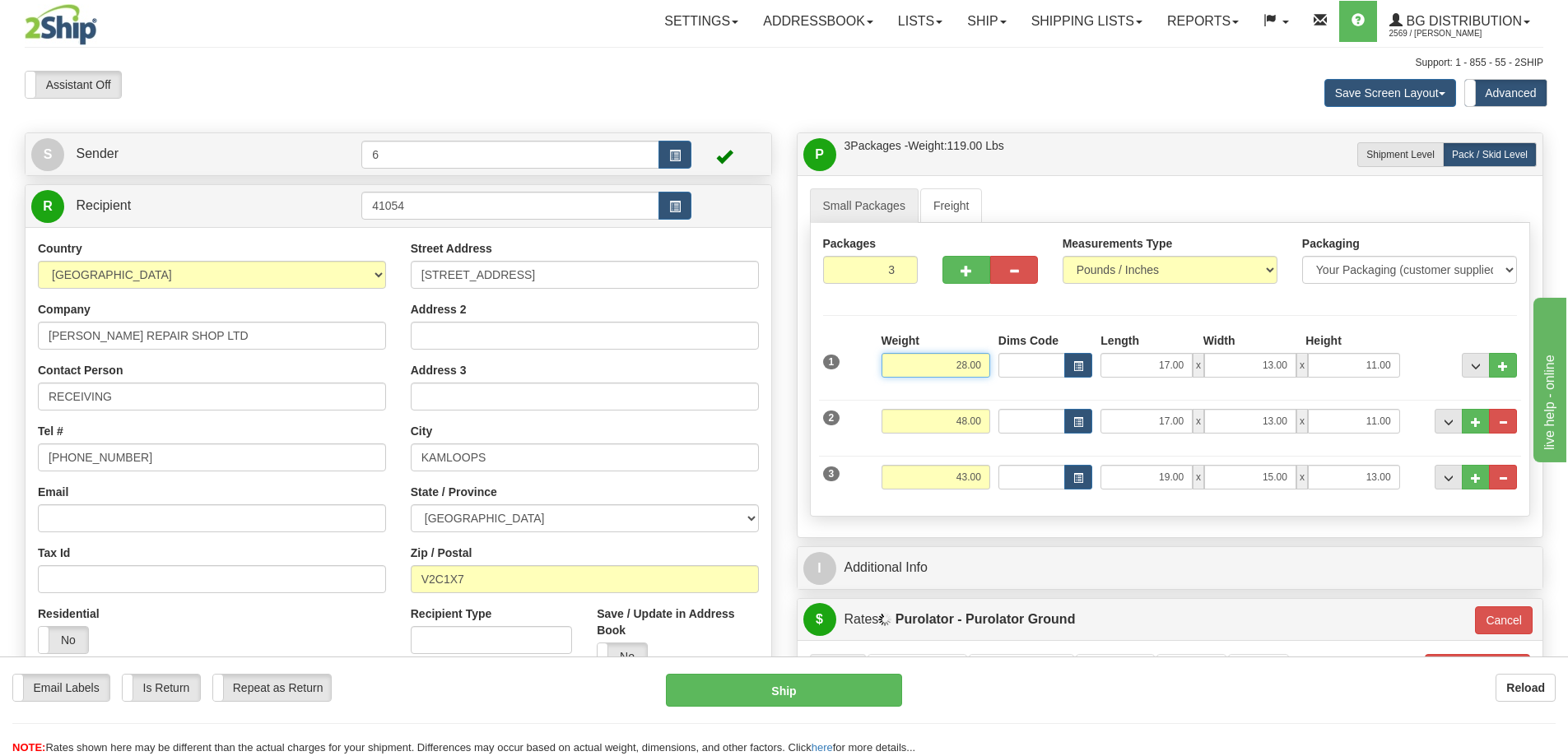
drag, startPoint x: 931, startPoint y: 357, endPoint x: 1010, endPoint y: 359, distance: 79.0
click at [1050, 364] on div "1 Weight 28.00 Dims Code x x" at bounding box center [1170, 362] width 703 height 59
type input "41.00"
type input "260"
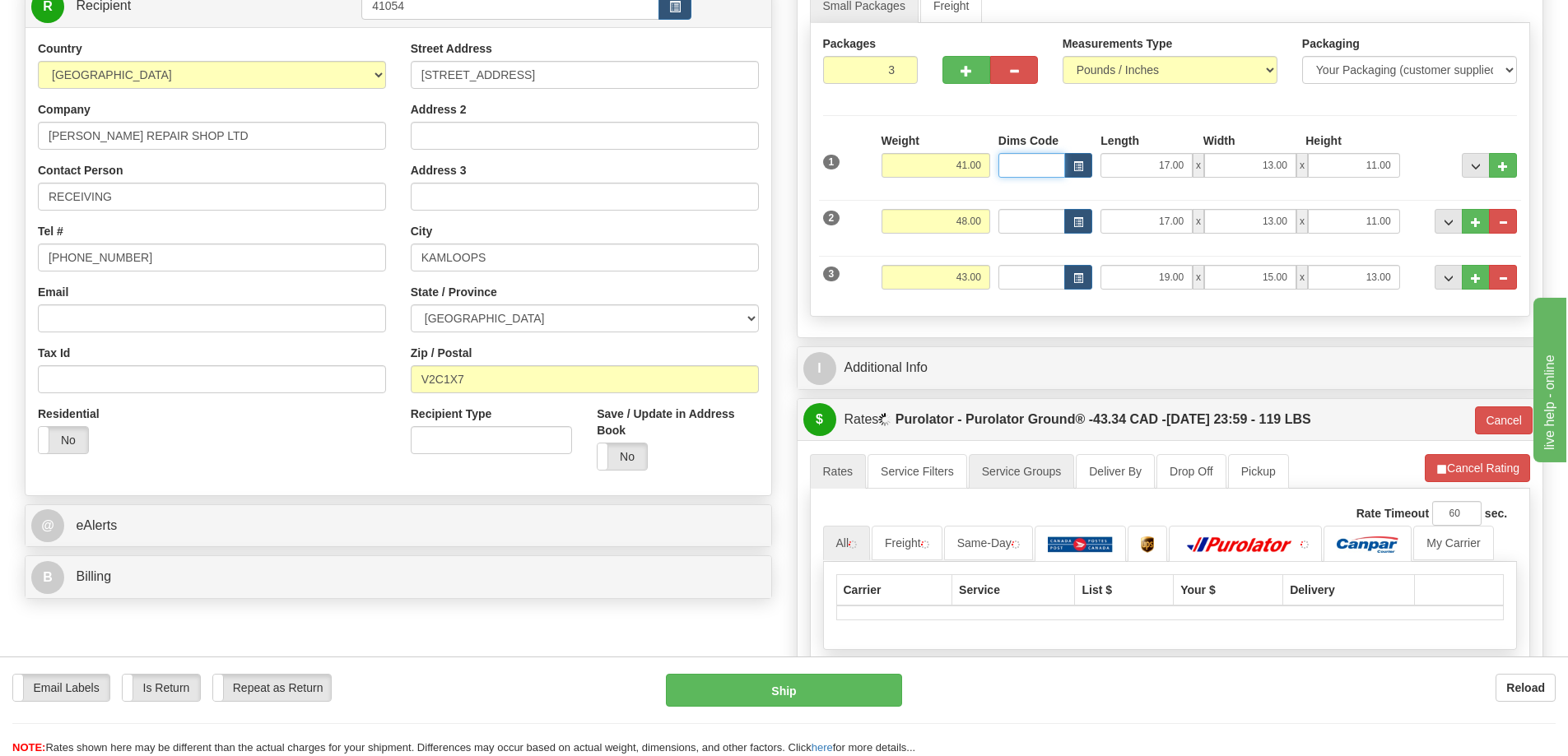
scroll to position [329, 0]
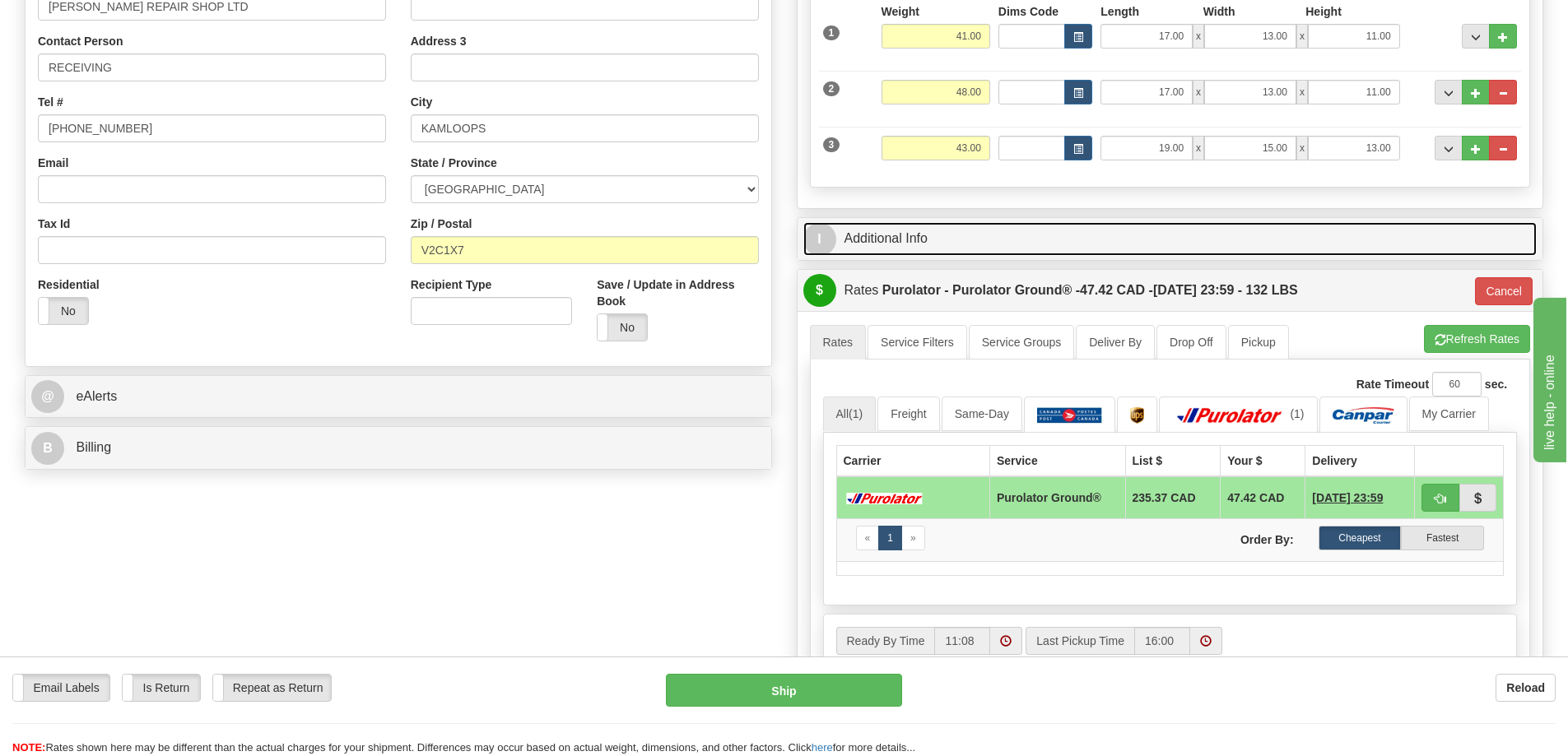
click at [1162, 233] on link "I Additional Info" at bounding box center [1170, 239] width 735 height 33
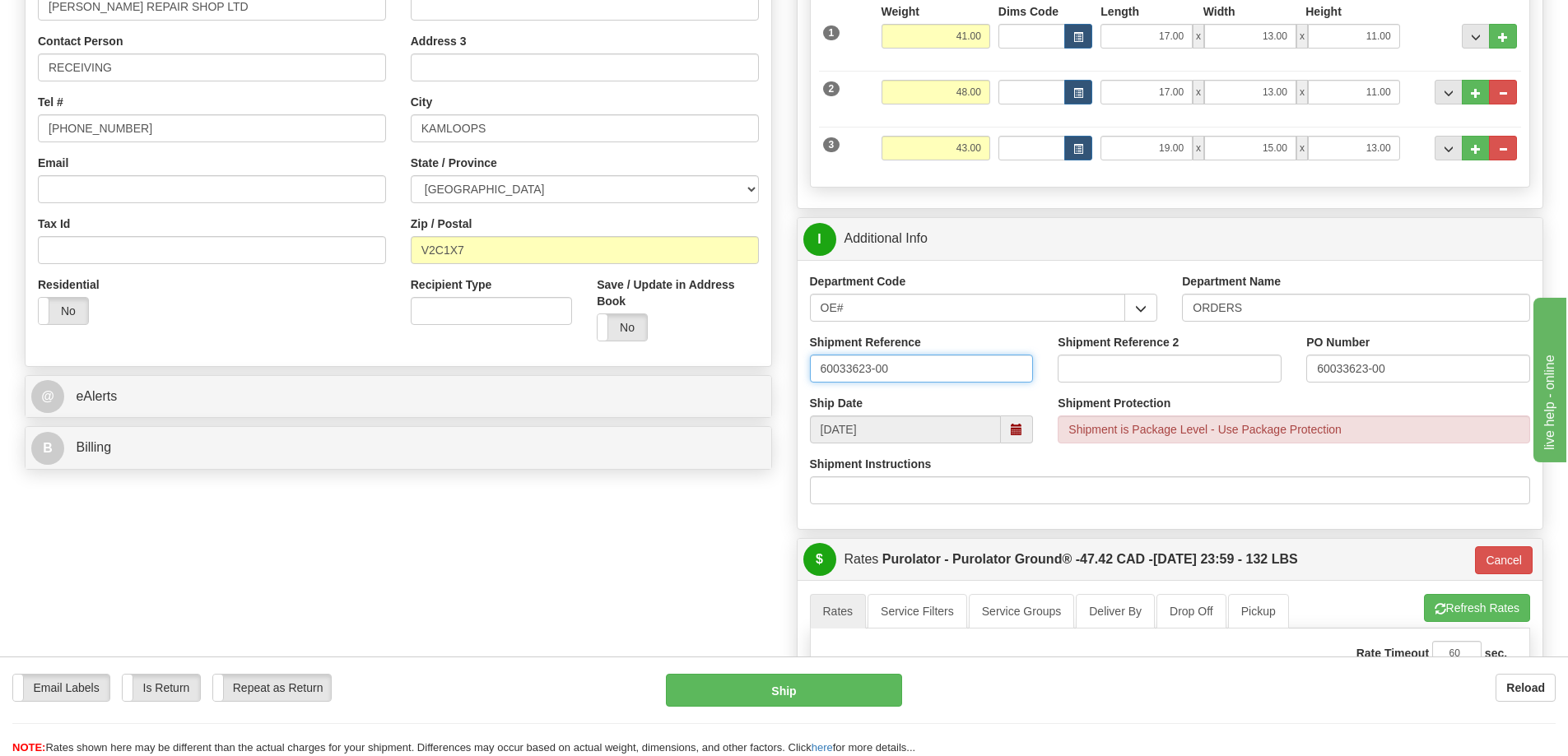
click at [926, 360] on input "60033623-00" at bounding box center [921, 368] width 224 height 28
type input "60033623-00 60032822-01 60033738-00"
paste input "60032822-01 60033738-00"
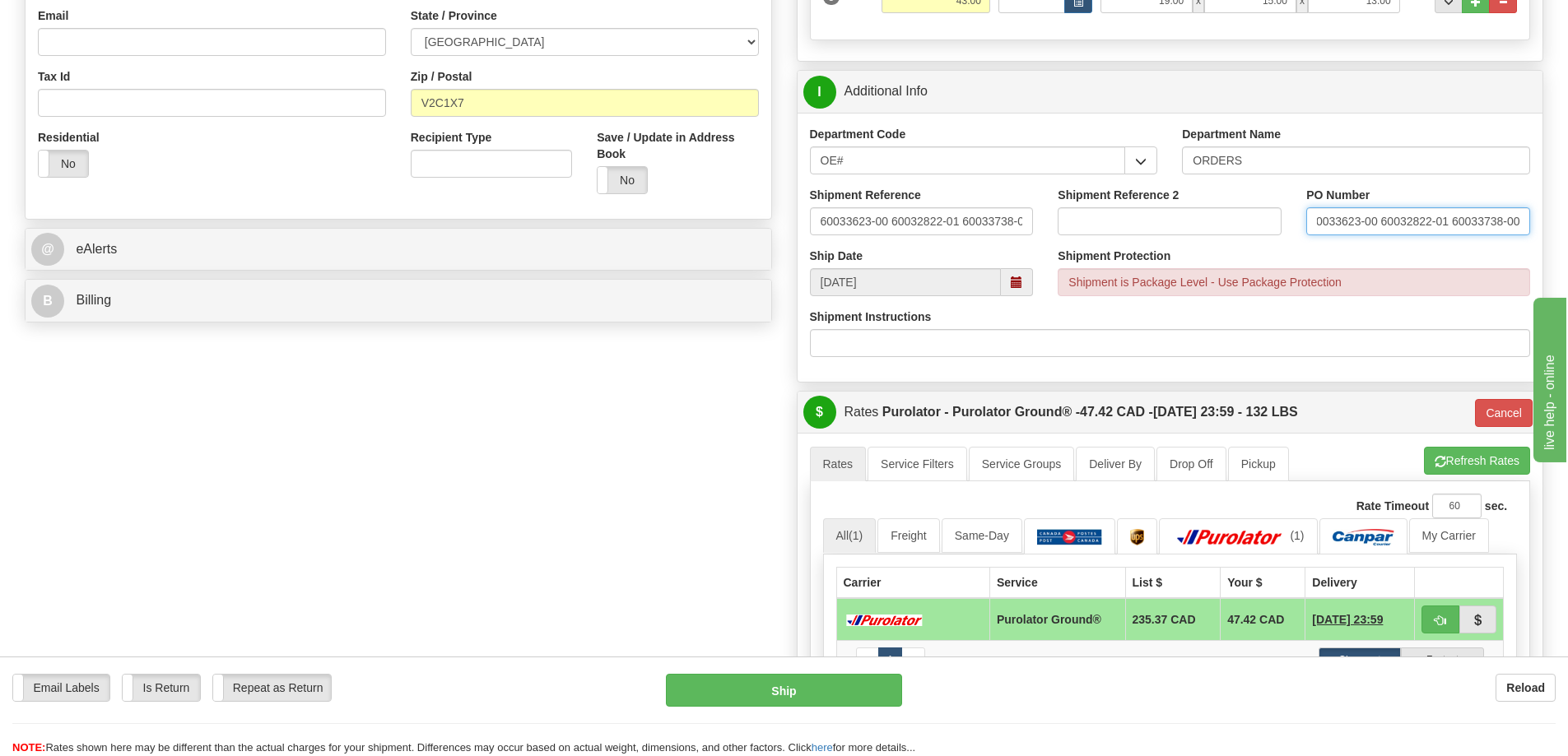
scroll to position [658, 0]
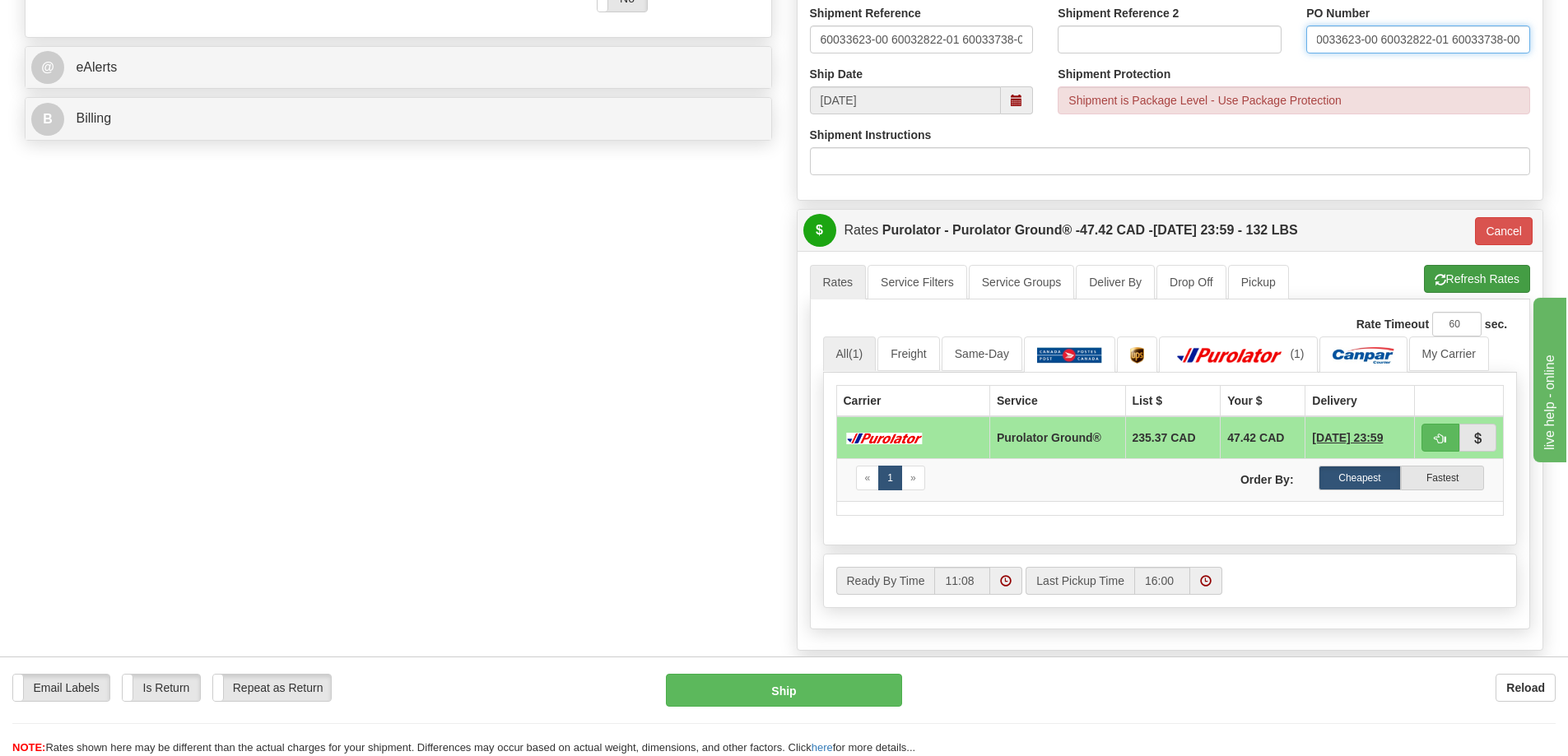
type input "60033623-00 60032822-01 60033738-00"
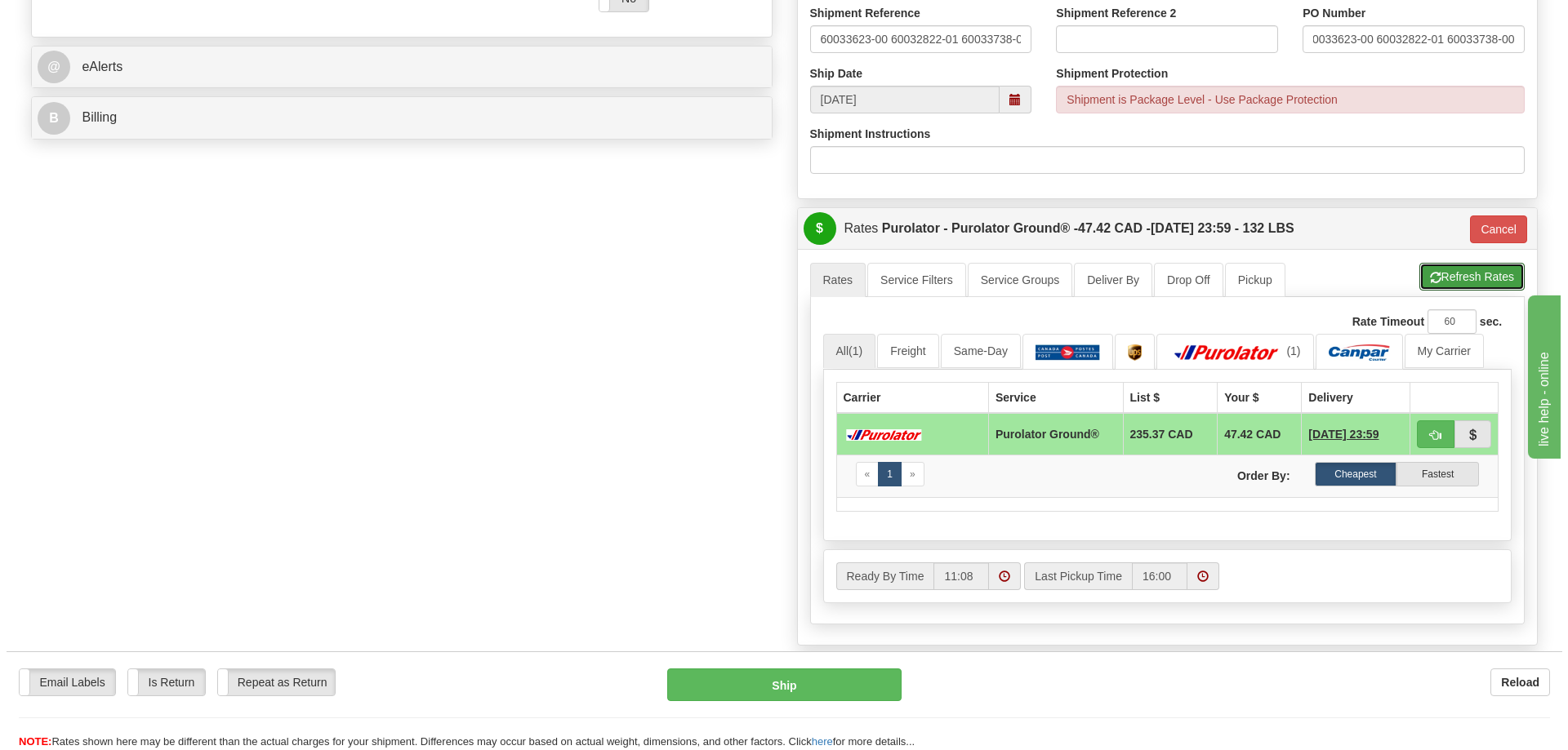
scroll to position [0, 0]
click at [1433, 281] on button "Refresh Rates" at bounding box center [1465, 276] width 106 height 27
type input "260"
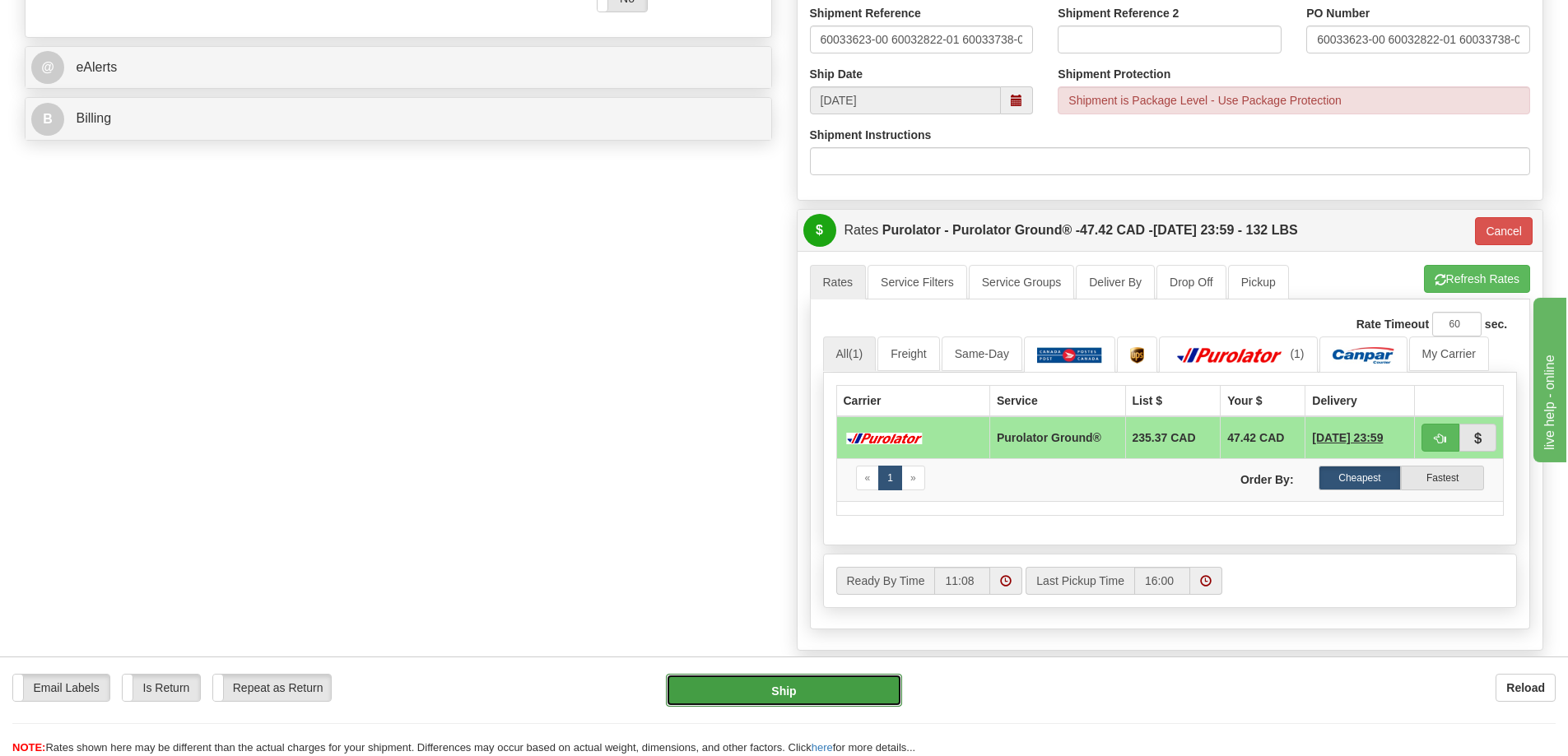
click at [755, 686] on button "Ship" at bounding box center [784, 690] width 236 height 33
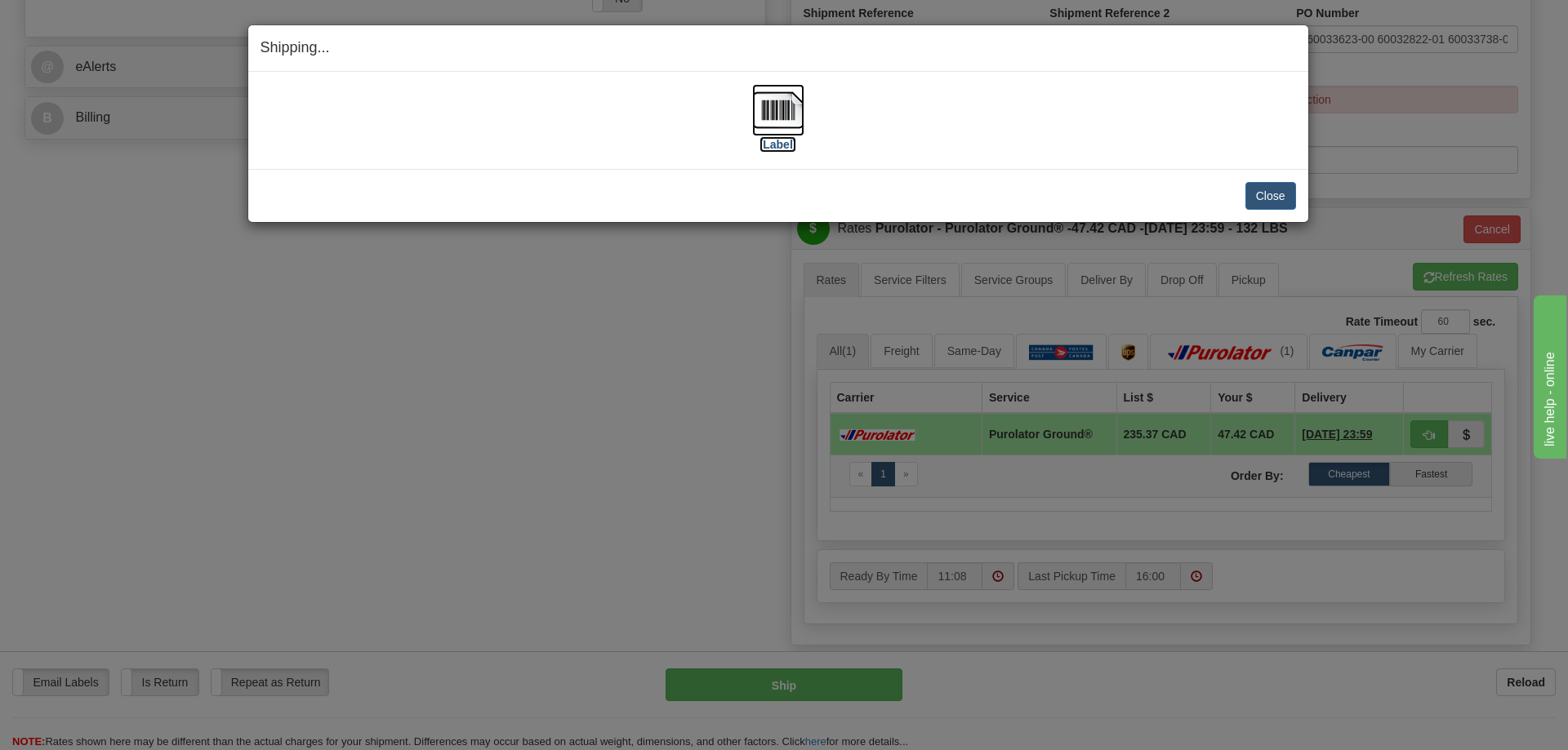
click at [784, 139] on label "[Label]" at bounding box center [778, 145] width 37 height 17
